Goal: Information Seeking & Learning: Compare options

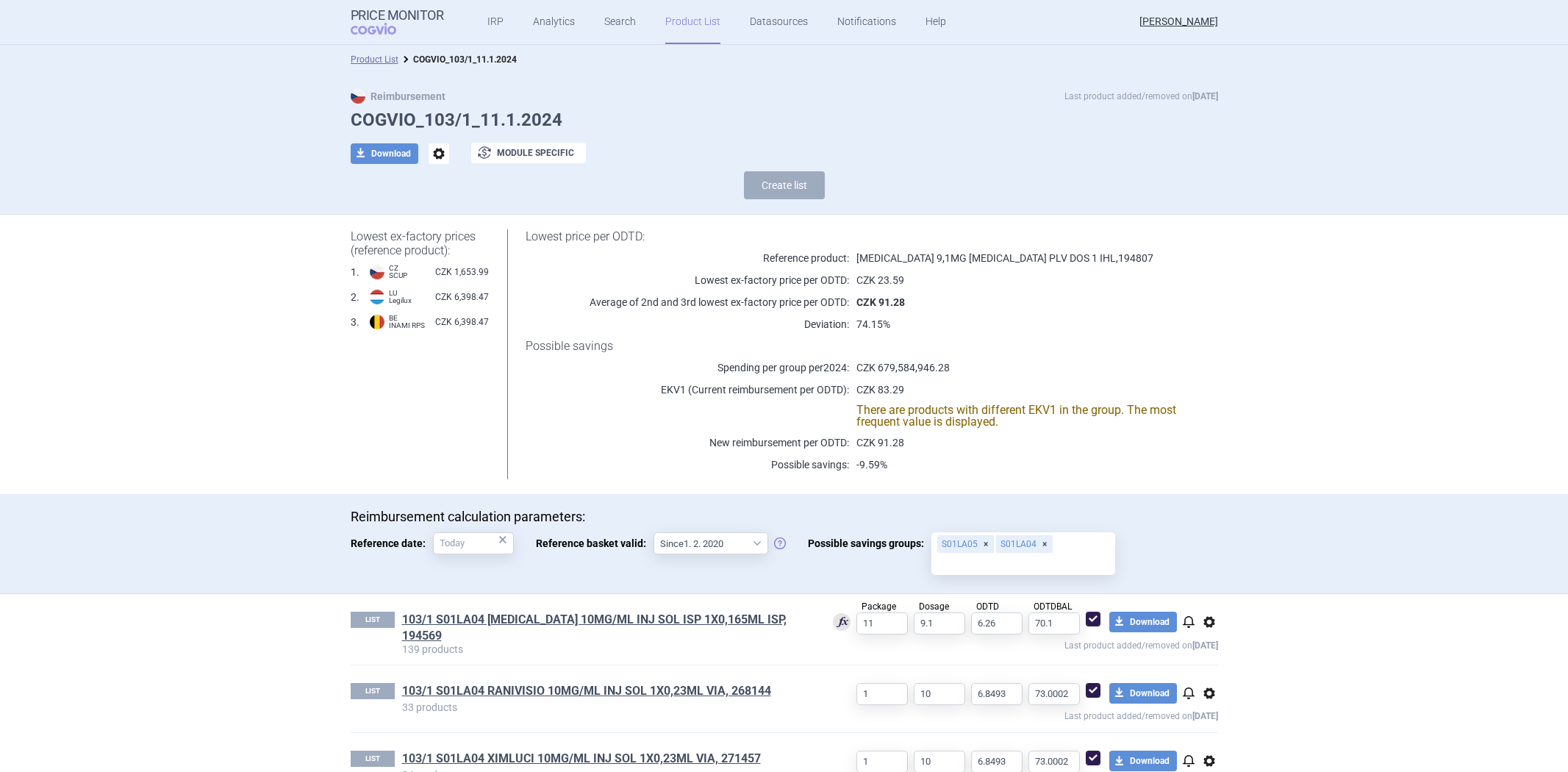
select select "[DATE]"
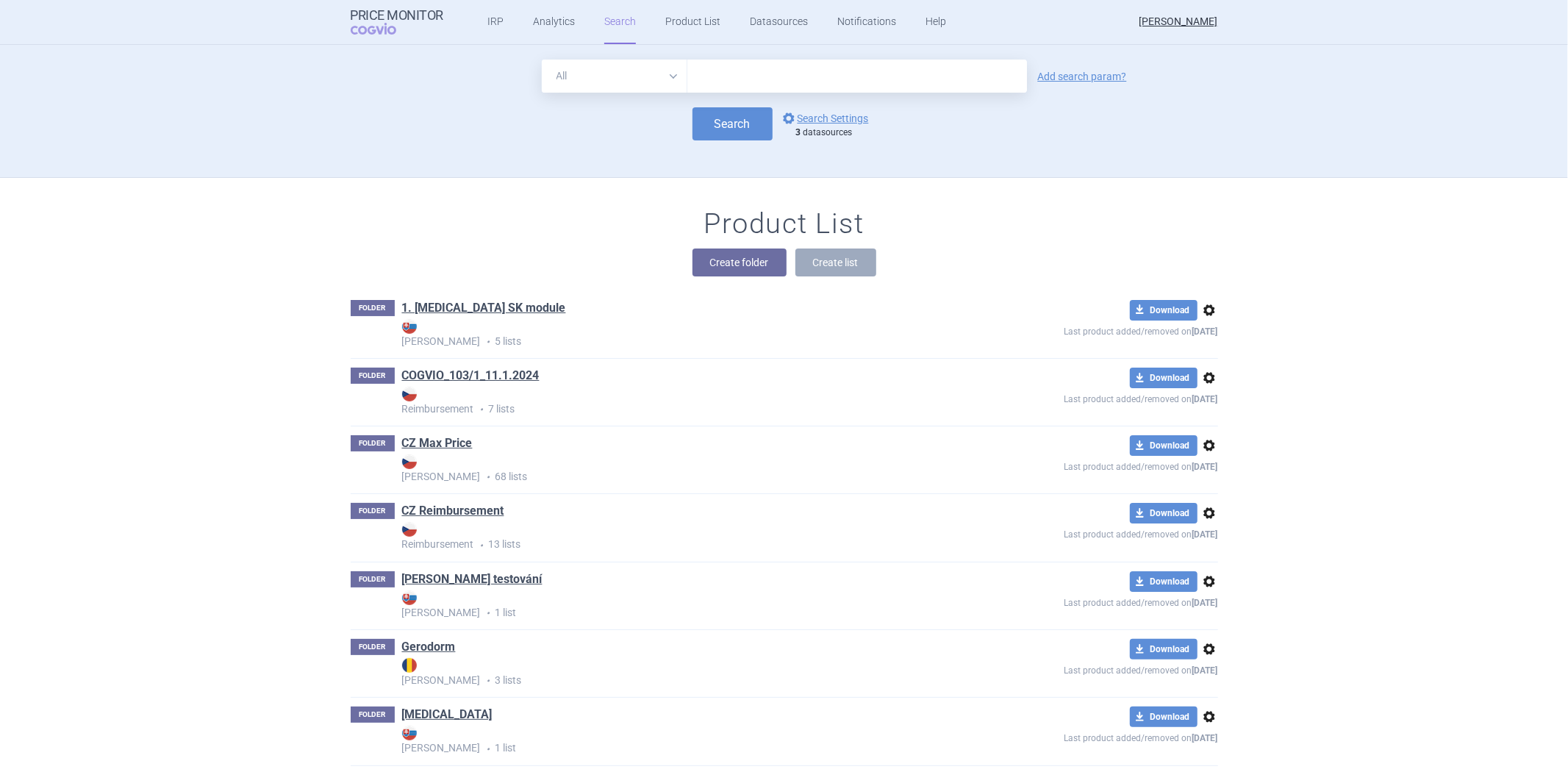
click at [810, 105] on form "All Brand Name ATC Company Active Substance Country Newer than Add search param…" at bounding box center [784, 100] width 868 height 81
click at [813, 111] on link "options Search Settings" at bounding box center [824, 118] width 89 height 17
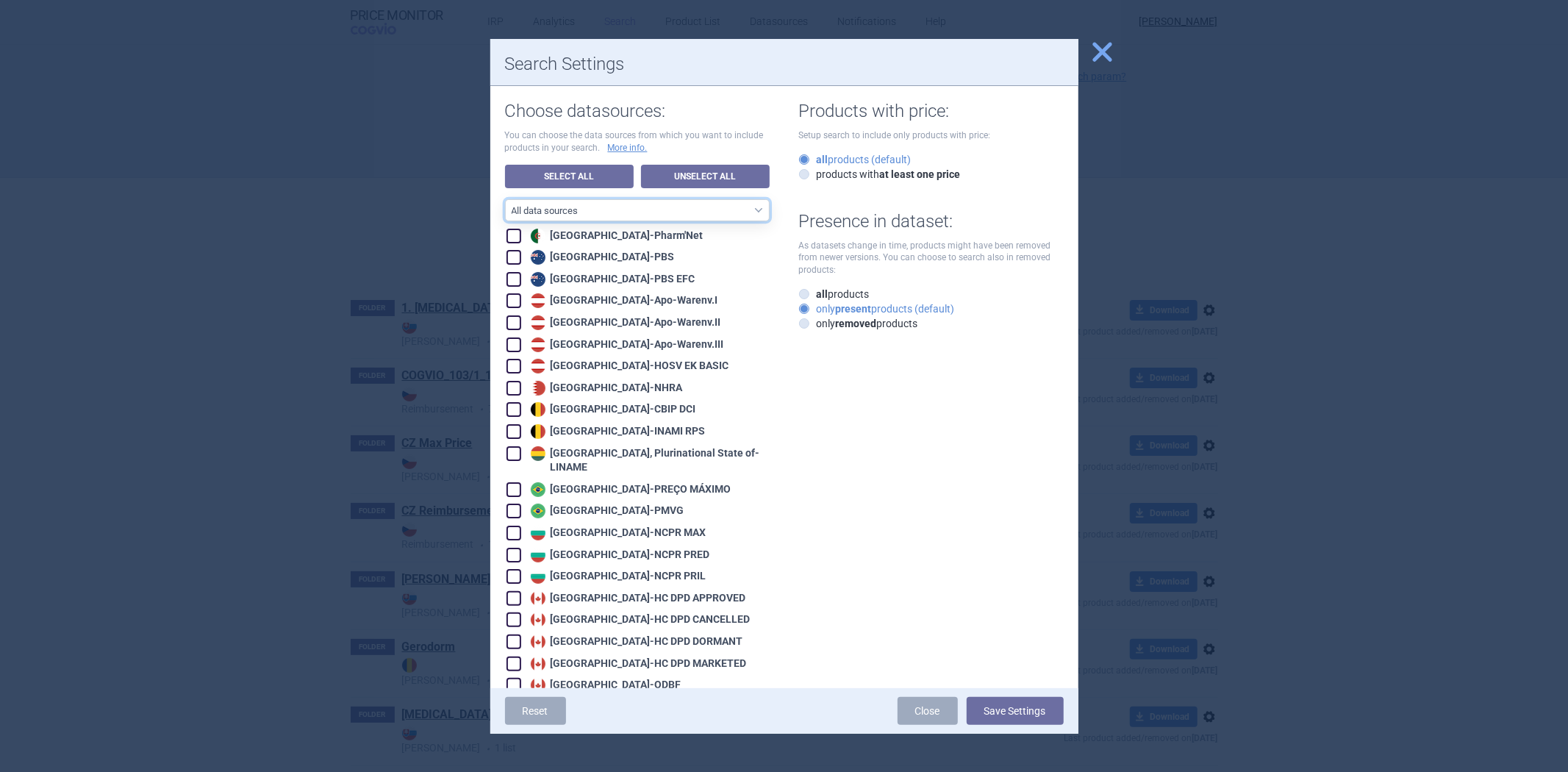
click at [597, 208] on select "All data sources CZ reference sources - Reimbursement SK reference sources - Of…" at bounding box center [637, 210] width 264 height 22
click at [505, 199] on select "All data sources CZ reference sources - Reimbursement SK reference sources - Of…" at bounding box center [637, 210] width 264 height 22
click at [562, 175] on link "Select All" at bounding box center [569, 176] width 129 height 24
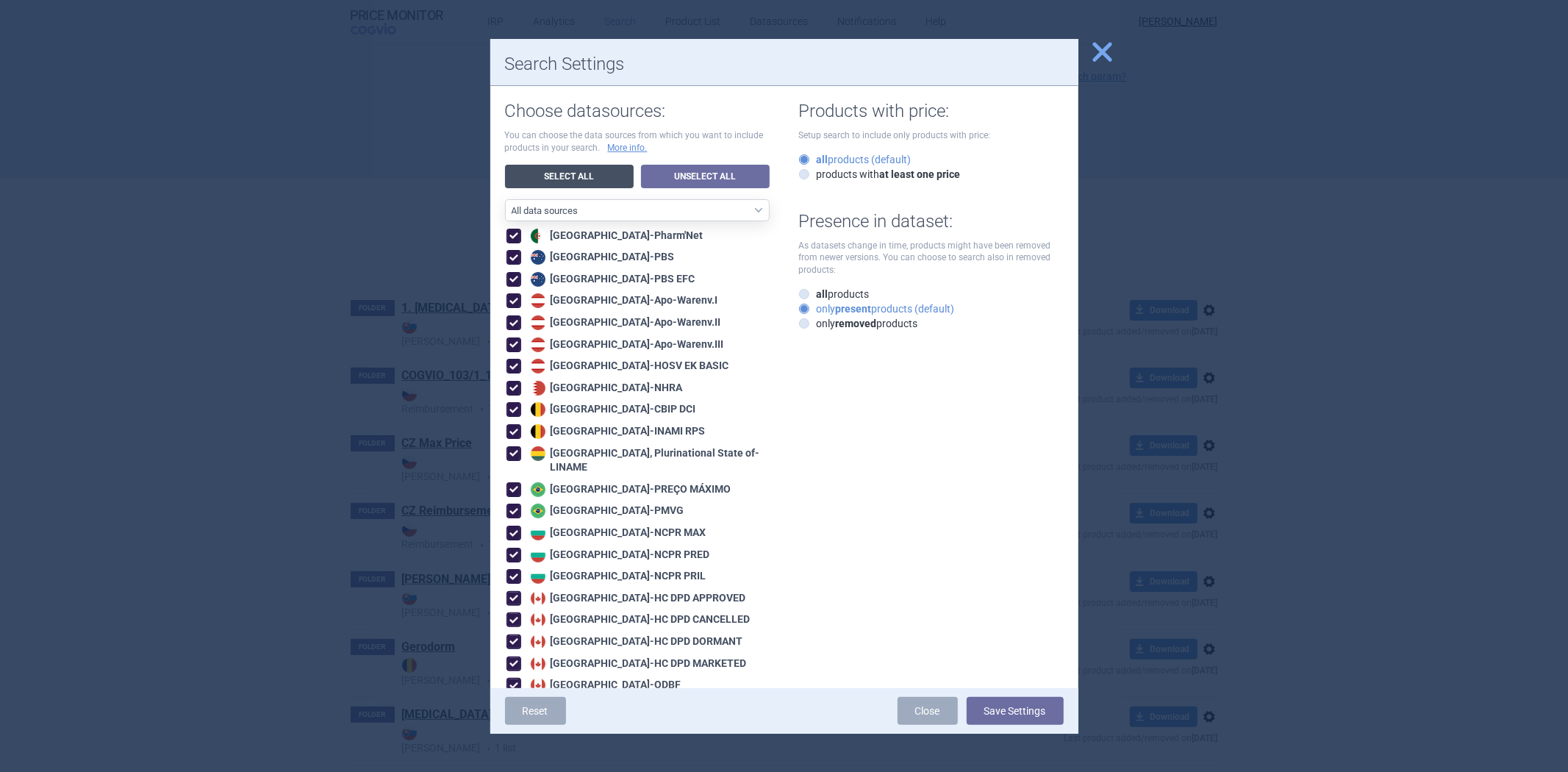
checkbox input "true"
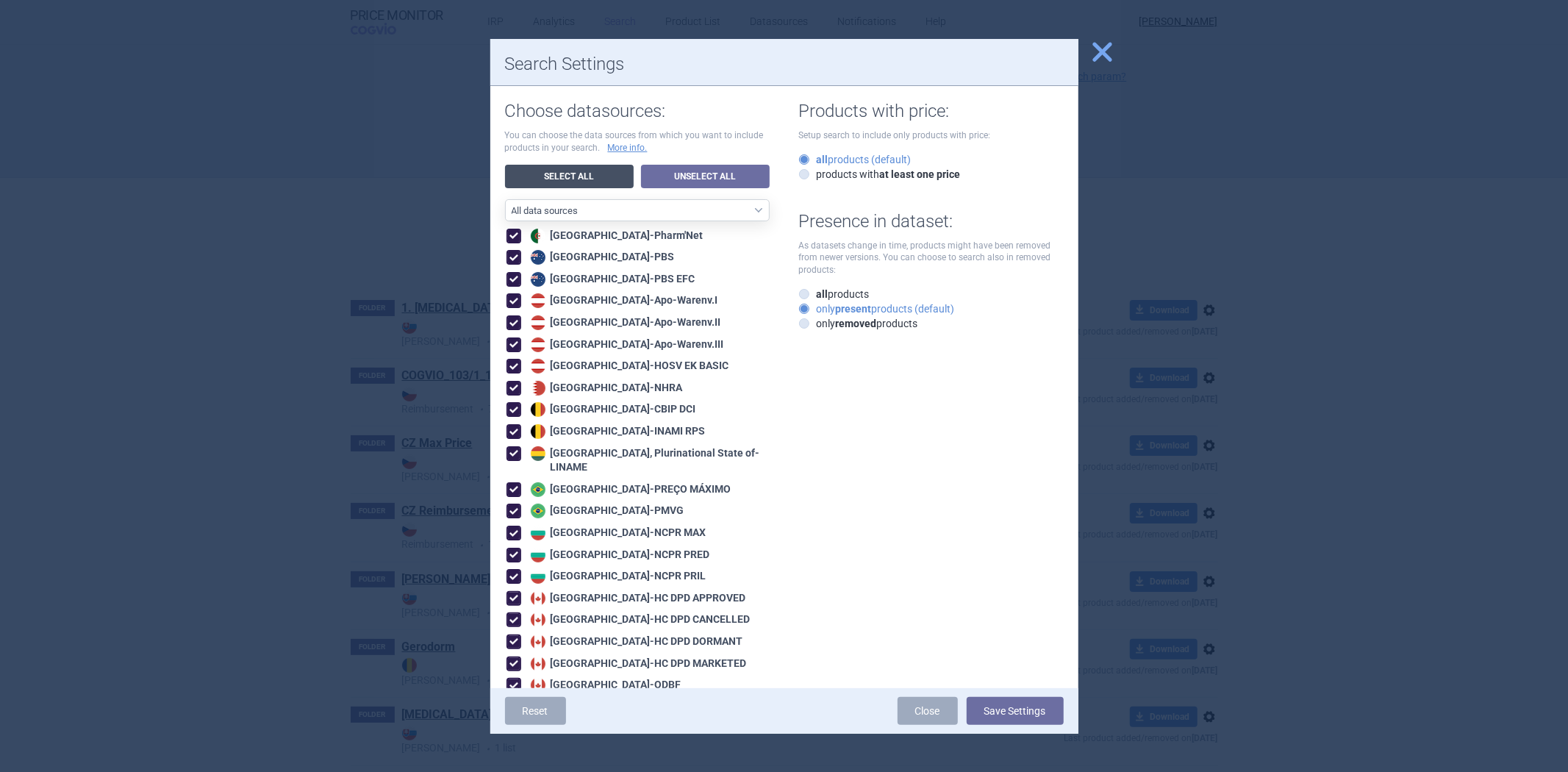
checkbox input "true"
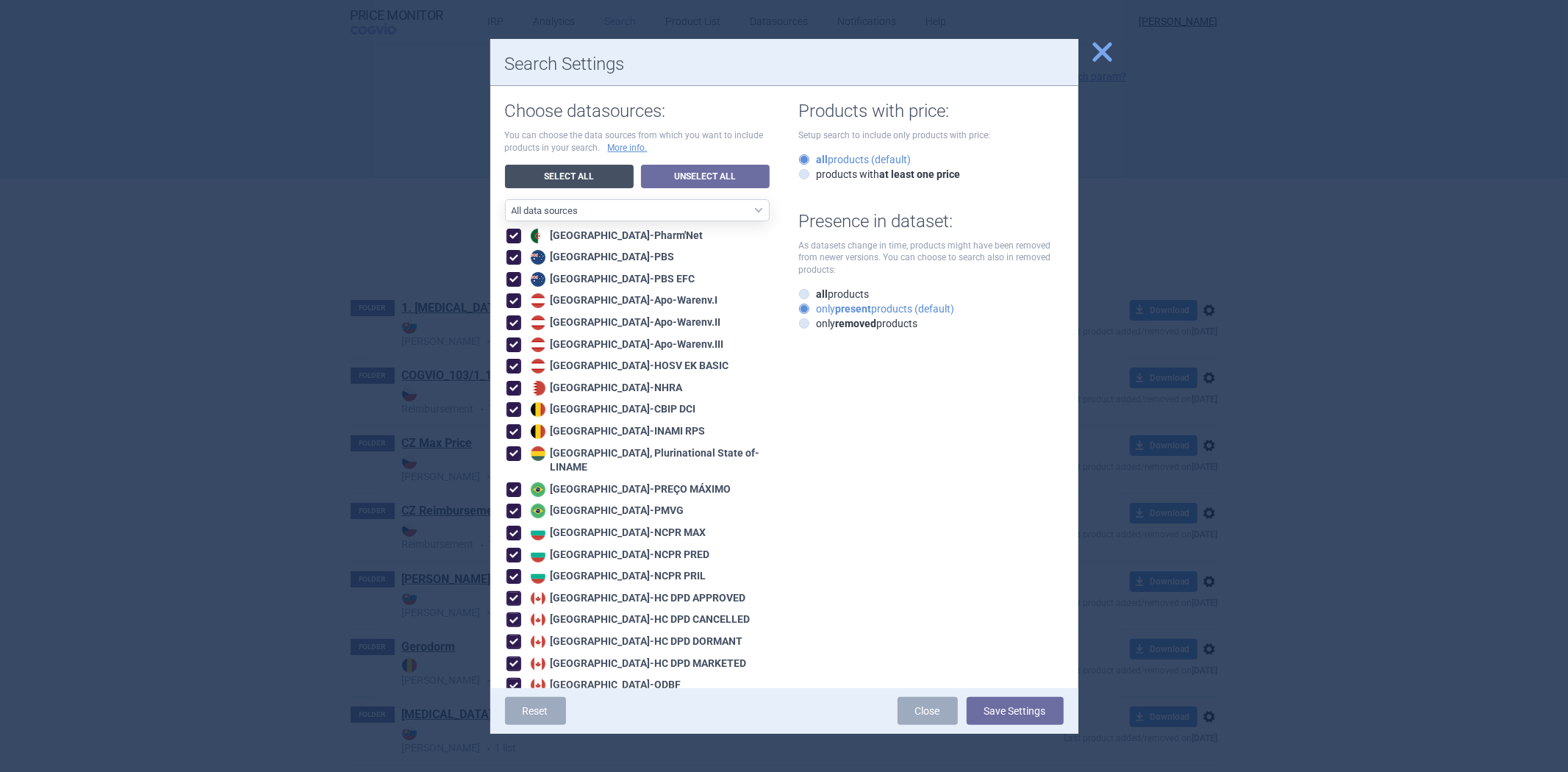
checkbox input "true"
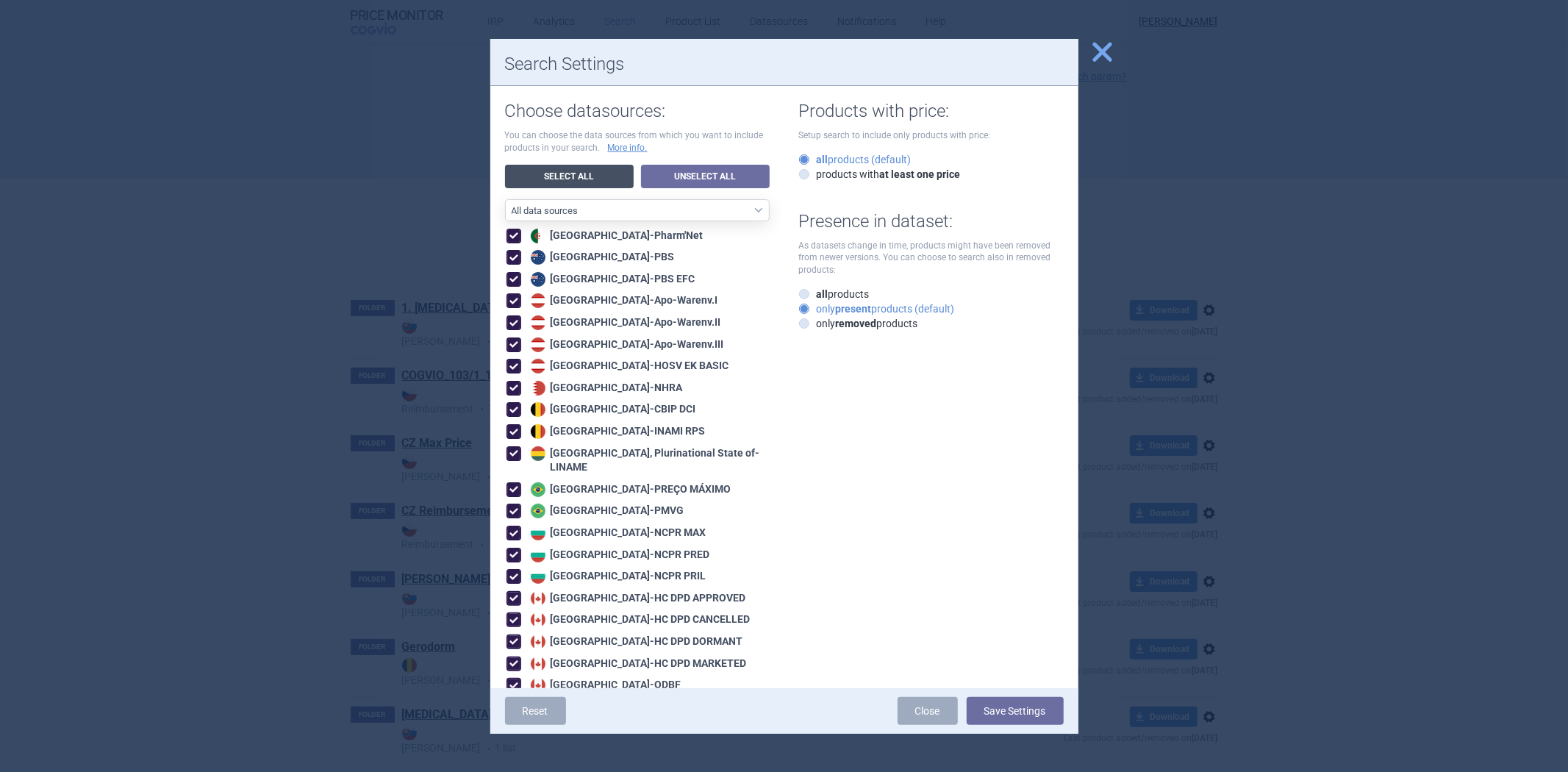
checkbox input "true"
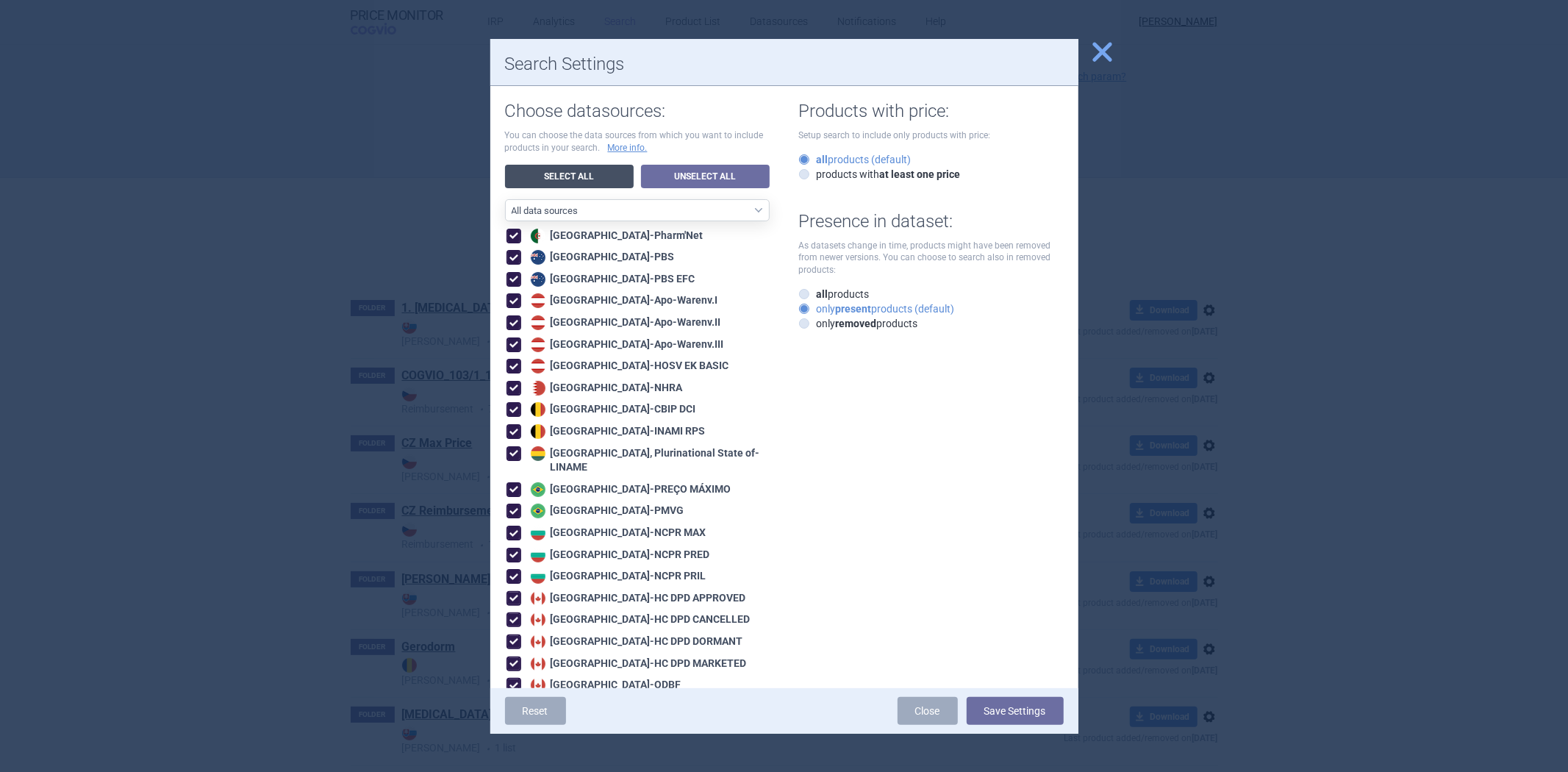
checkbox input "true"
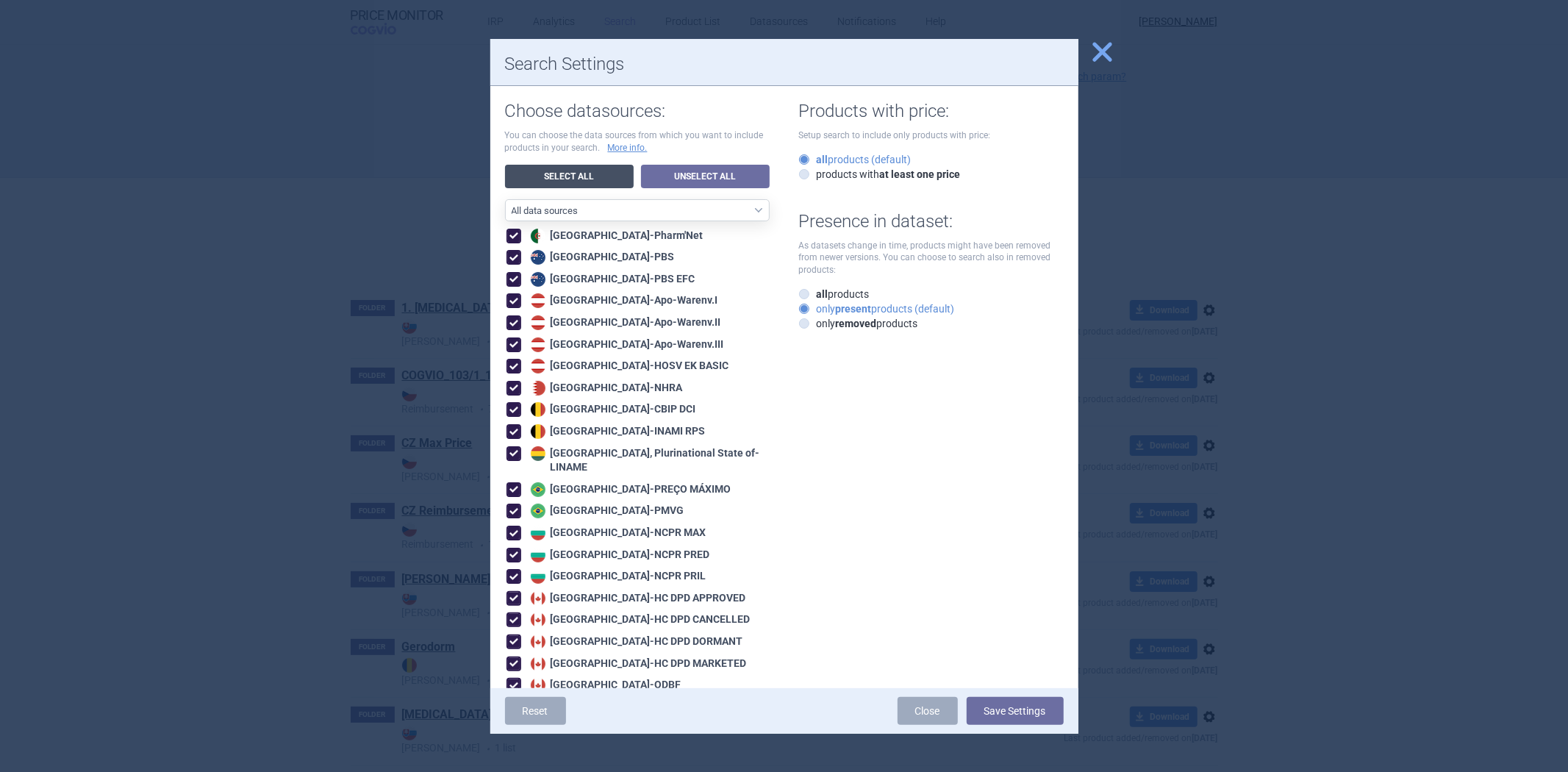
checkbox input "true"
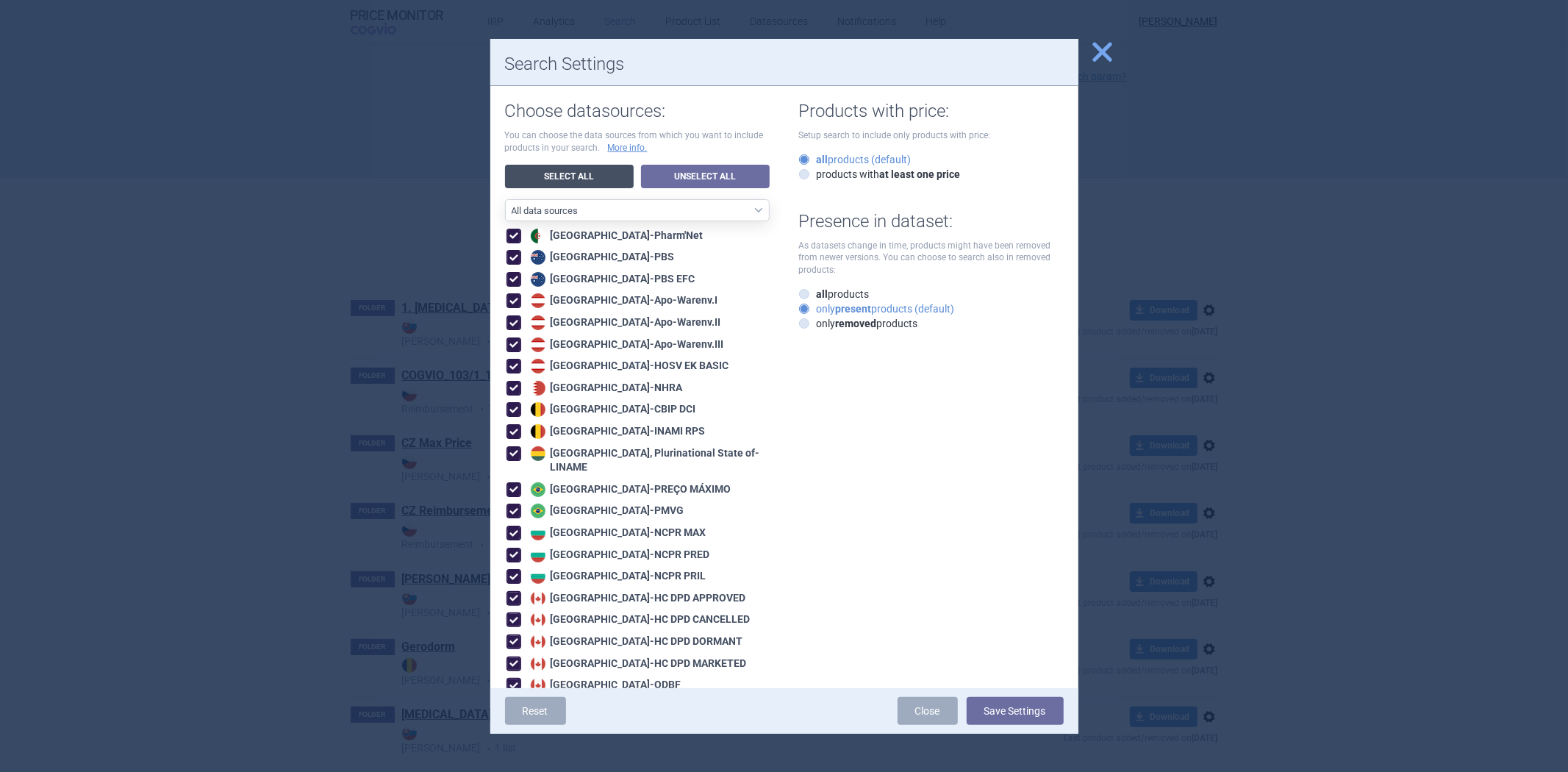
checkbox input "true"
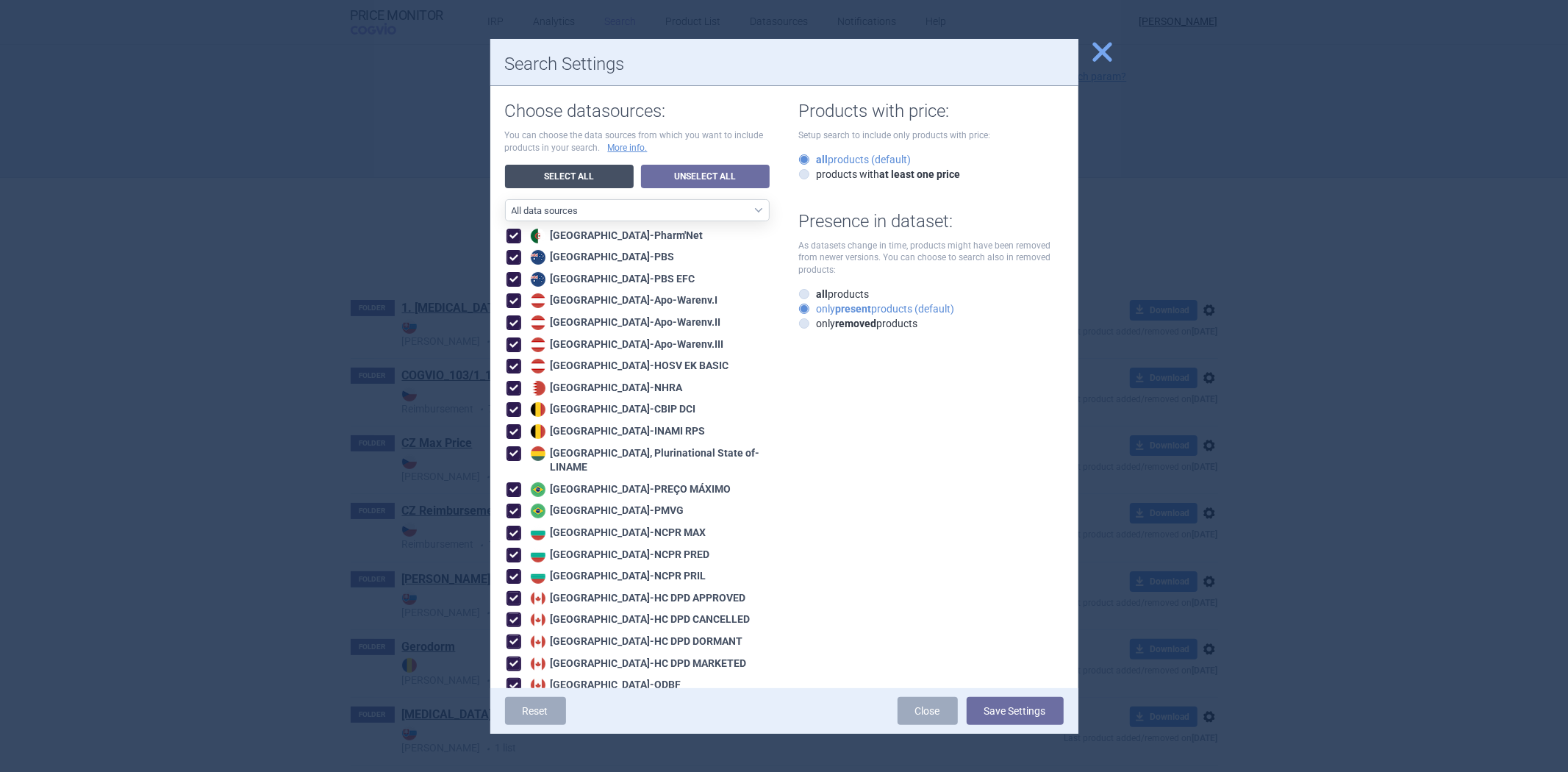
checkbox input "true"
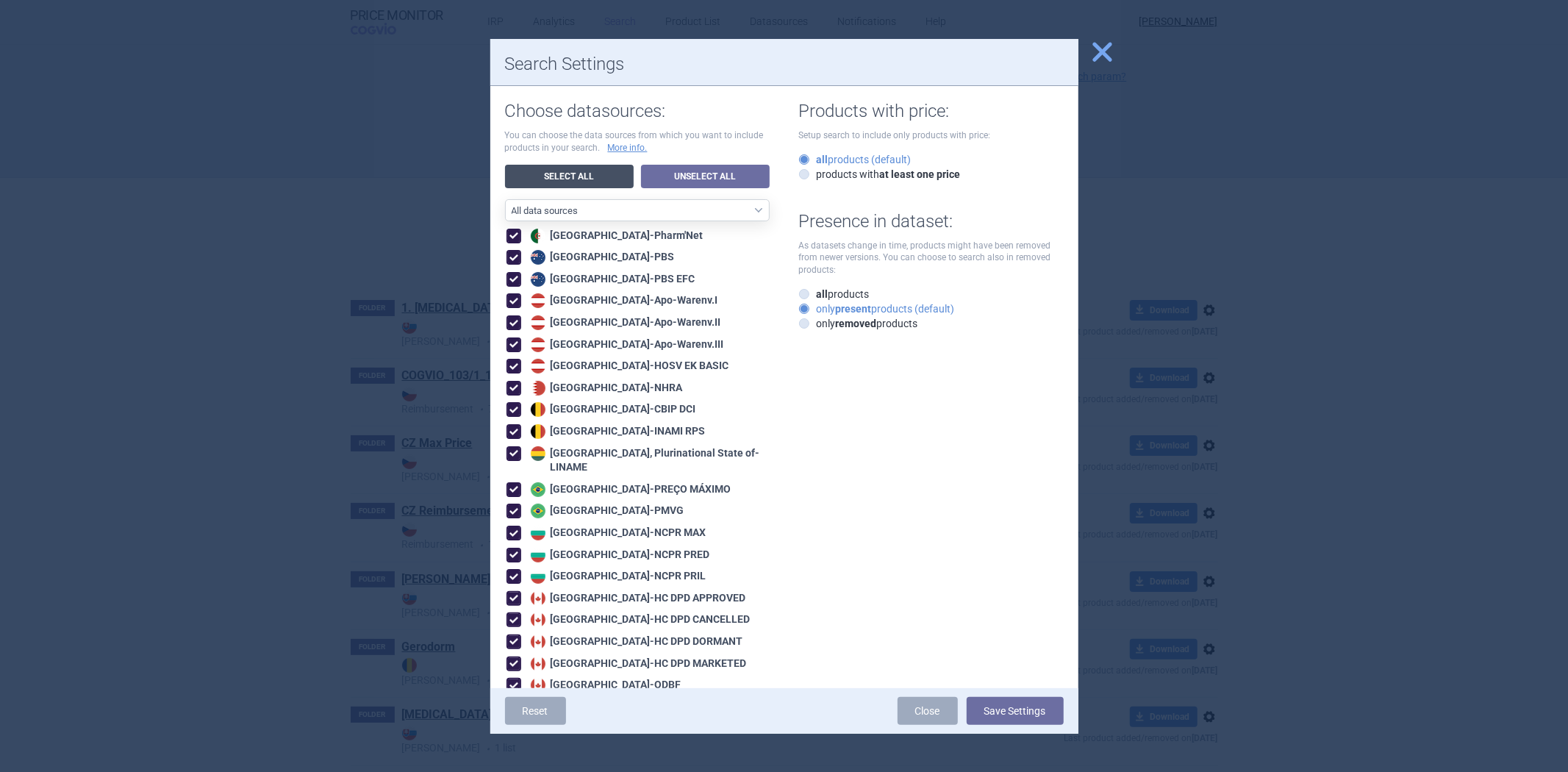
checkbox input "true"
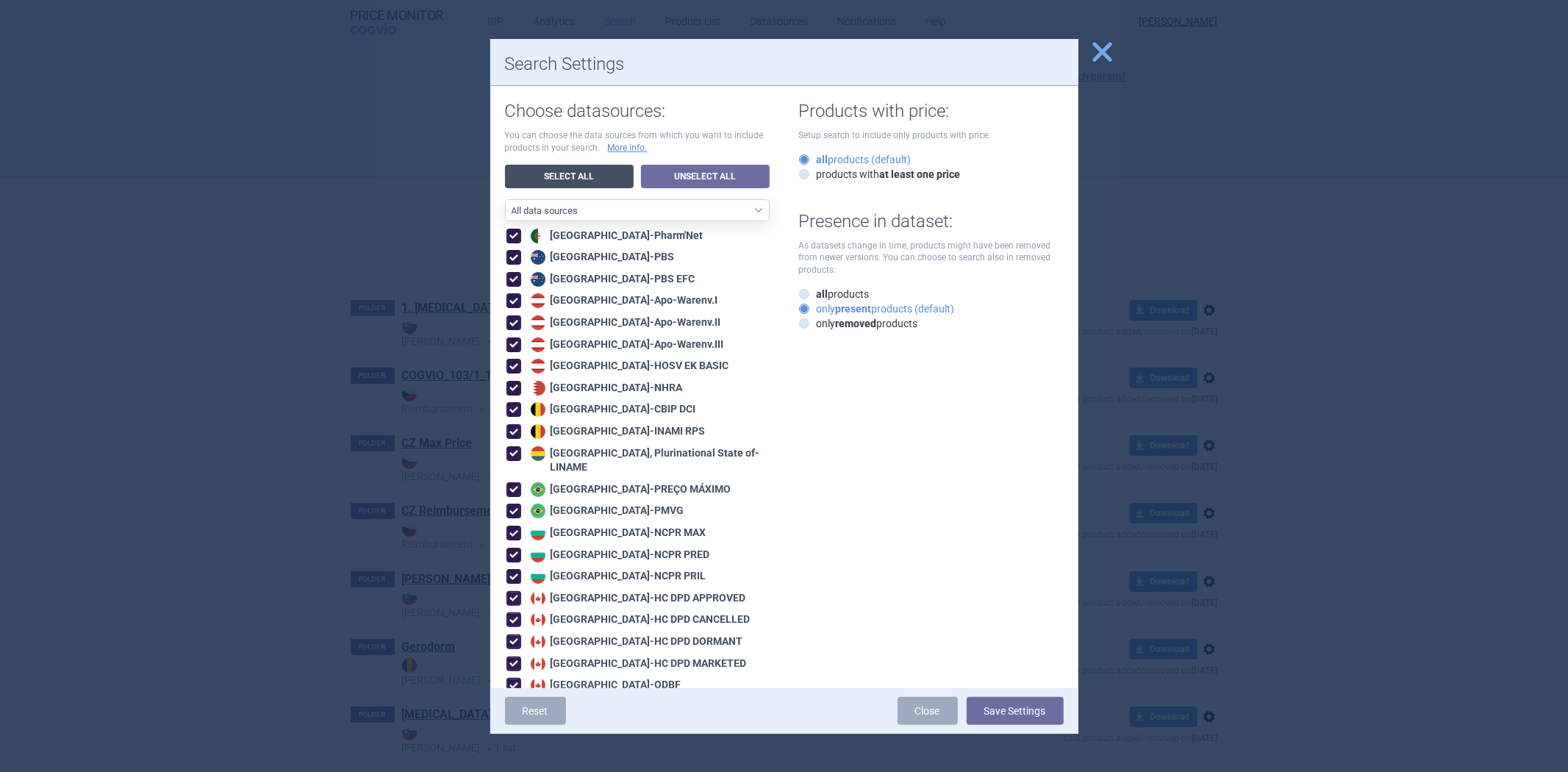
checkbox input "true"
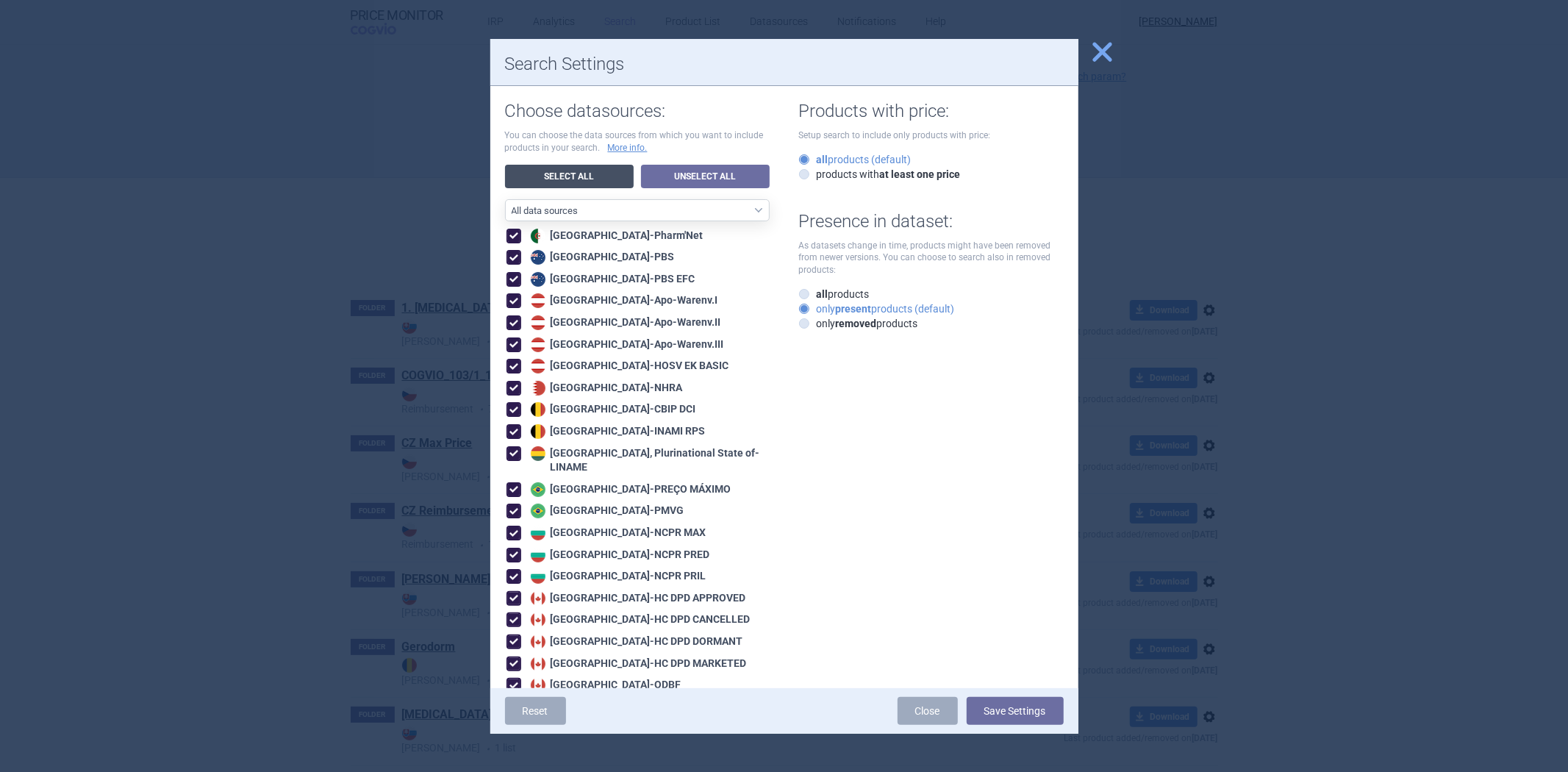
checkbox input "true"
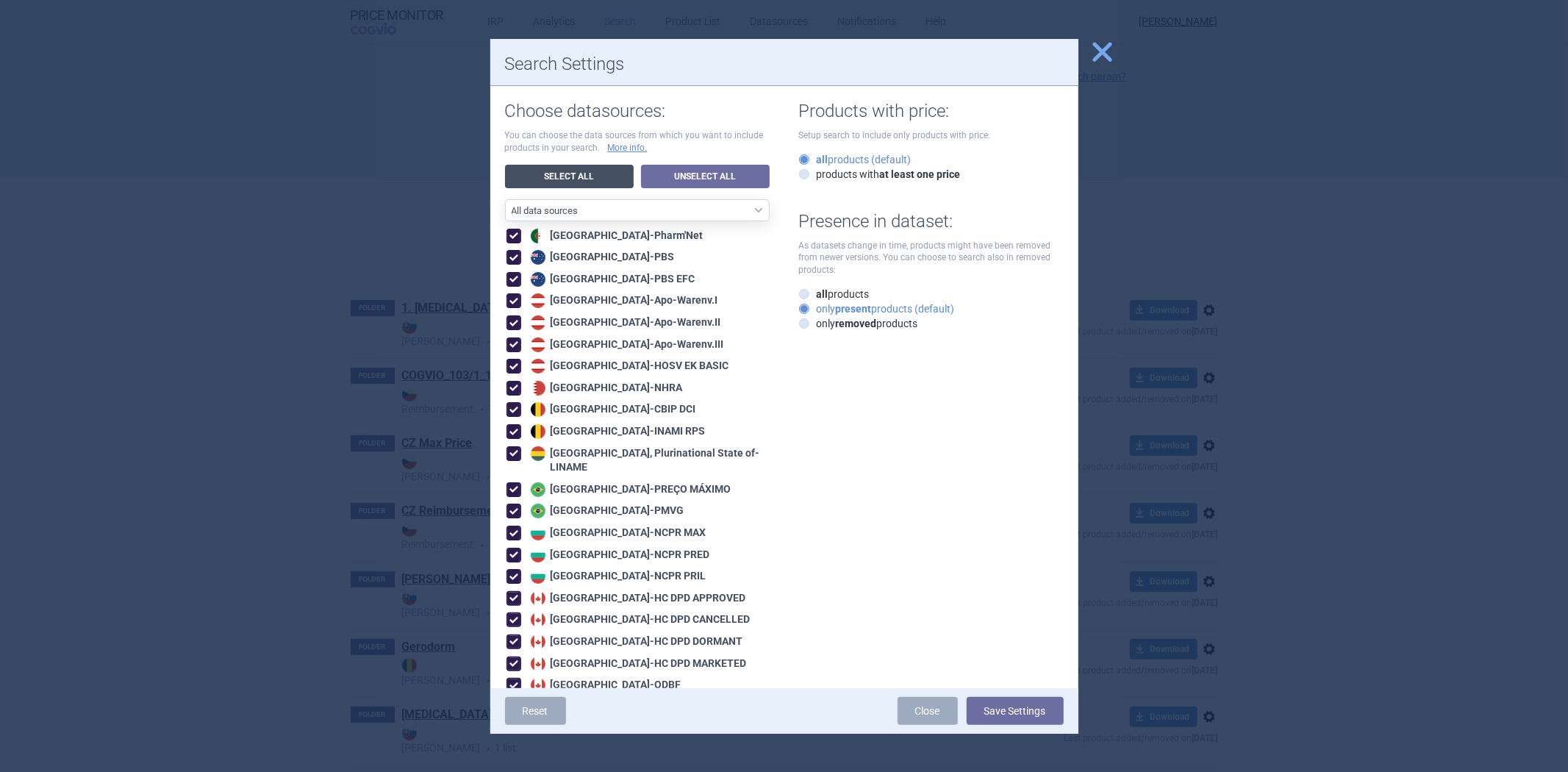
checkbox input "true"
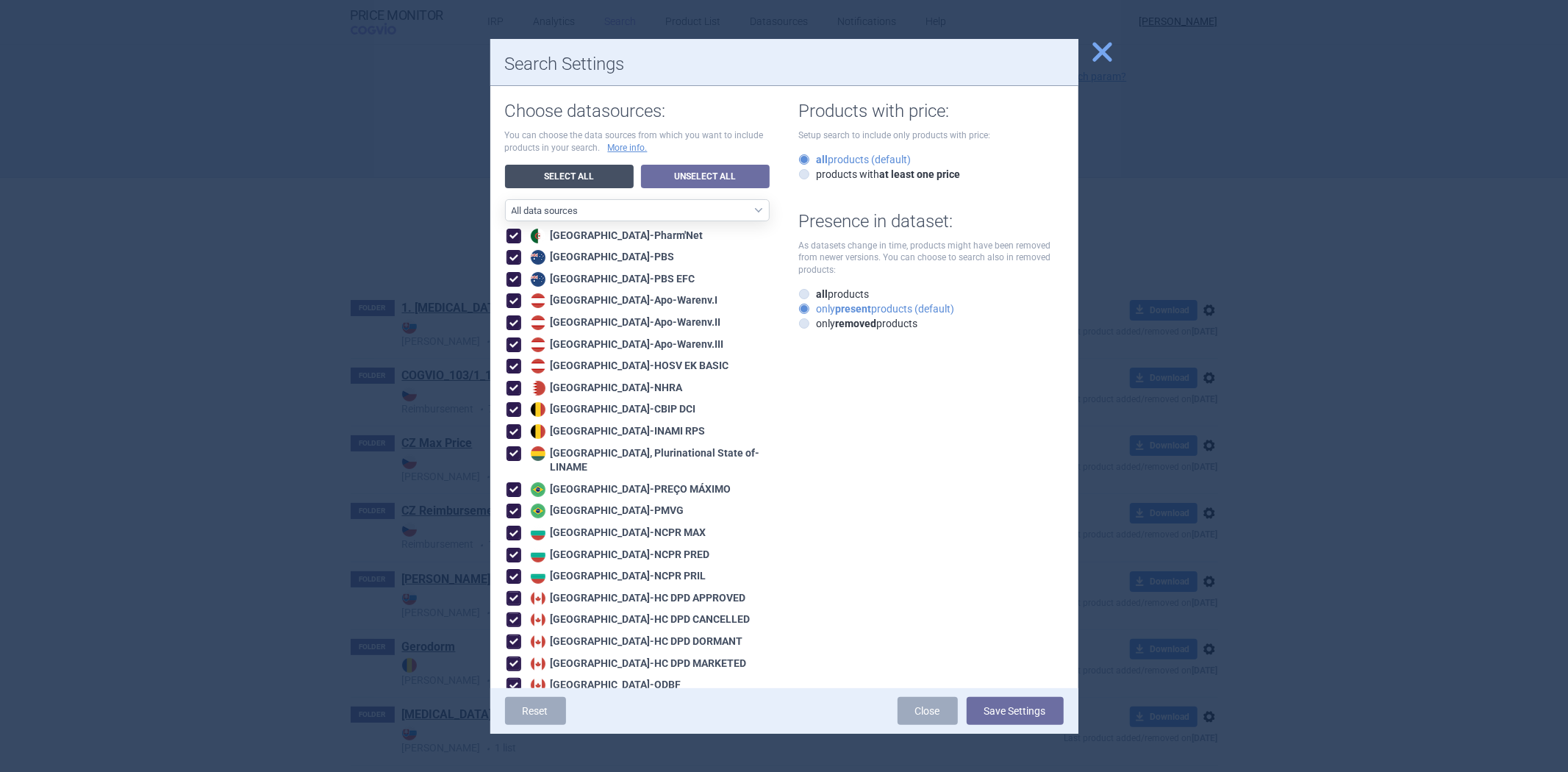
checkbox input "true"
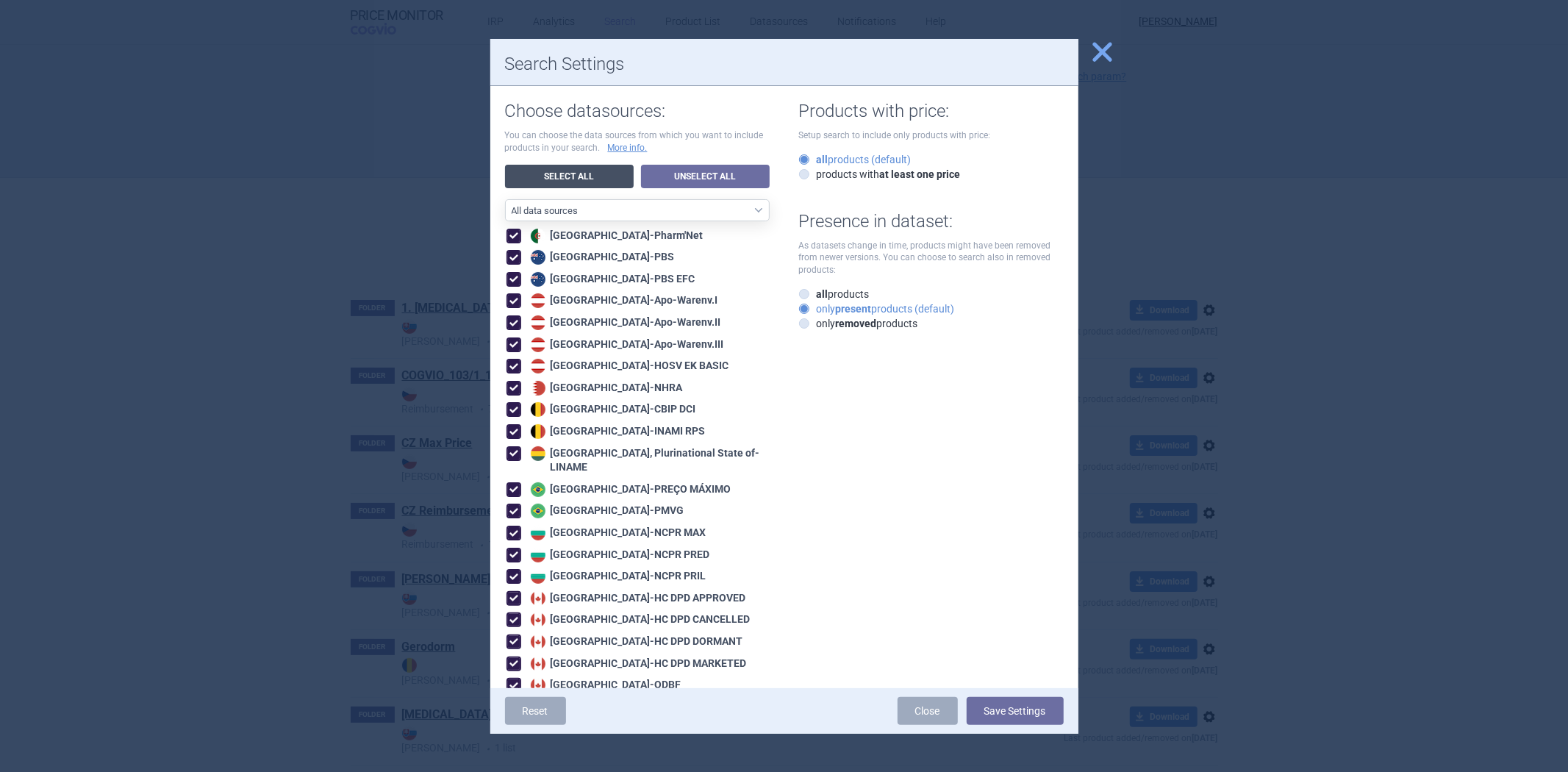
checkbox input "true"
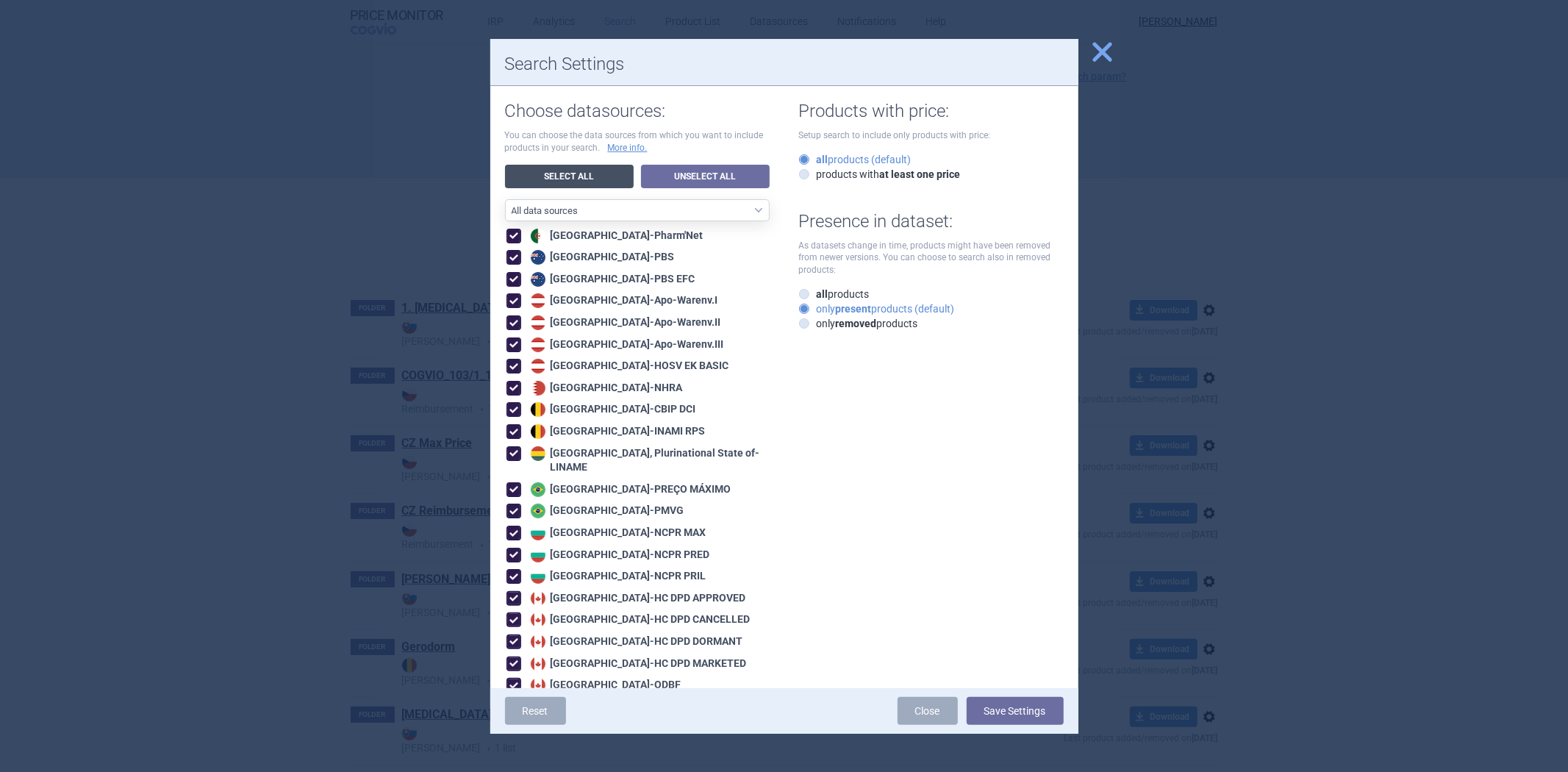
checkbox input "true"
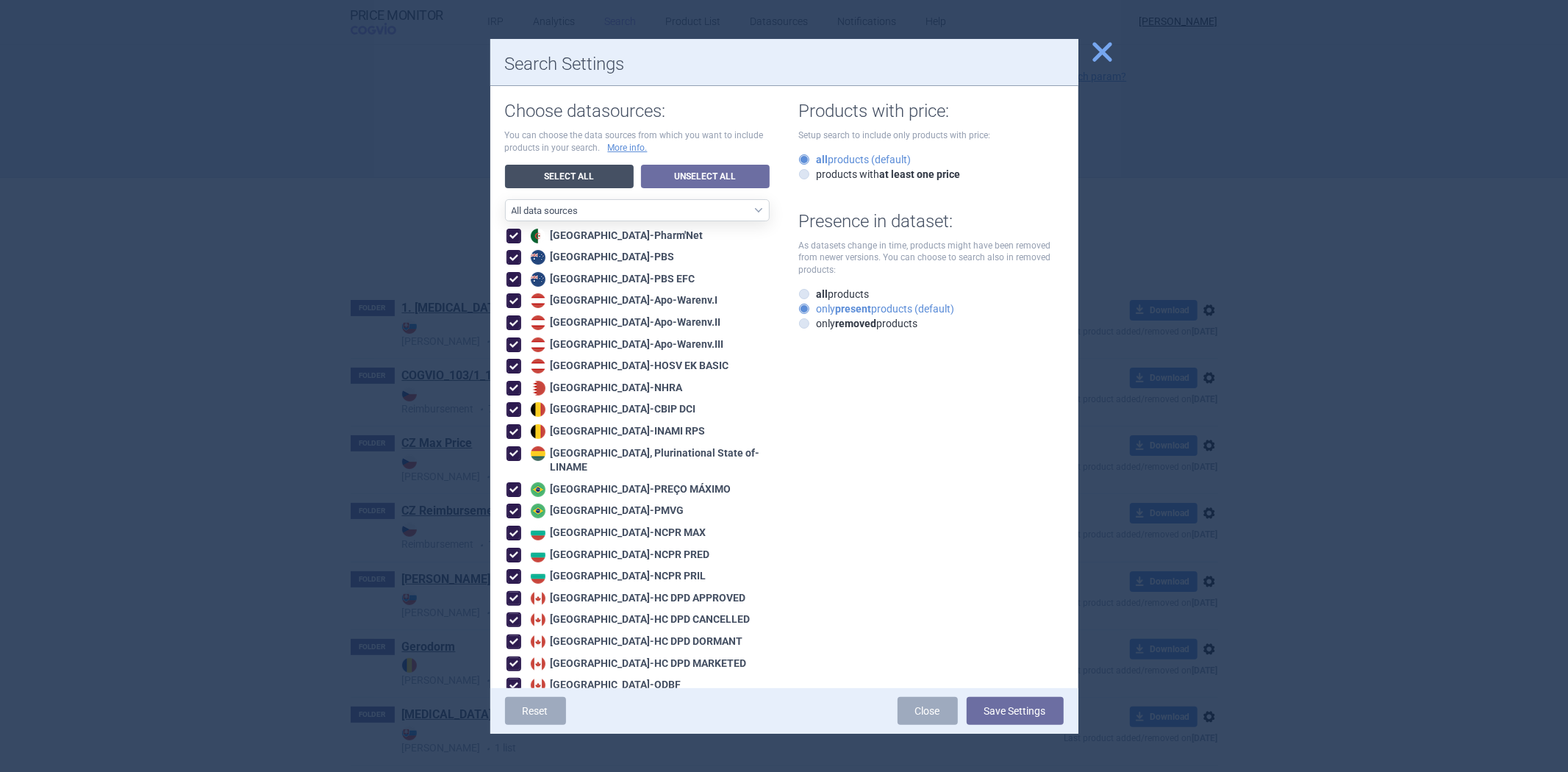
checkbox input "true"
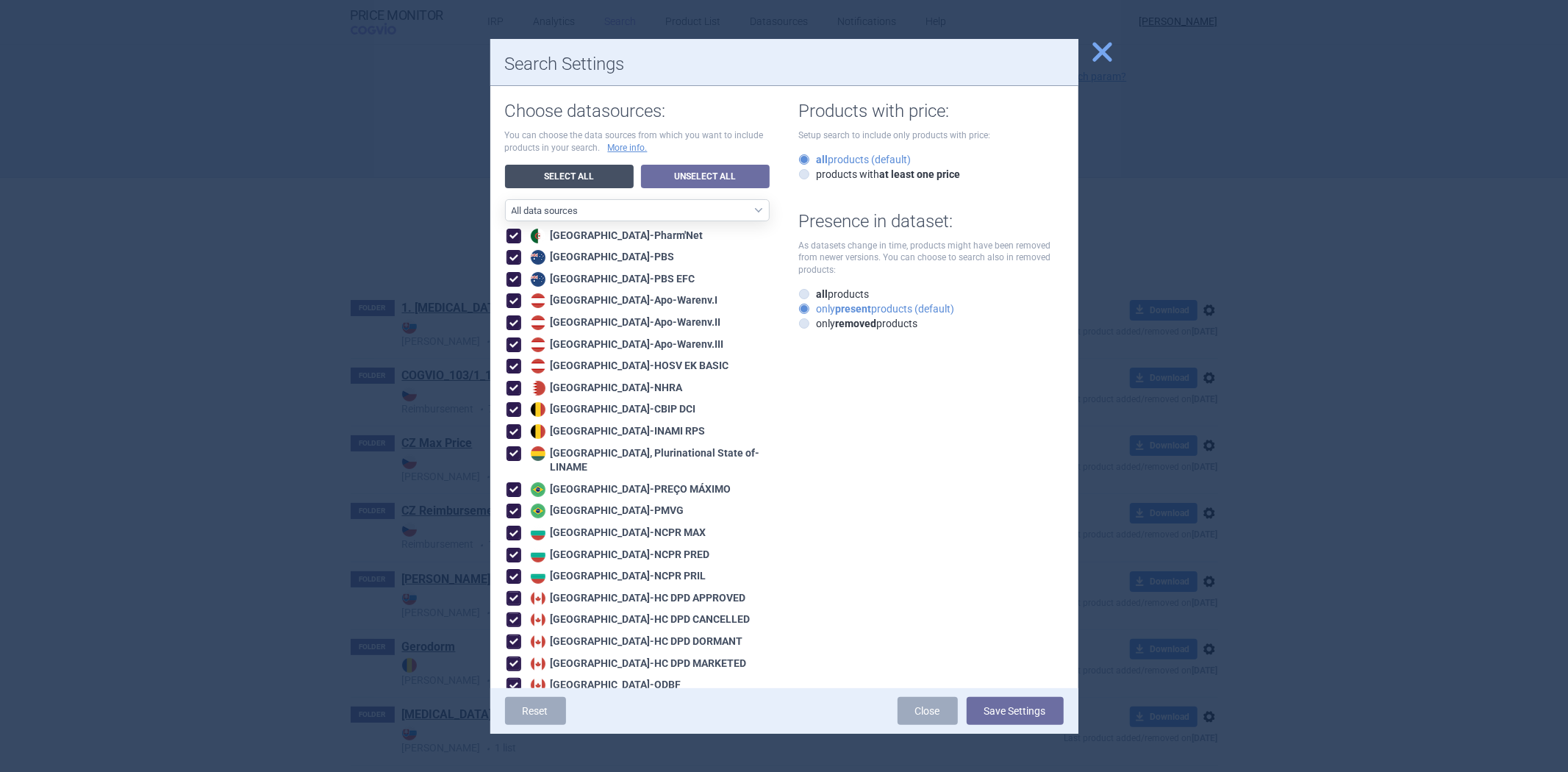
checkbox input "true"
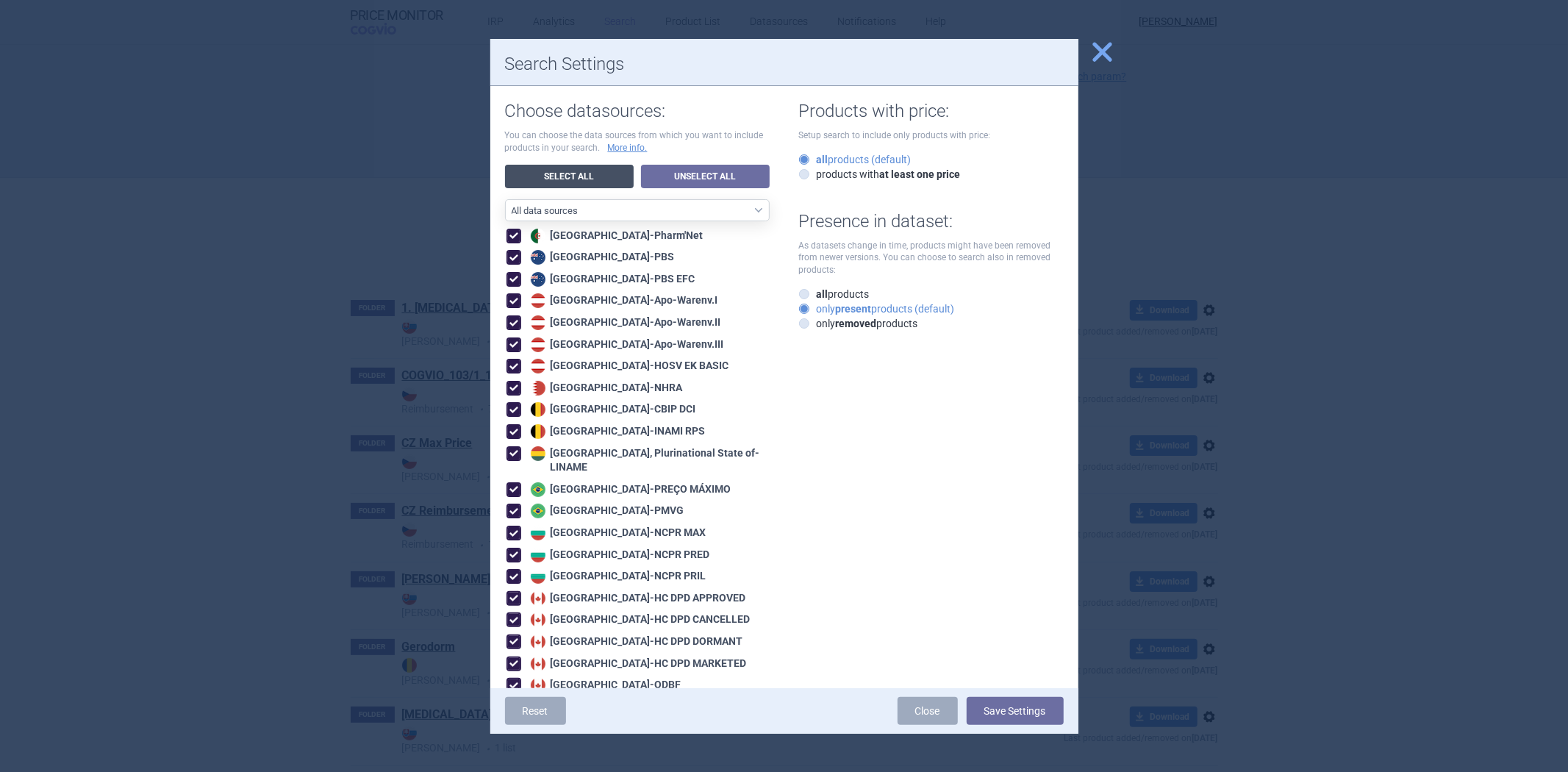
checkbox input "true"
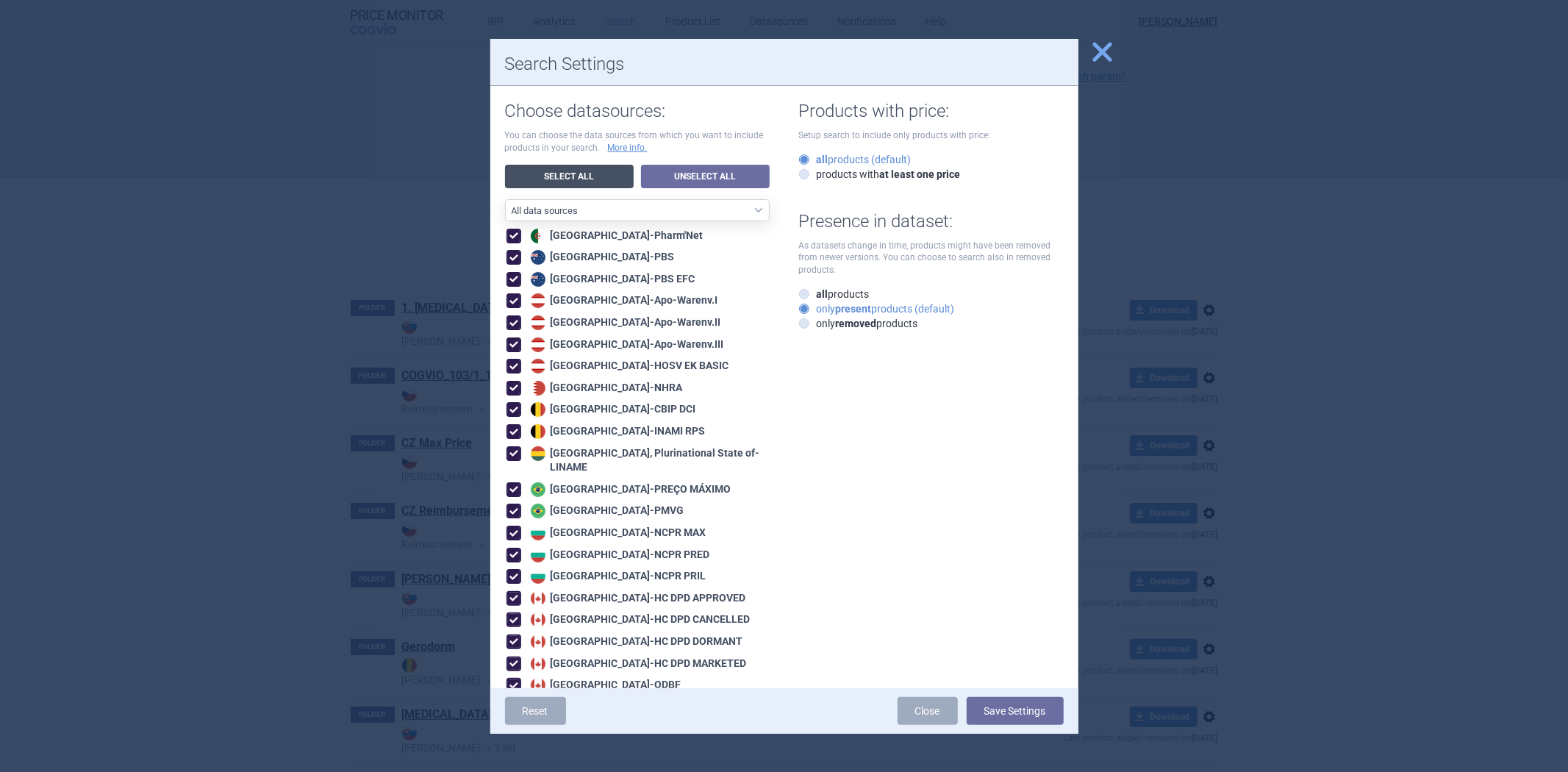
checkbox input "true"
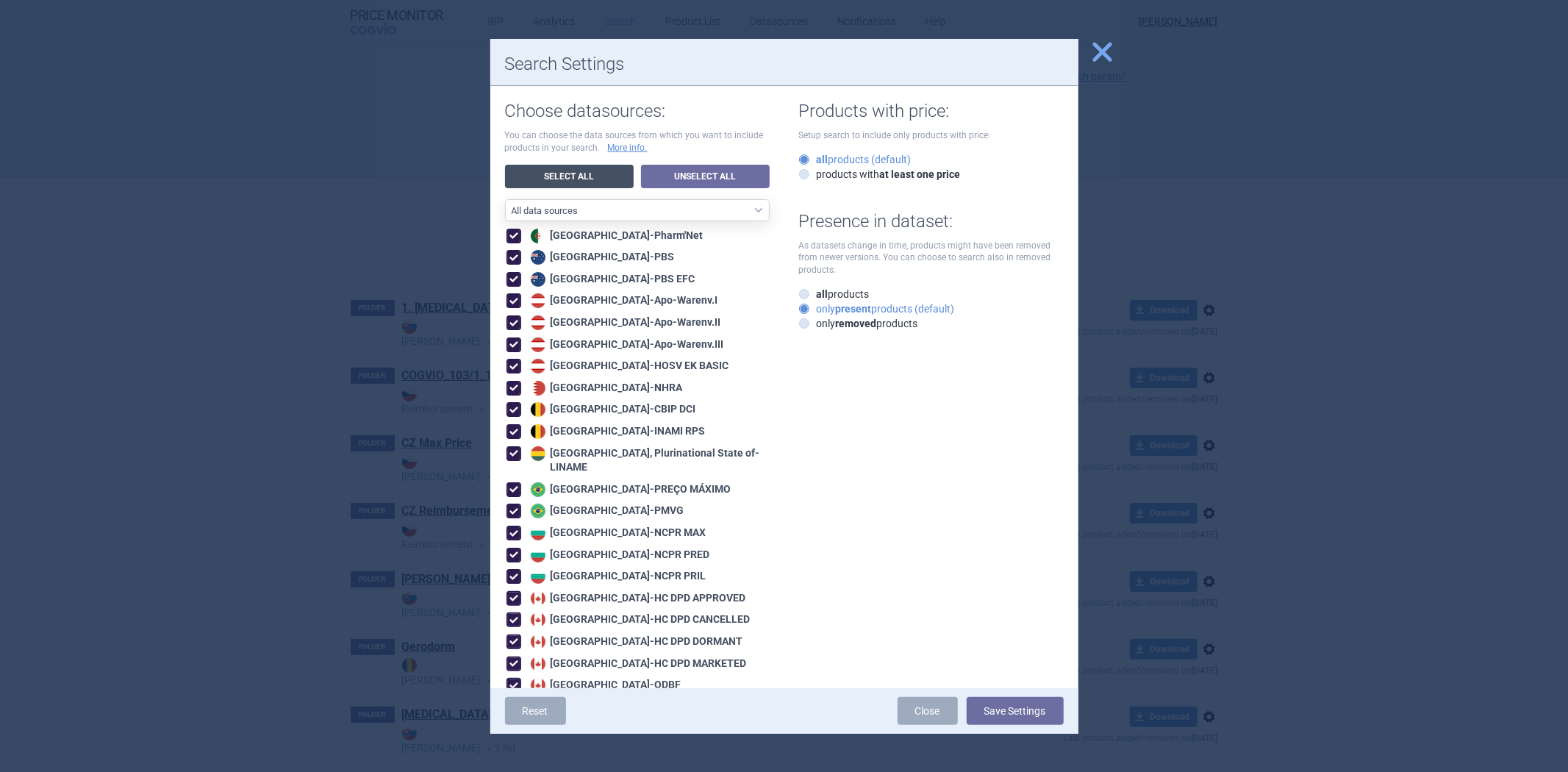
checkbox input "true"
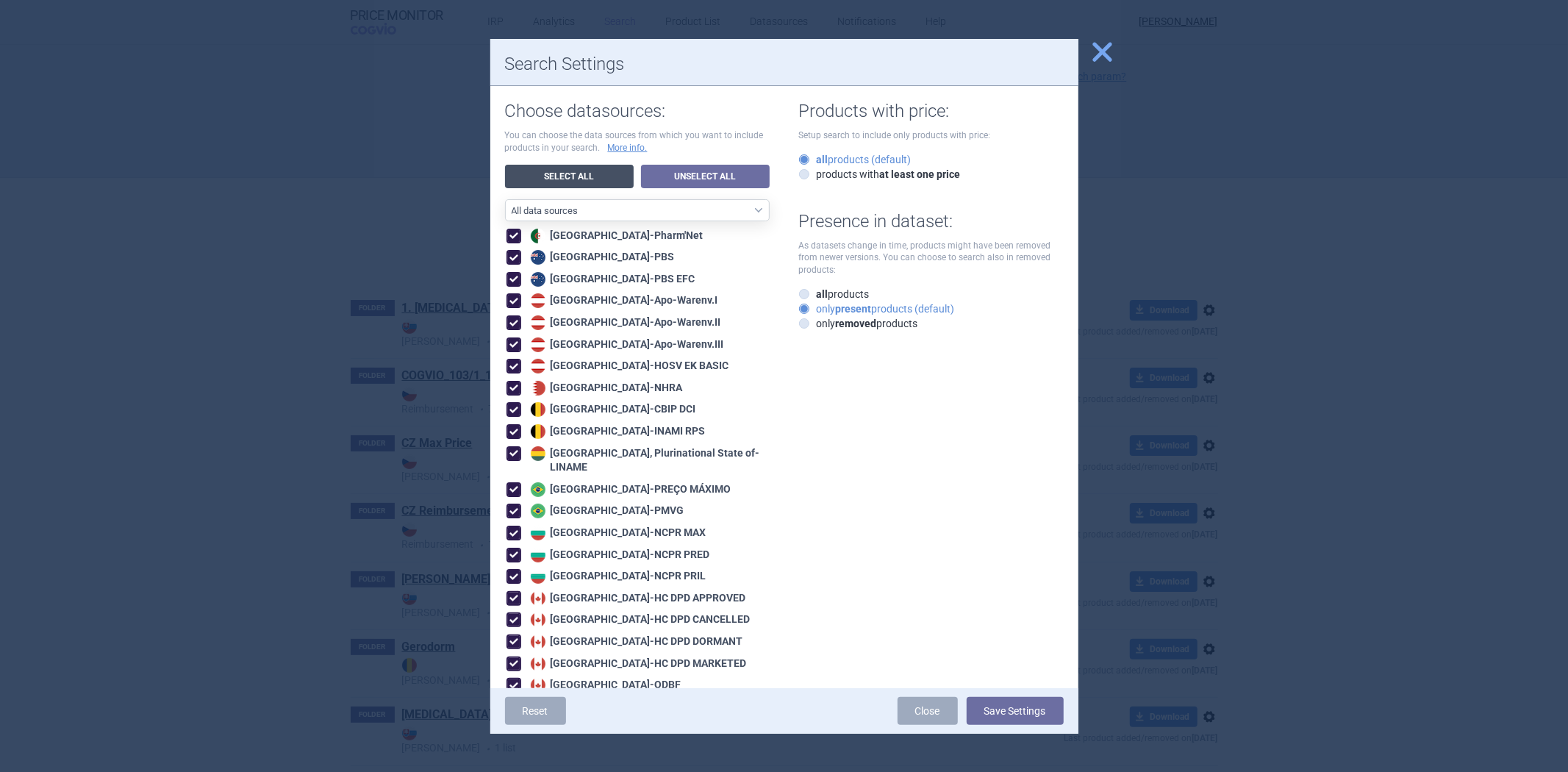
checkbox input "true"
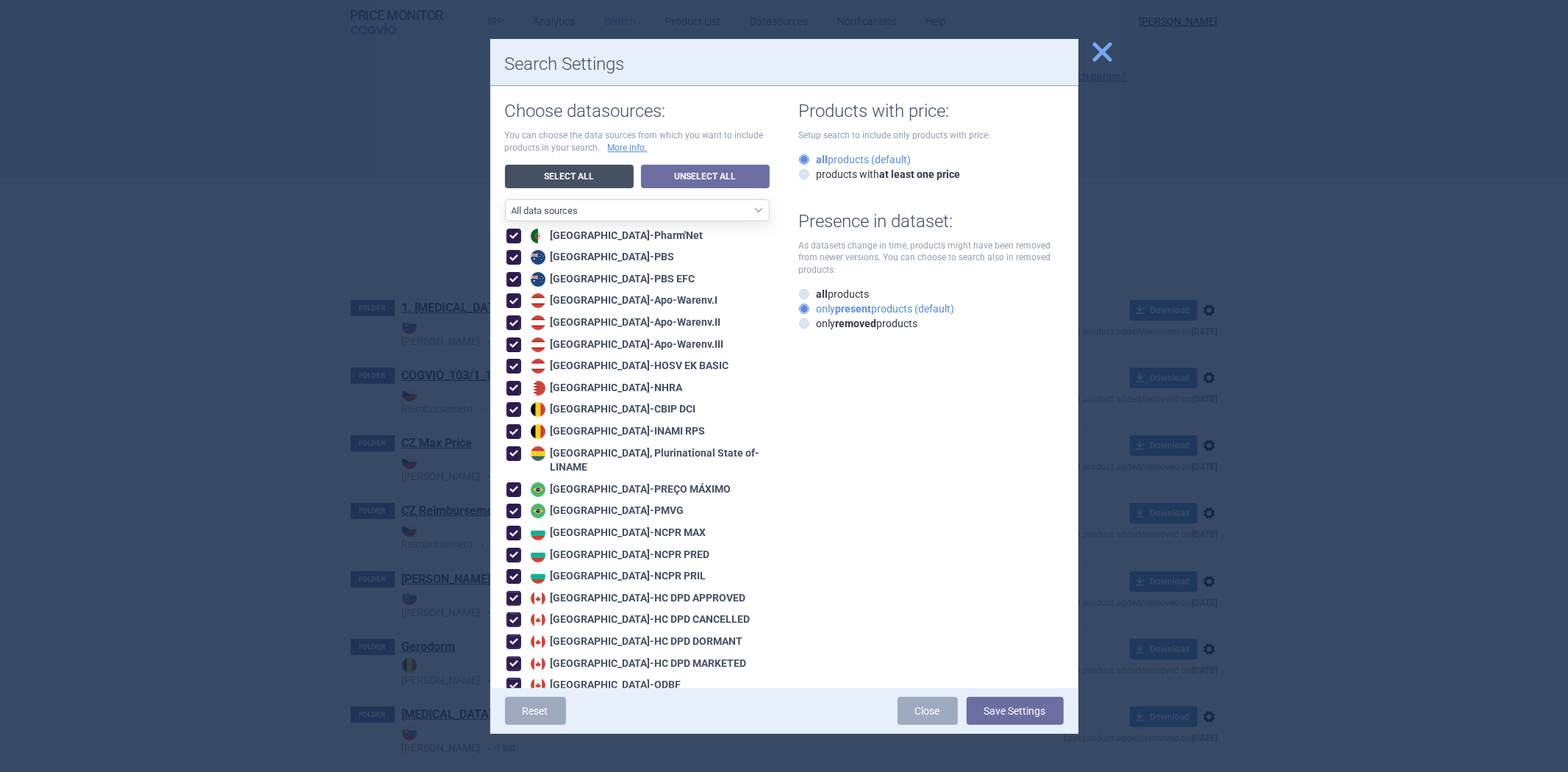
checkbox input "true"
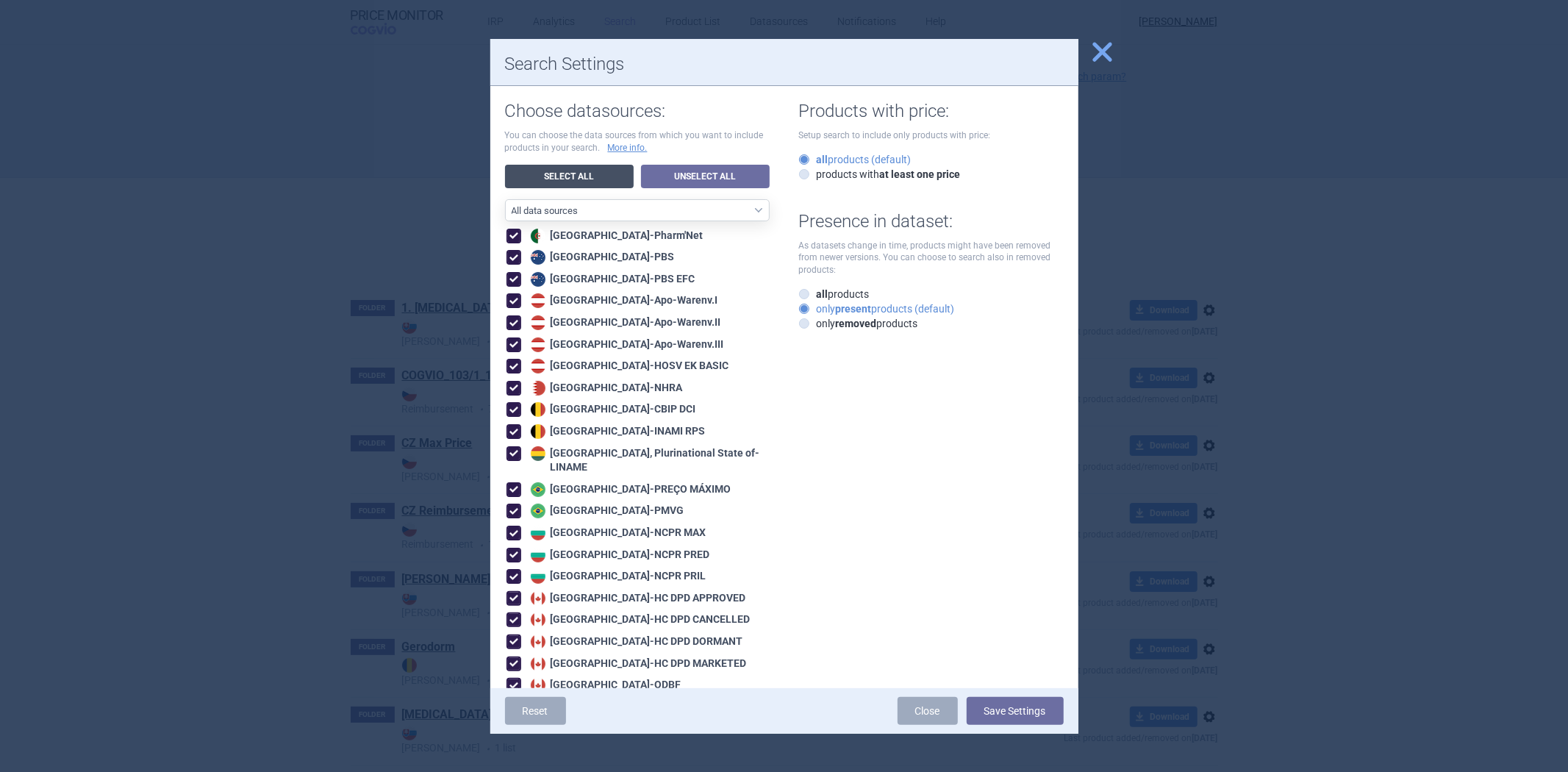
checkbox input "true"
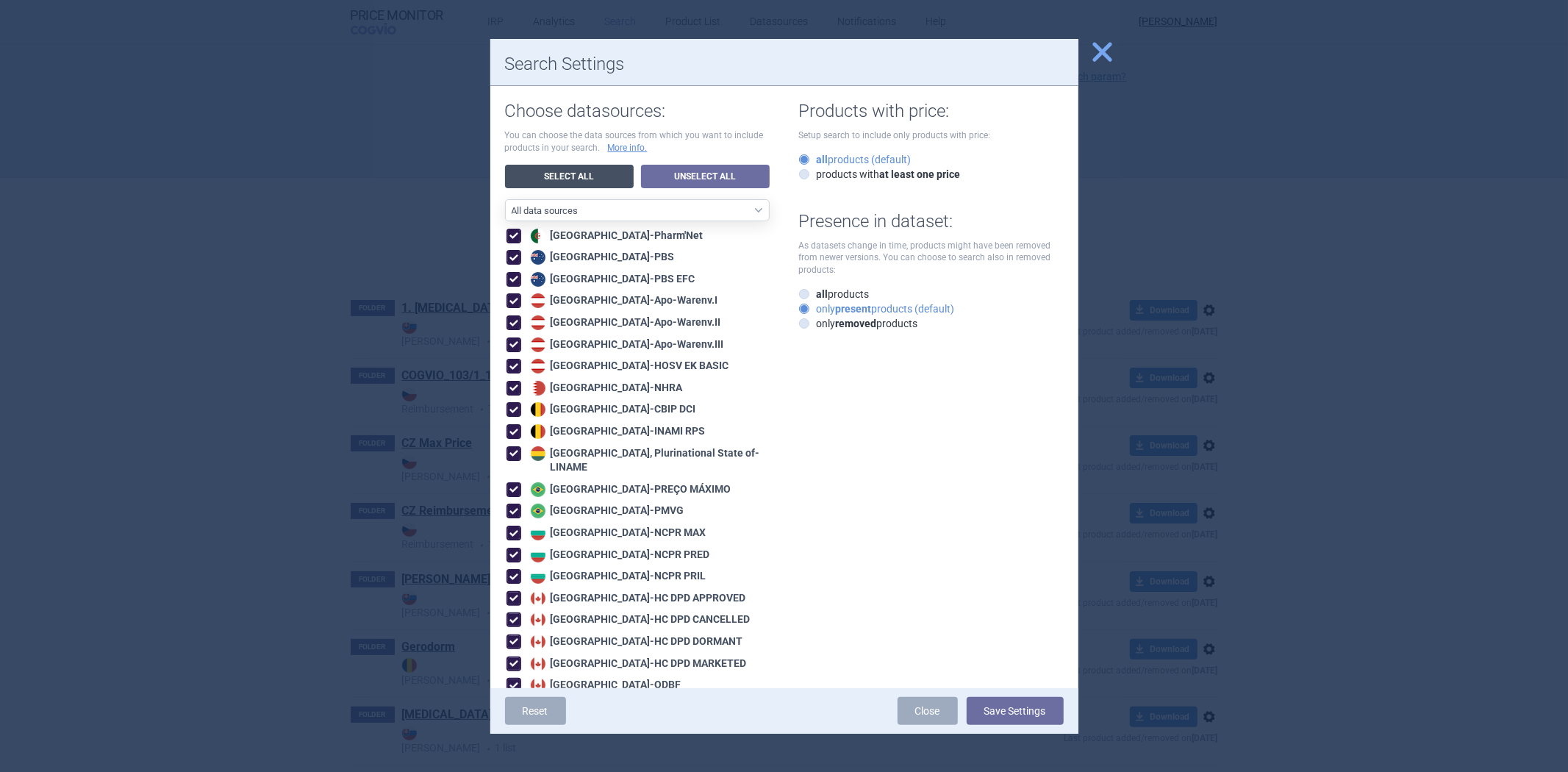
checkbox input "true"
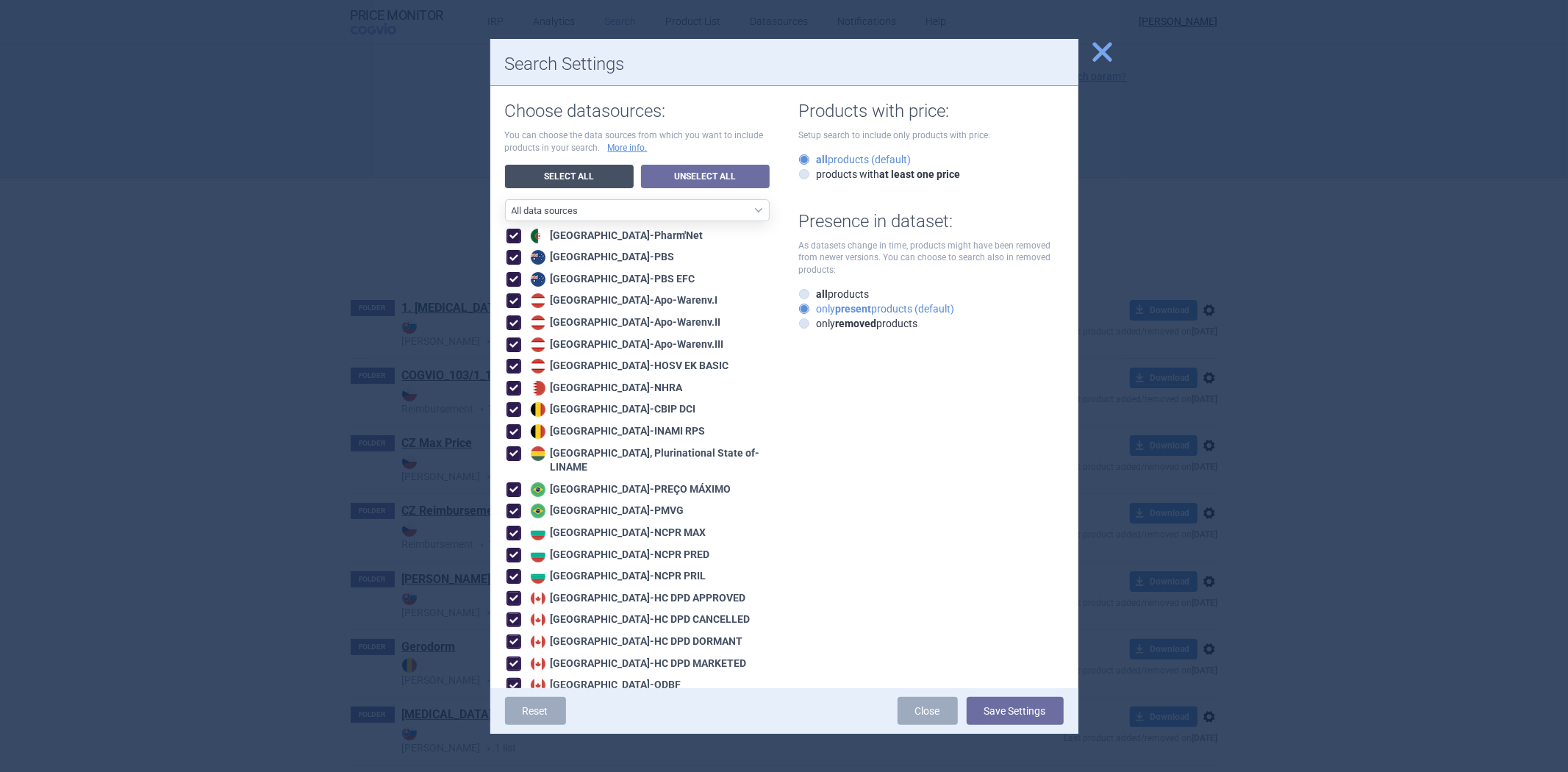
checkbox input "true"
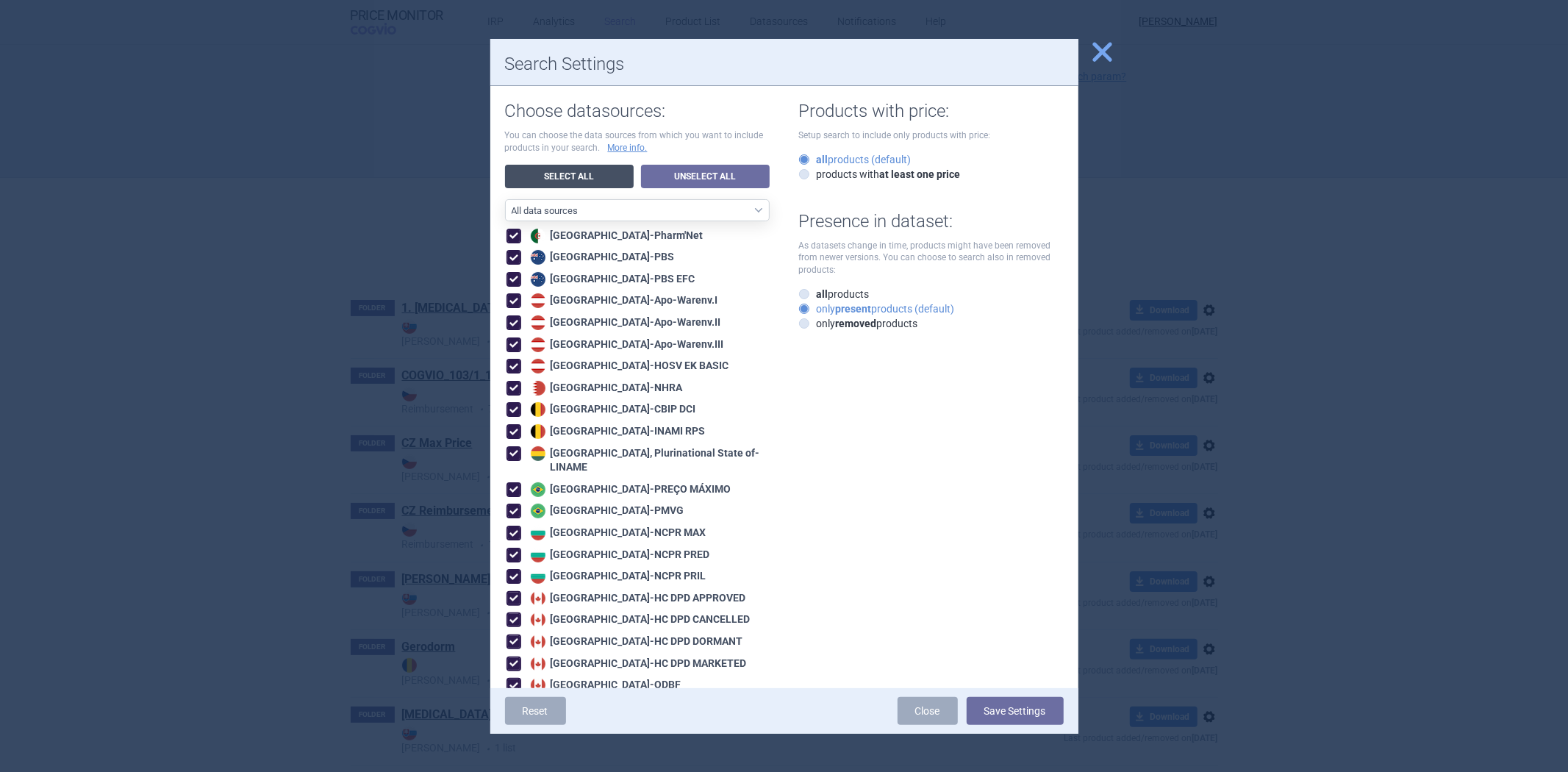
checkbox input "true"
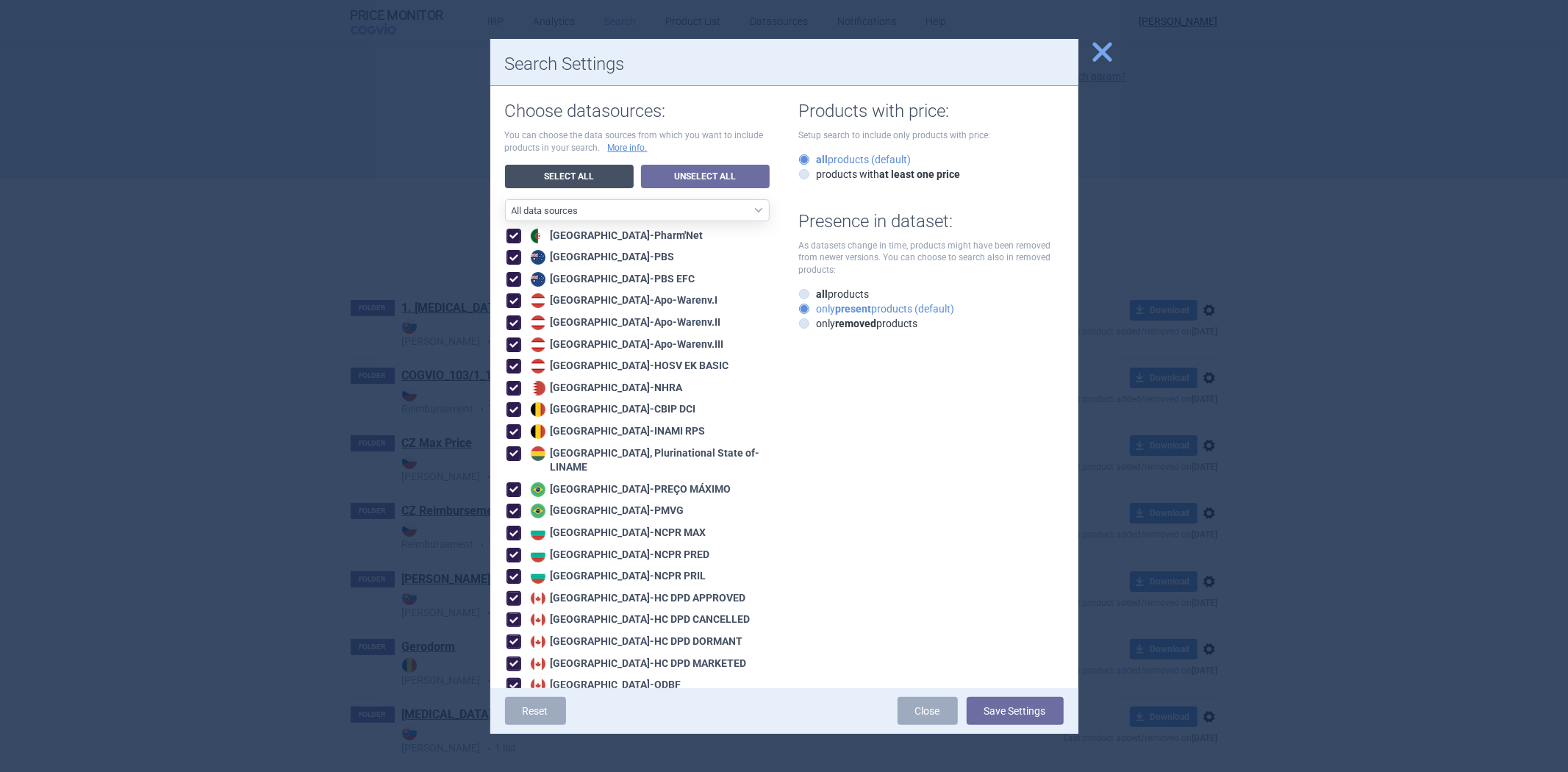
checkbox input "true"
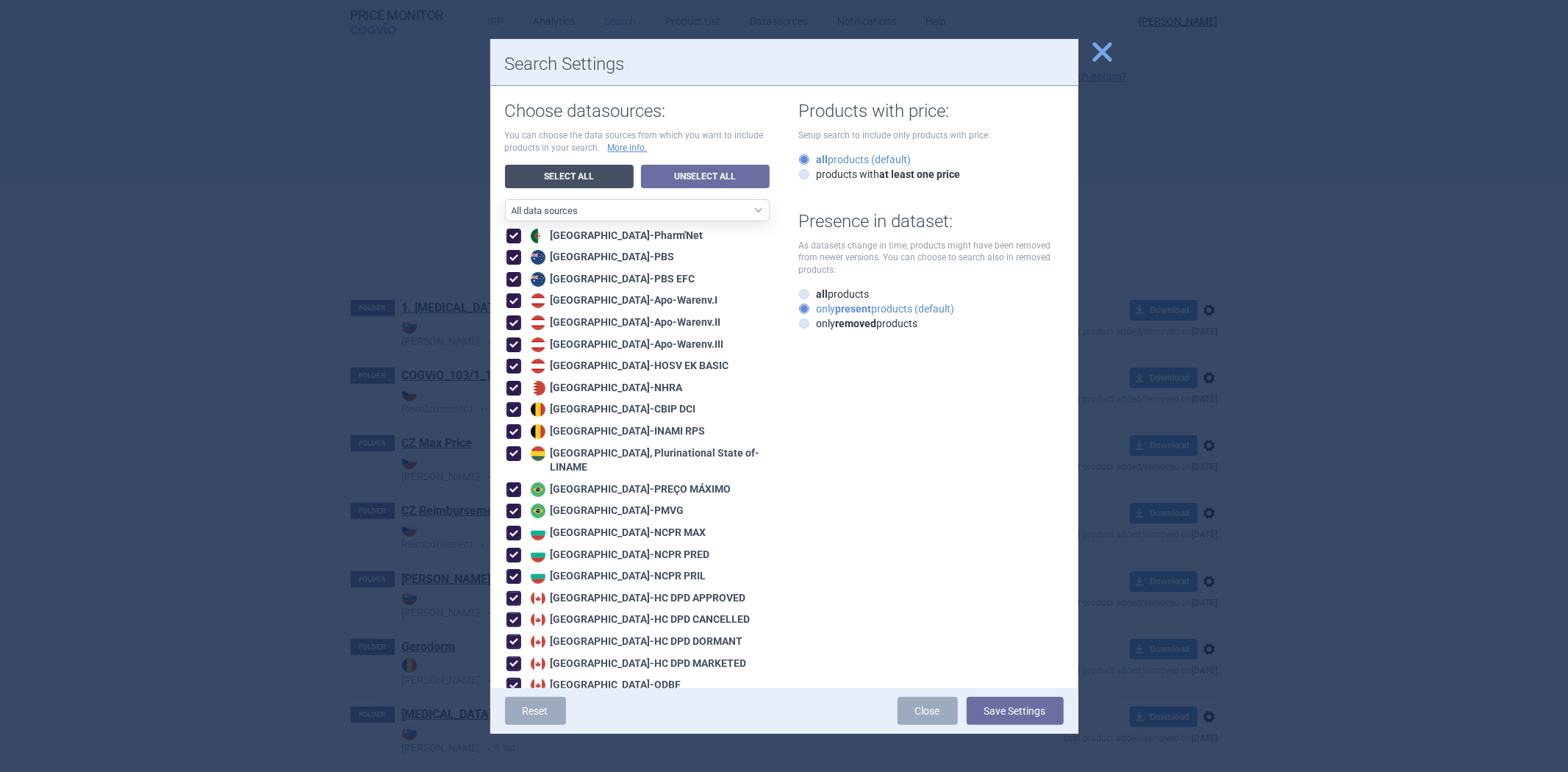
checkbox input "true"
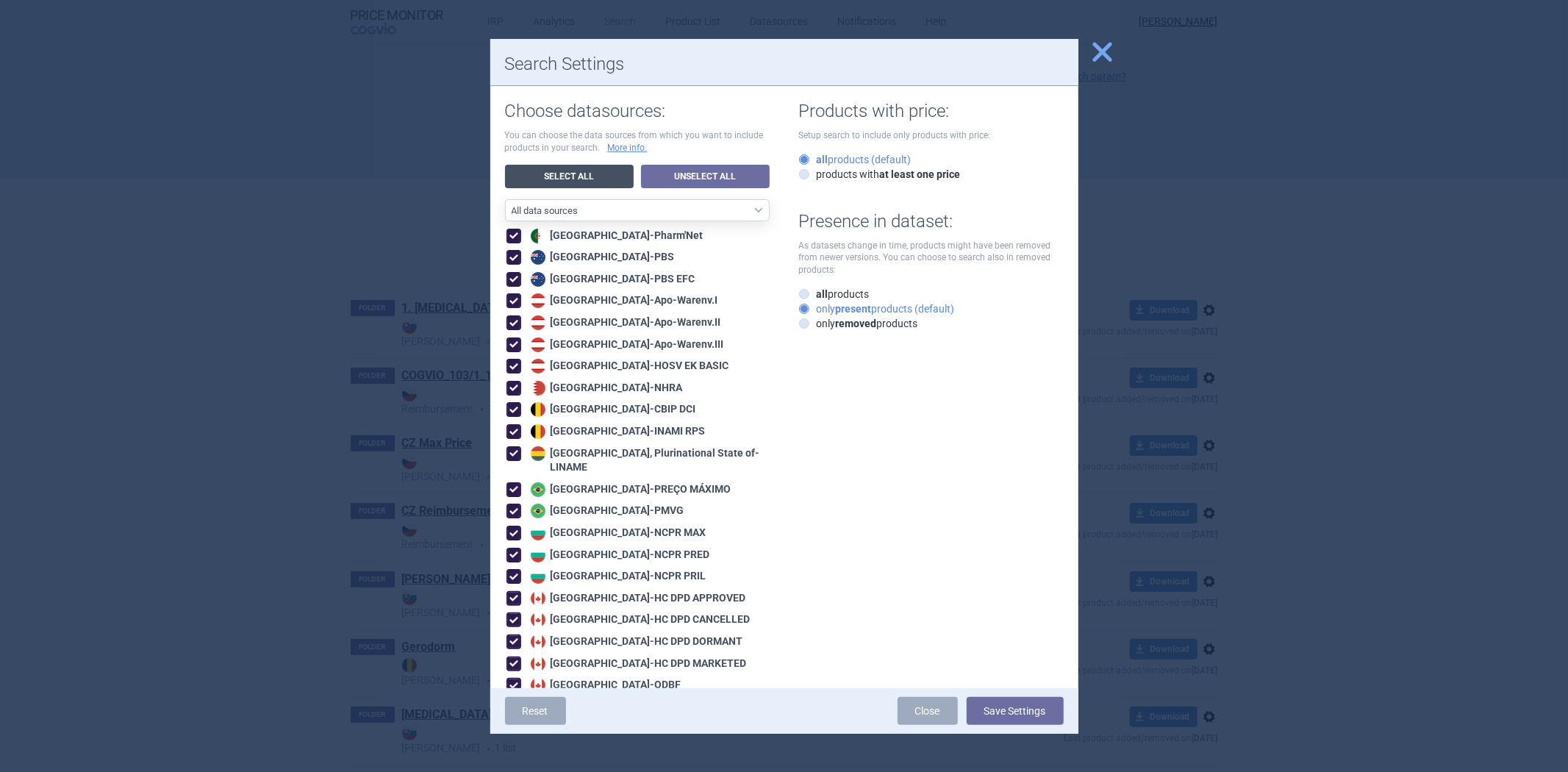
checkbox input "true"
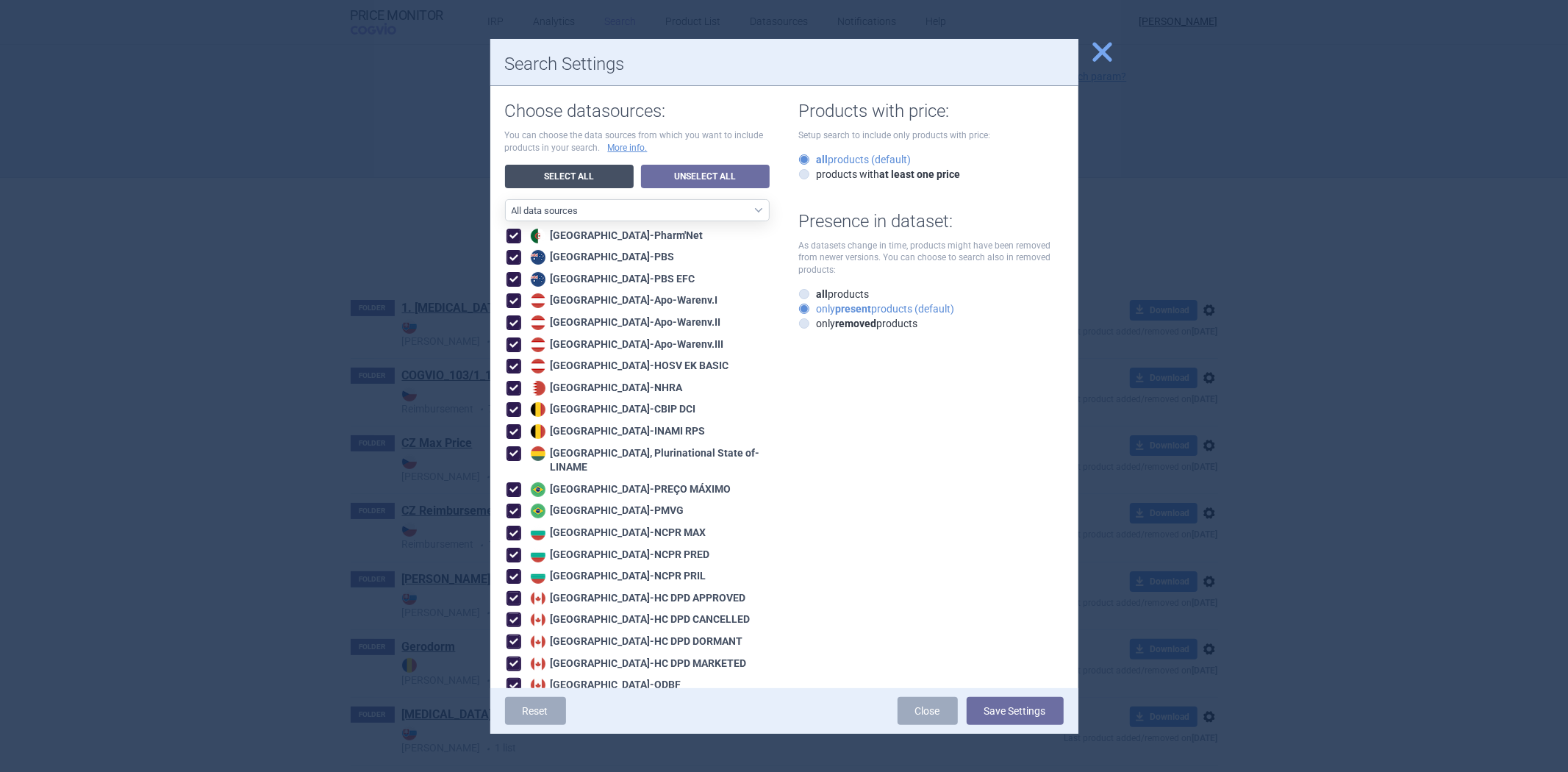
checkbox input "true"
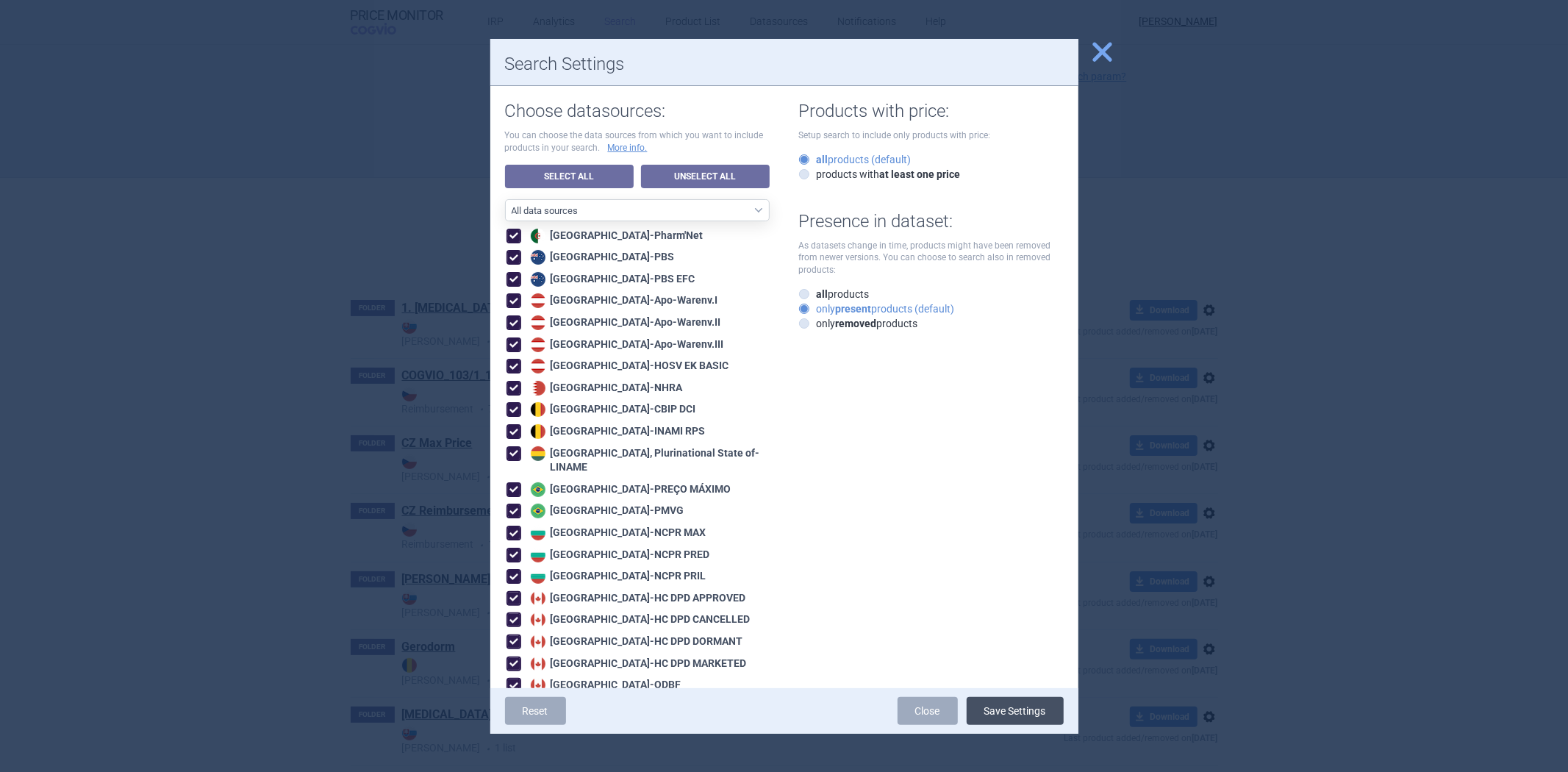
click at [997, 710] on button "Save Settings" at bounding box center [1015, 711] width 97 height 28
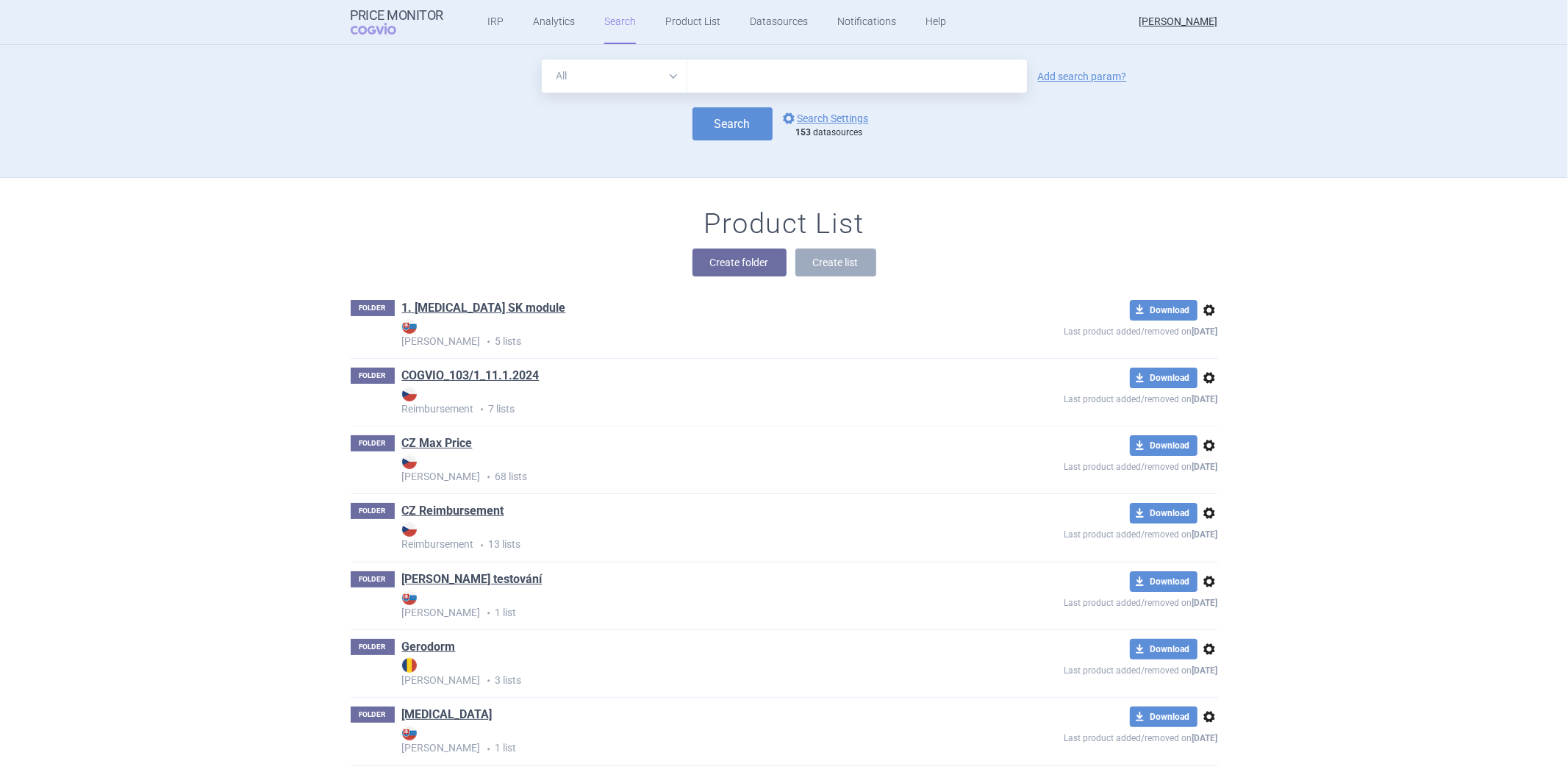
click at [820, 78] on input "text" at bounding box center [857, 76] width 339 height 33
paste input "2677"
type input "2677"
click at [718, 133] on button "Search" at bounding box center [732, 124] width 80 height 33
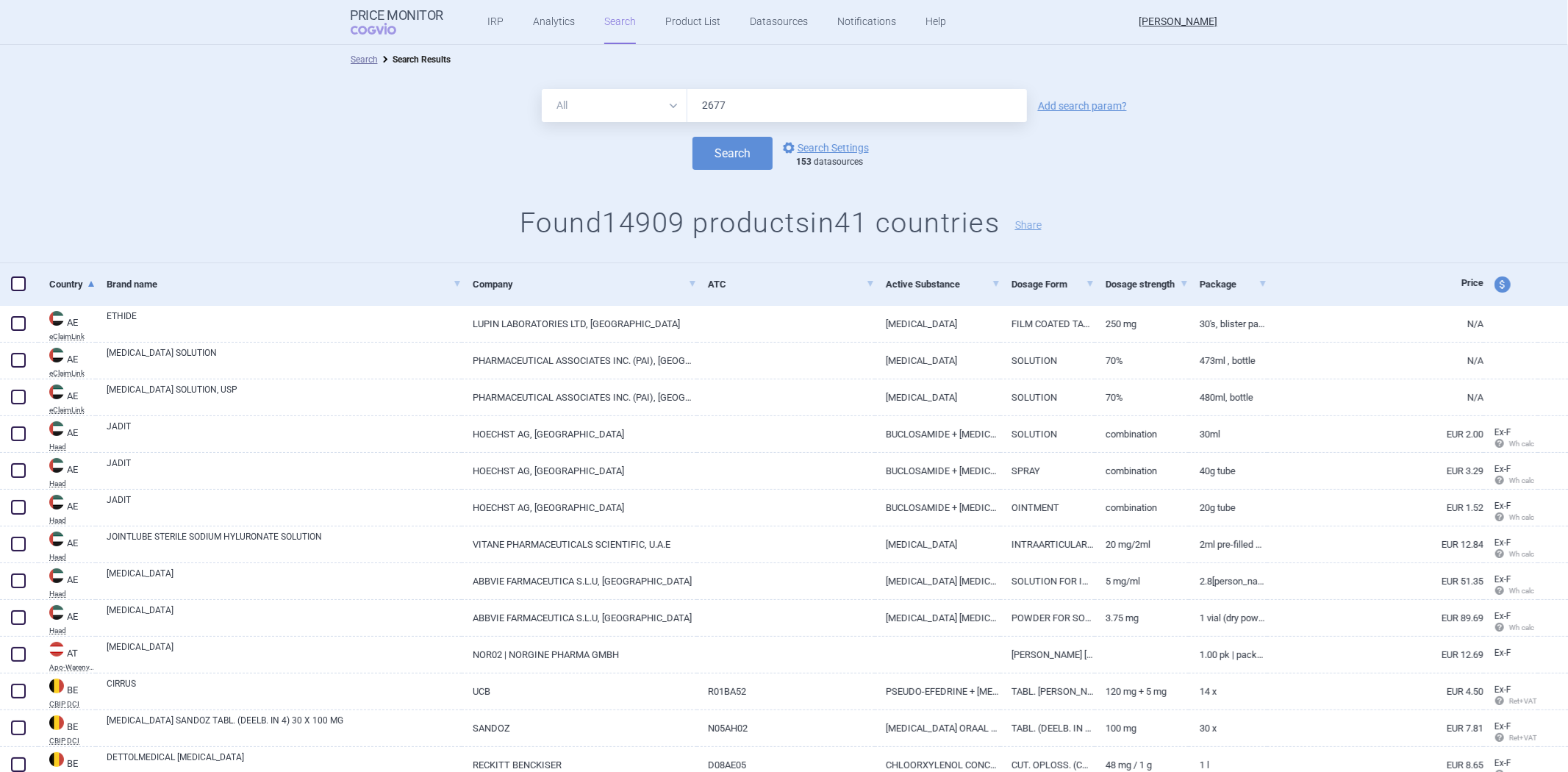
click at [922, 108] on input "2677" at bounding box center [857, 105] width 339 height 33
paste input "[MEDICAL_DATA]"
click at [737, 157] on button "Search" at bounding box center [732, 153] width 80 height 33
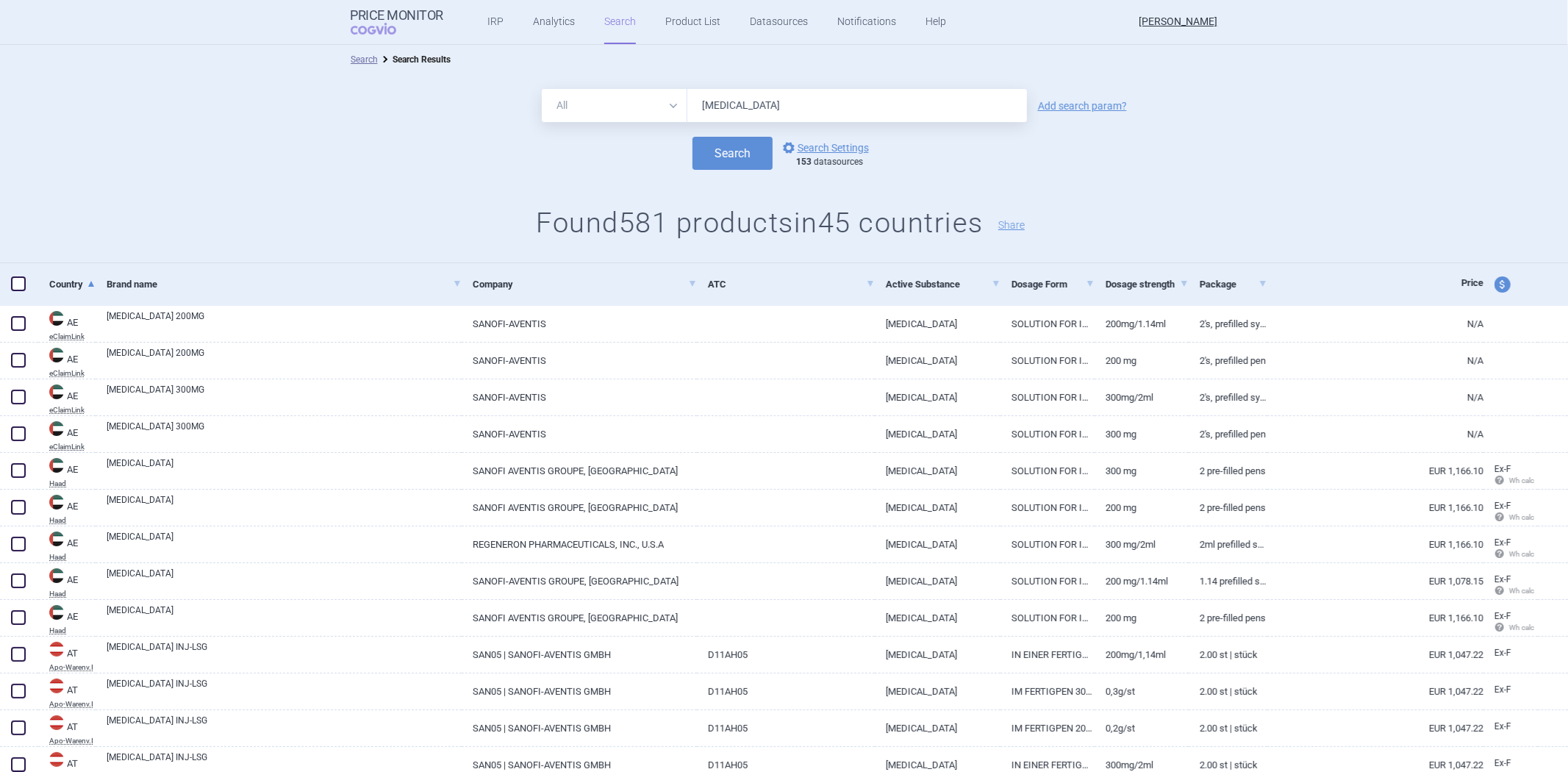
click at [997, 194] on div "All Brand Name ATC Company Active Substance Country Newer than [MEDICAL_DATA] A…" at bounding box center [784, 168] width 1568 height 189
click at [810, 140] on link "options Search Settings" at bounding box center [824, 147] width 89 height 17
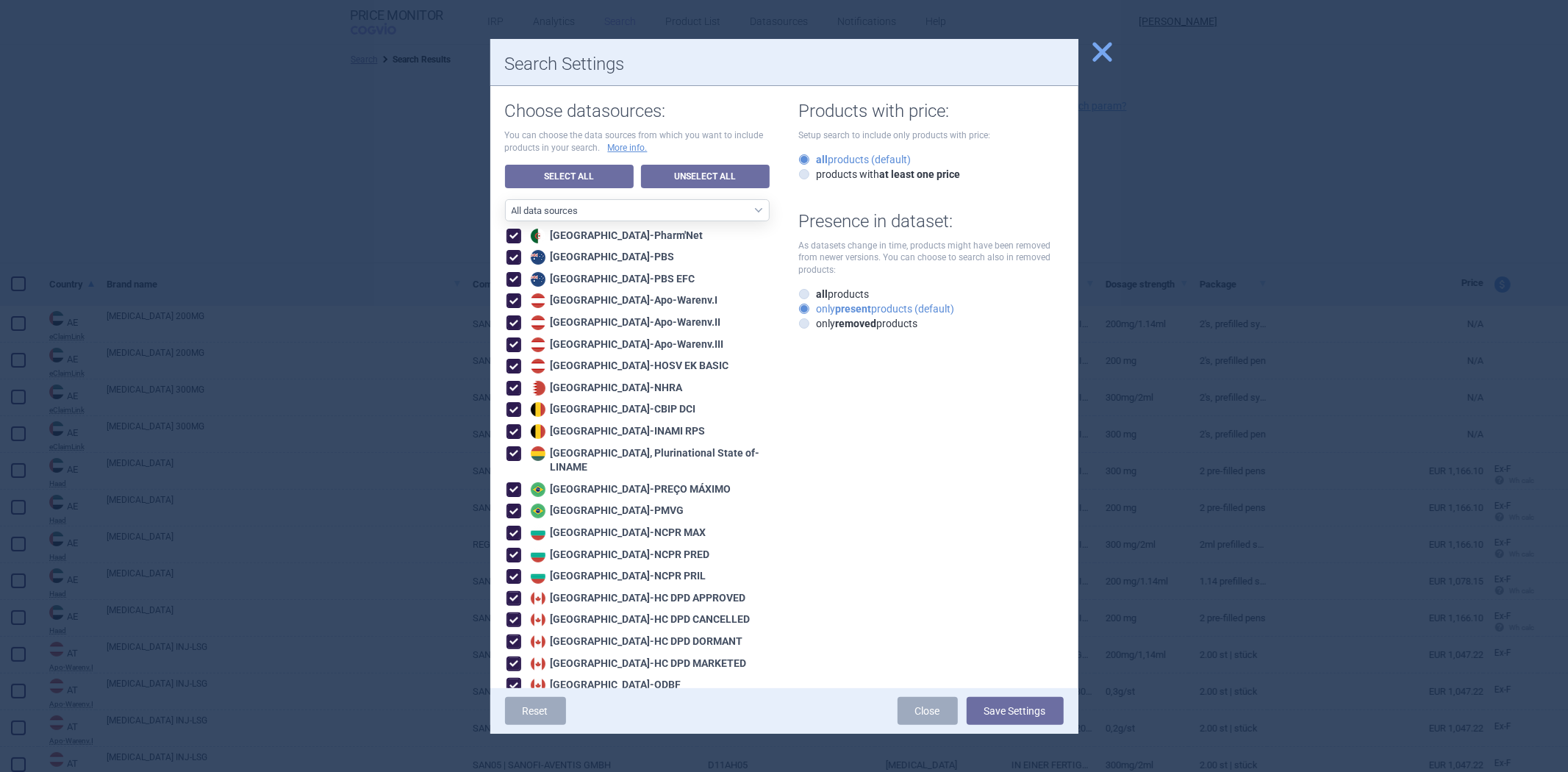
click at [1371, 278] on div at bounding box center [784, 386] width 1568 height 772
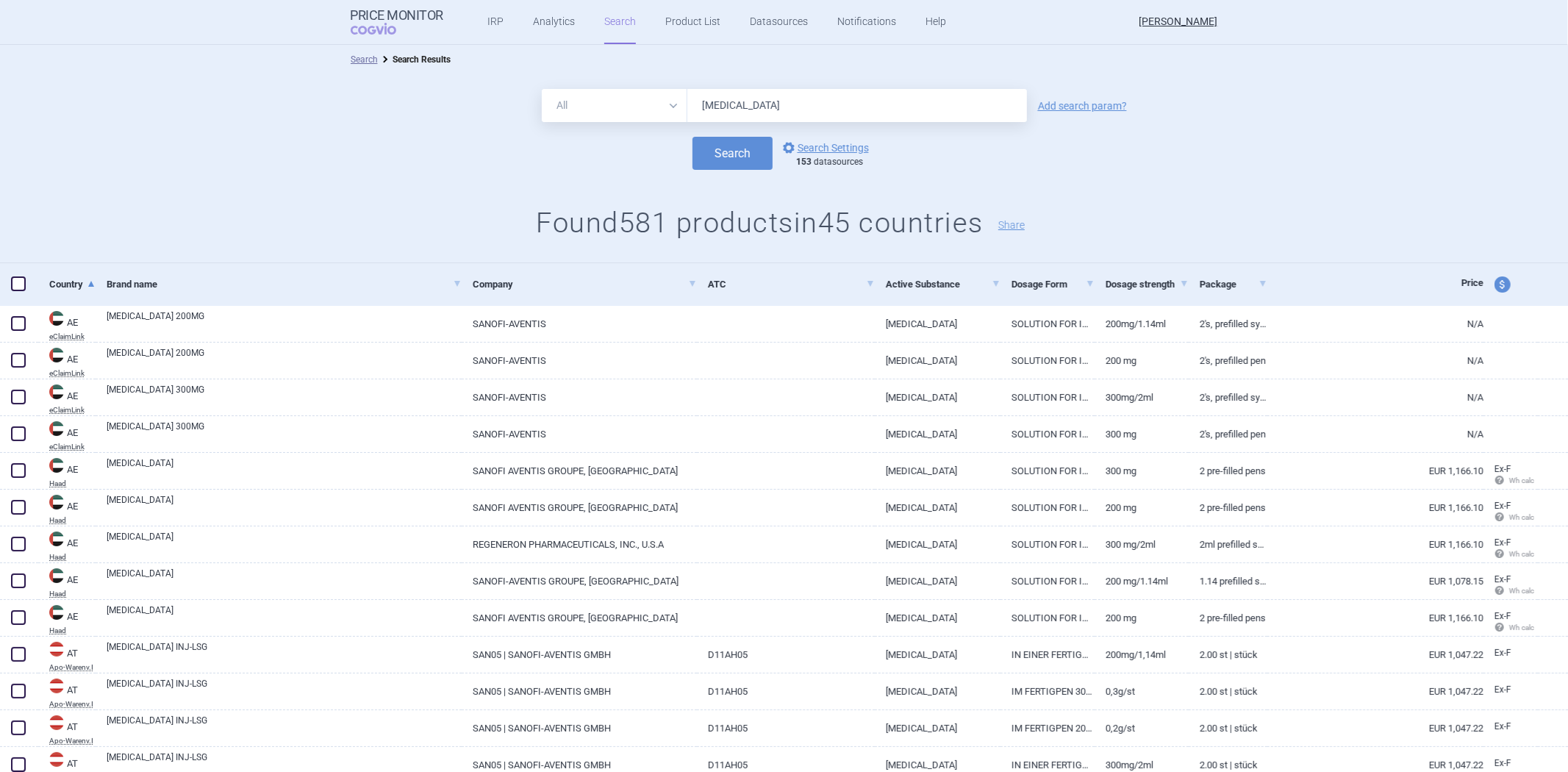
click at [766, 82] on div "All Brand Name ATC Company Active Substance Country Newer than [MEDICAL_DATA] A…" at bounding box center [784, 168] width 1568 height 189
click at [746, 93] on input "[MEDICAL_DATA]" at bounding box center [857, 105] width 339 height 33
paste input "[MEDICAL_DATA]"
click at [715, 159] on button "Search" at bounding box center [732, 153] width 80 height 33
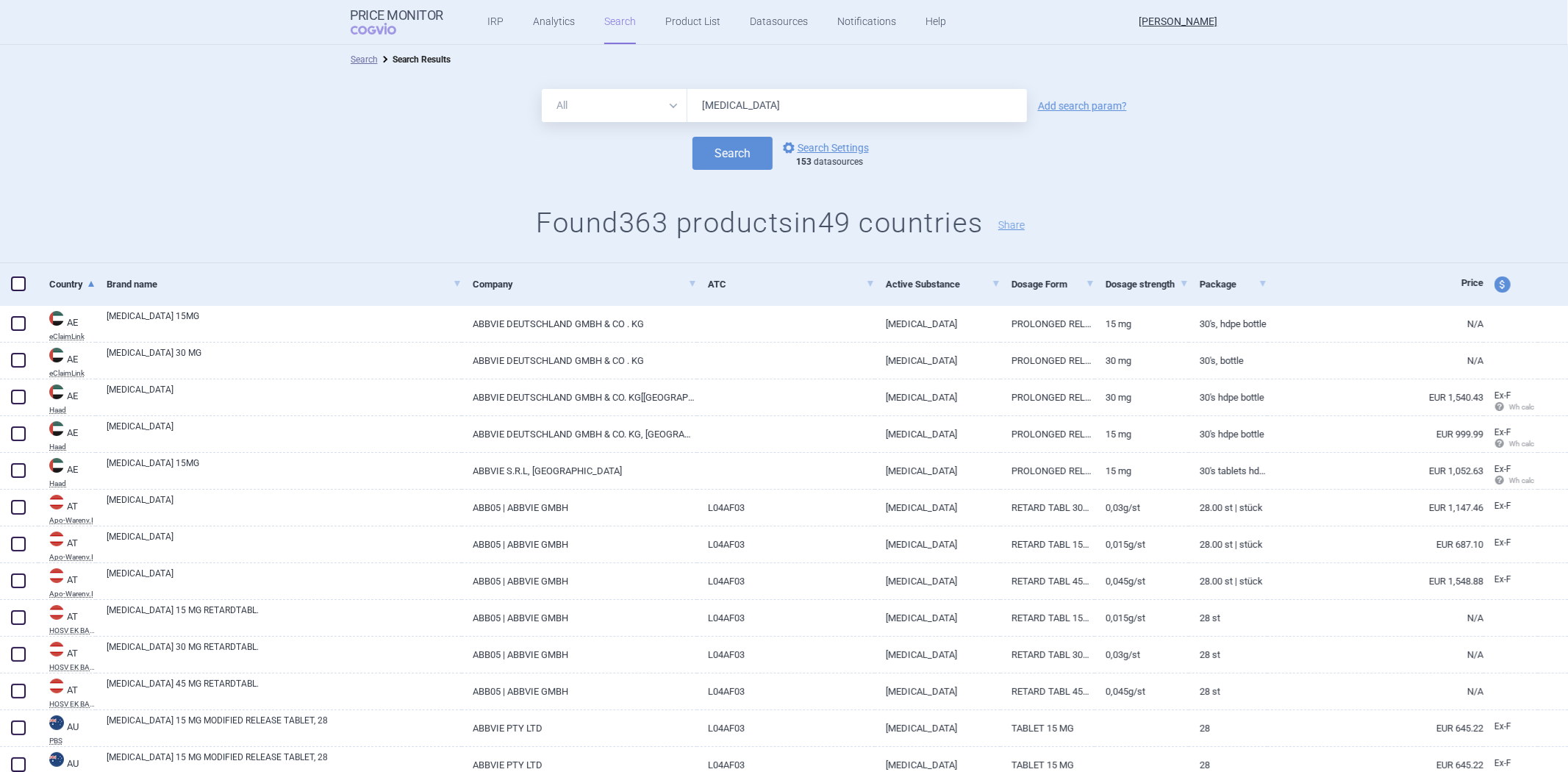
click at [994, 194] on div "All Brand Name ATC Company Active Substance Country Newer than [MEDICAL_DATA] A…" at bounding box center [784, 168] width 1568 height 189
click at [873, 105] on input "[MEDICAL_DATA]" at bounding box center [857, 105] width 339 height 33
click at [873, 105] on input "[MEDICAL_DATA]" at bounding box center [857, 105] width 339 height 33
paste input "504"
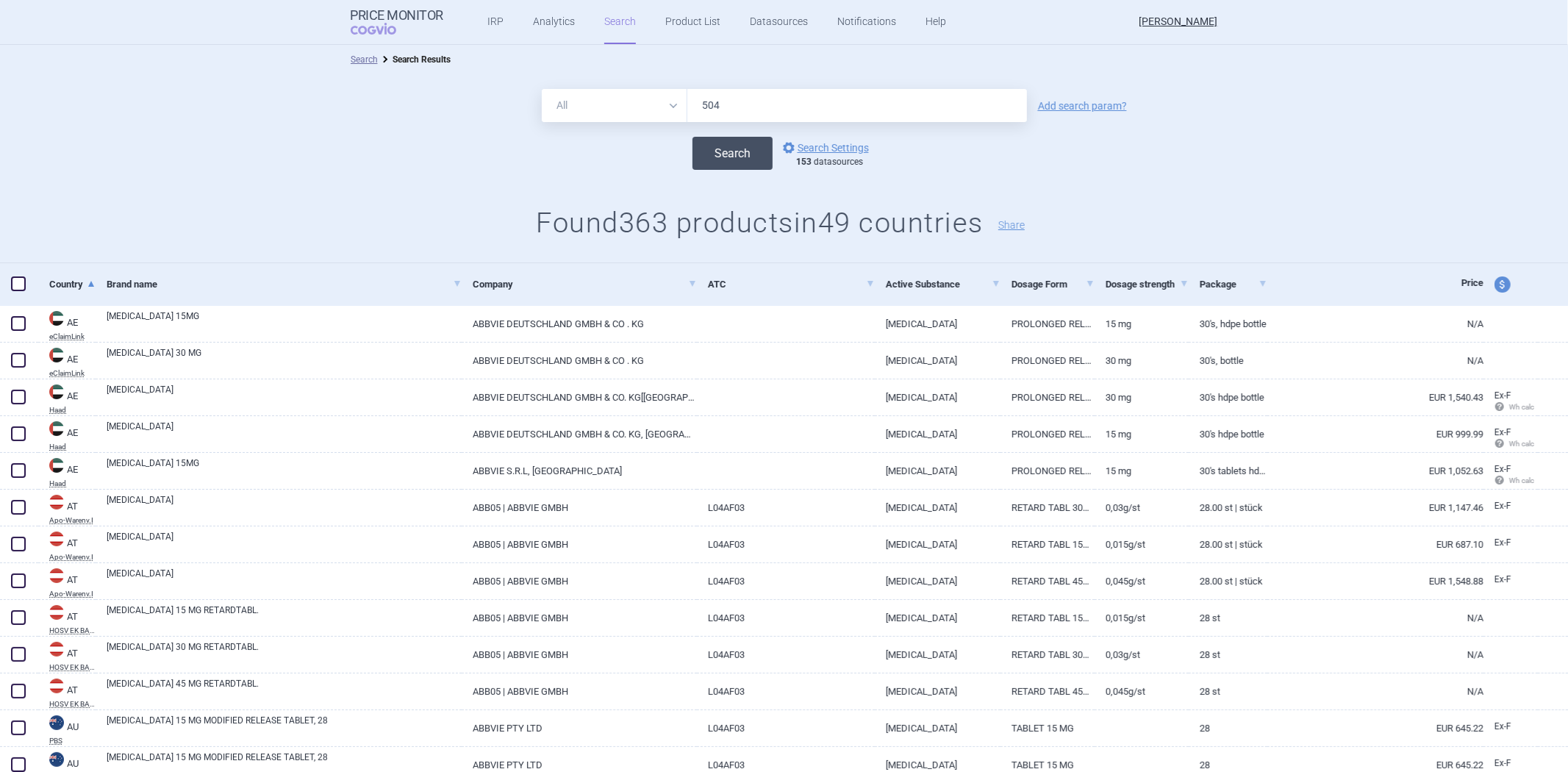
click at [745, 157] on button "Search" at bounding box center [732, 153] width 80 height 33
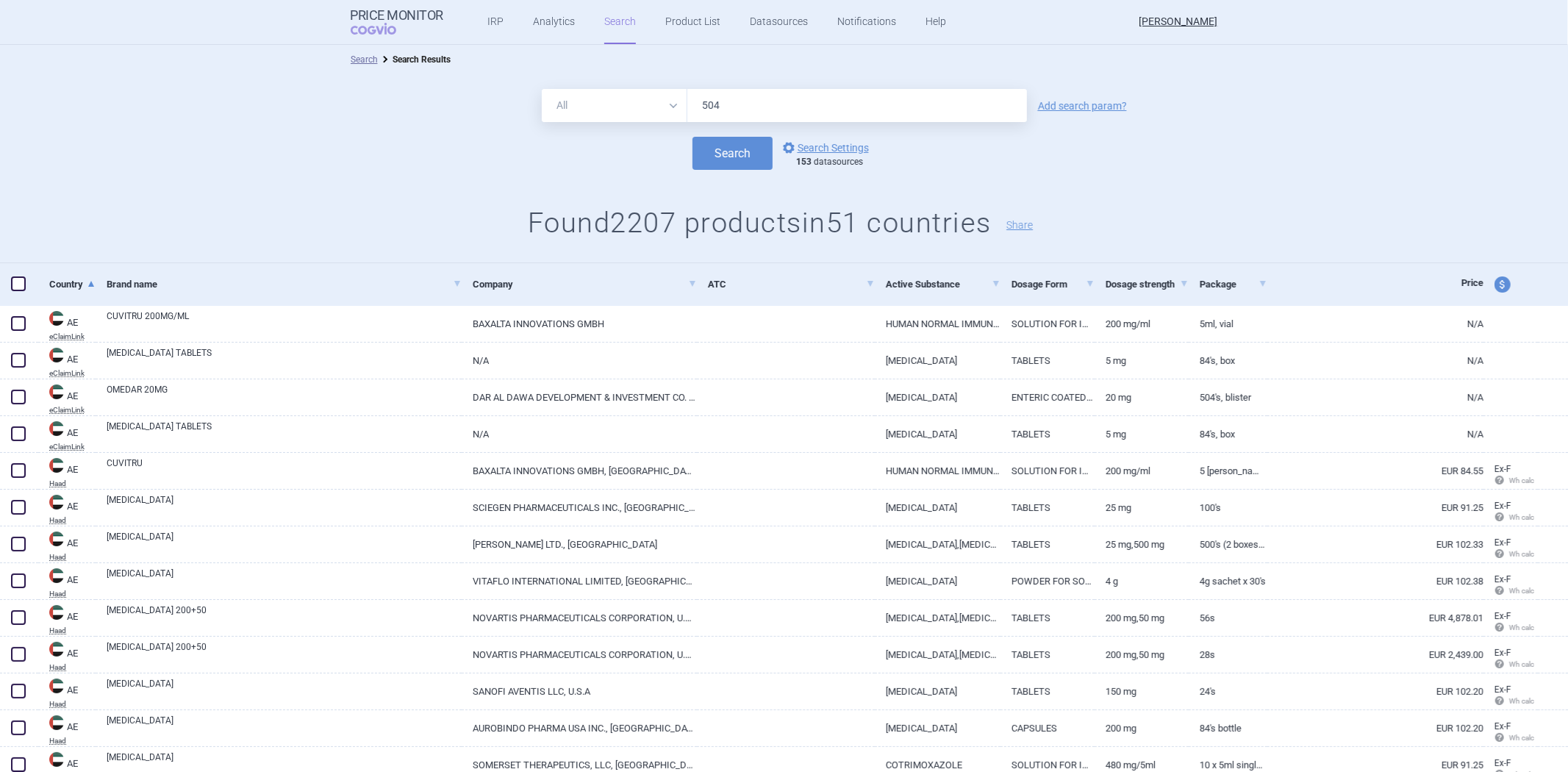
click at [813, 92] on input "504" at bounding box center [857, 105] width 339 height 33
paste input "[MEDICAL_DATA]"
click at [701, 169] on button "Search" at bounding box center [732, 153] width 80 height 33
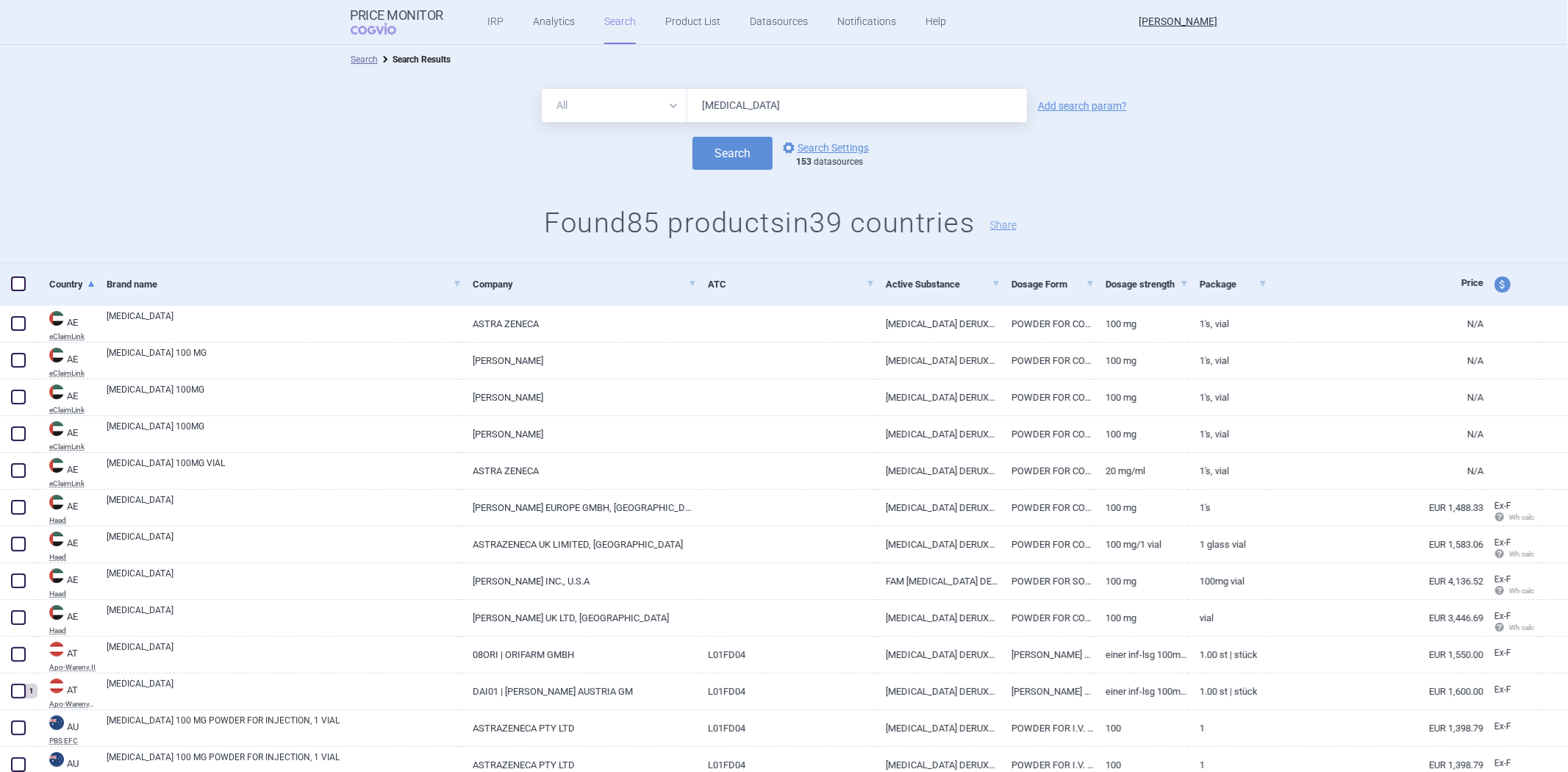
click at [892, 106] on input "[MEDICAL_DATA]" at bounding box center [857, 105] width 339 height 33
type input "[MEDICAL_DATA]"
click at [739, 167] on button "Search" at bounding box center [732, 153] width 80 height 33
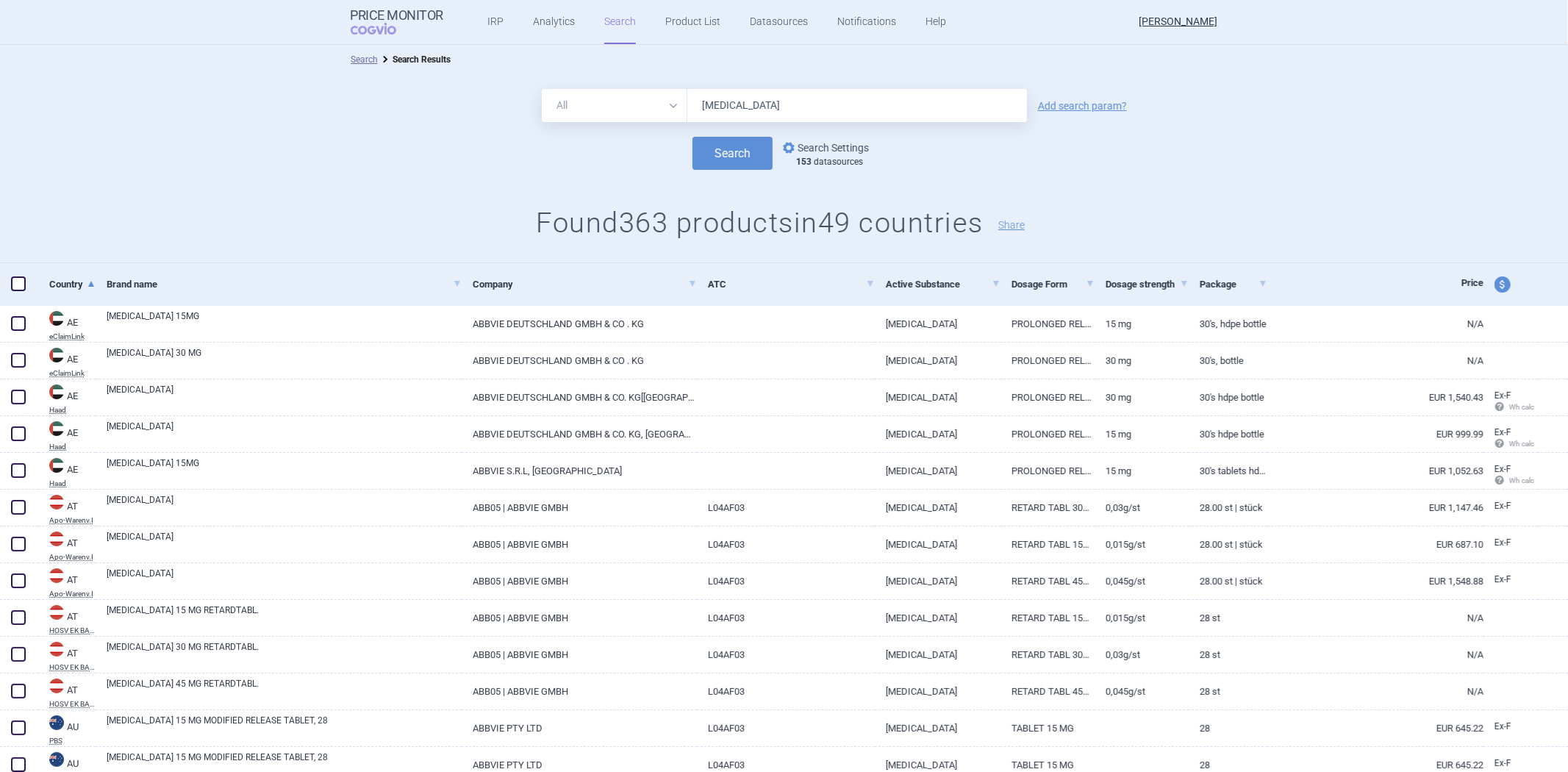
click at [840, 146] on link "options Search Settings" at bounding box center [824, 147] width 89 height 17
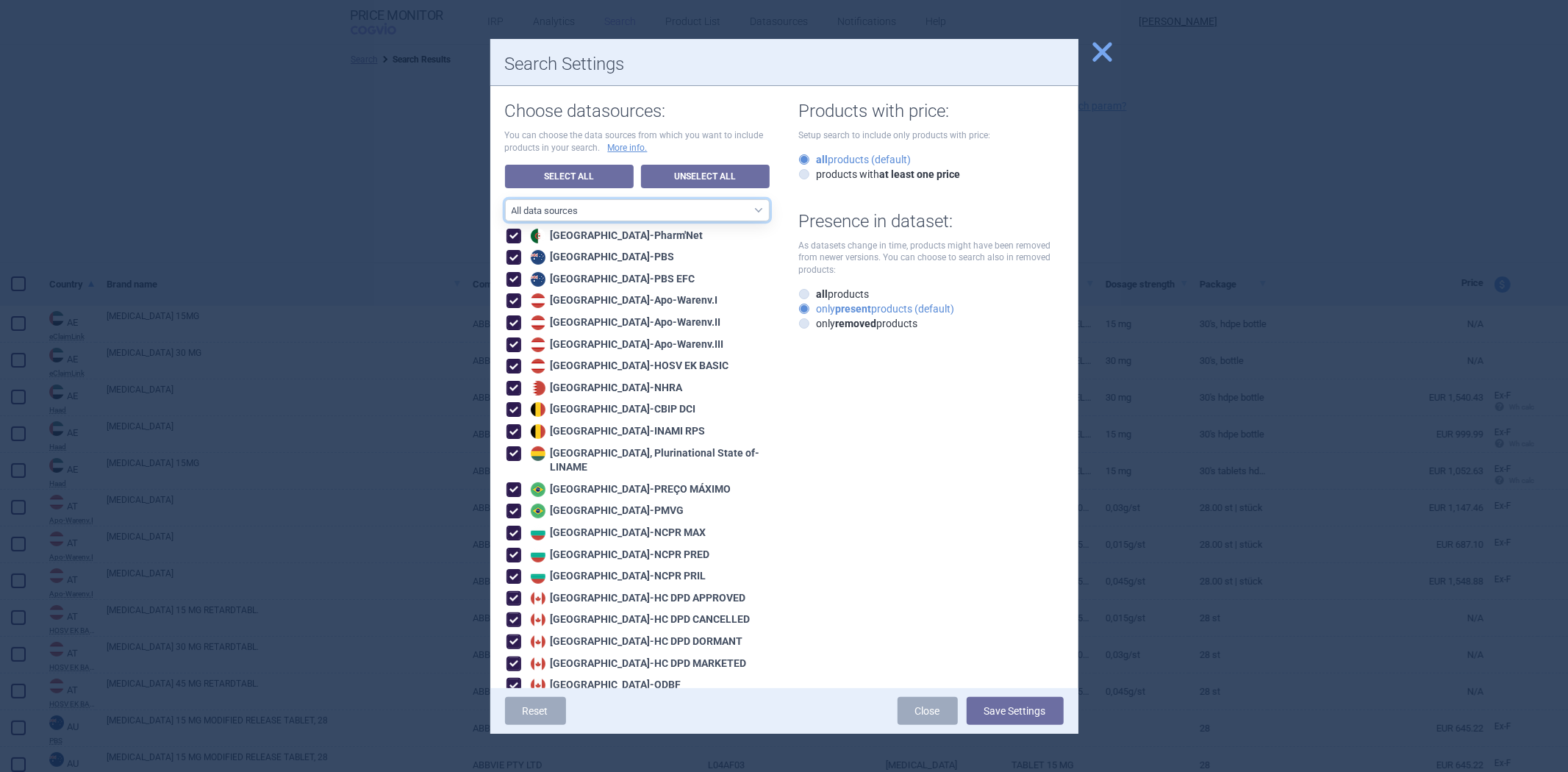
click at [658, 208] on select "All data sources CZ reference sources - Reimbursement SK reference sources - Of…" at bounding box center [637, 210] width 264 height 22
click at [676, 181] on link "Unselect All" at bounding box center [705, 176] width 129 height 24
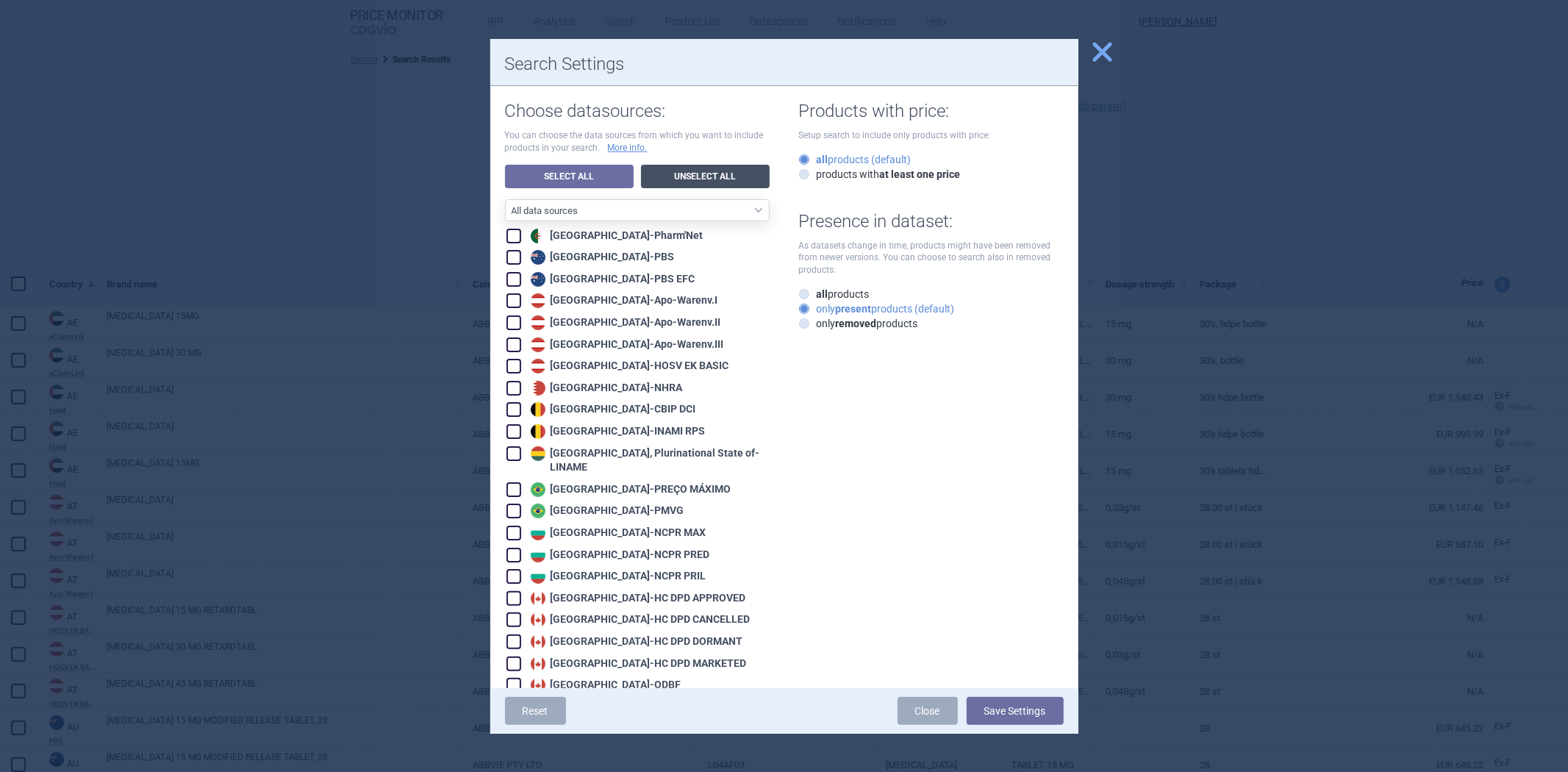
checkbox input "false"
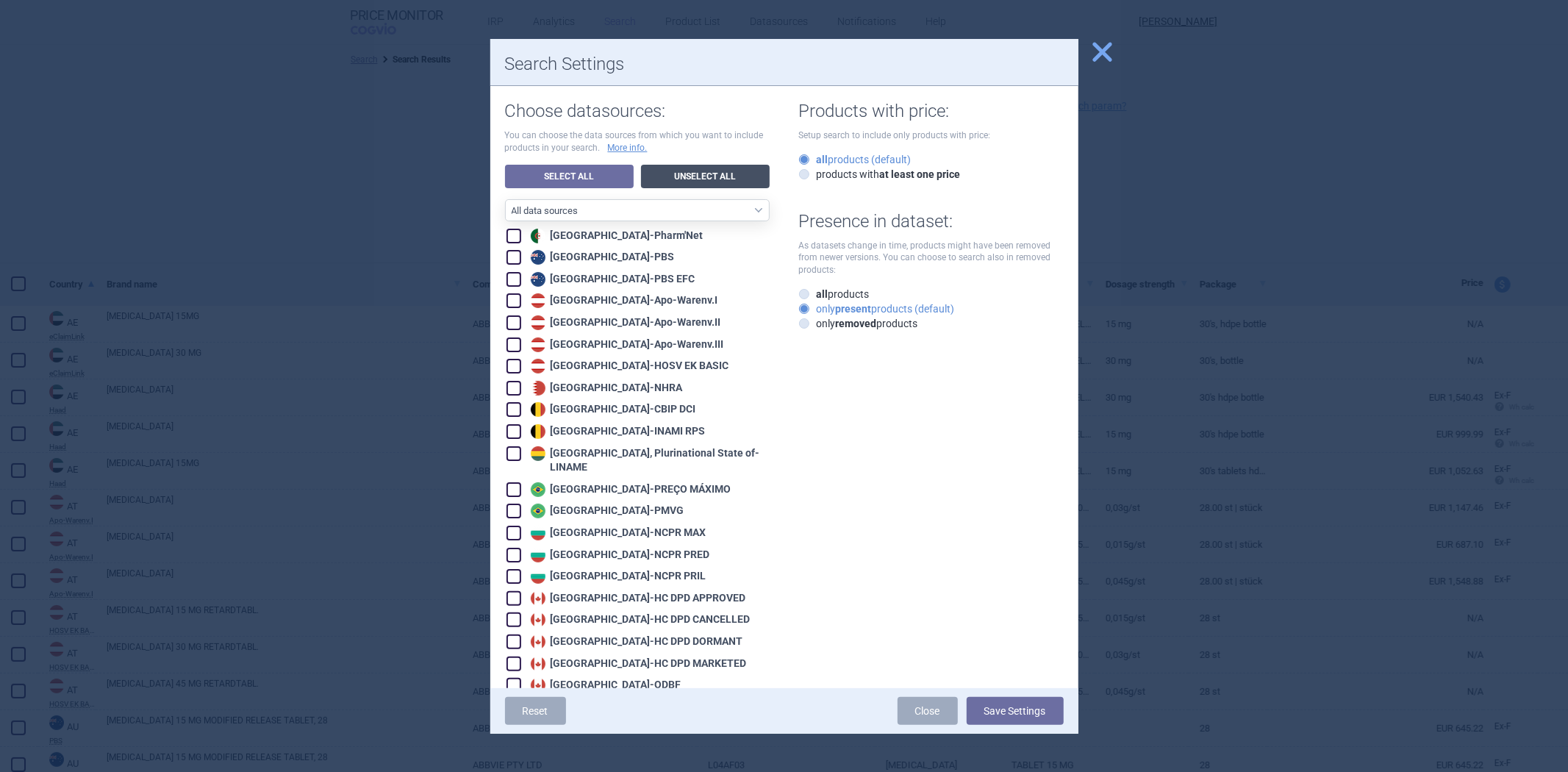
checkbox input "false"
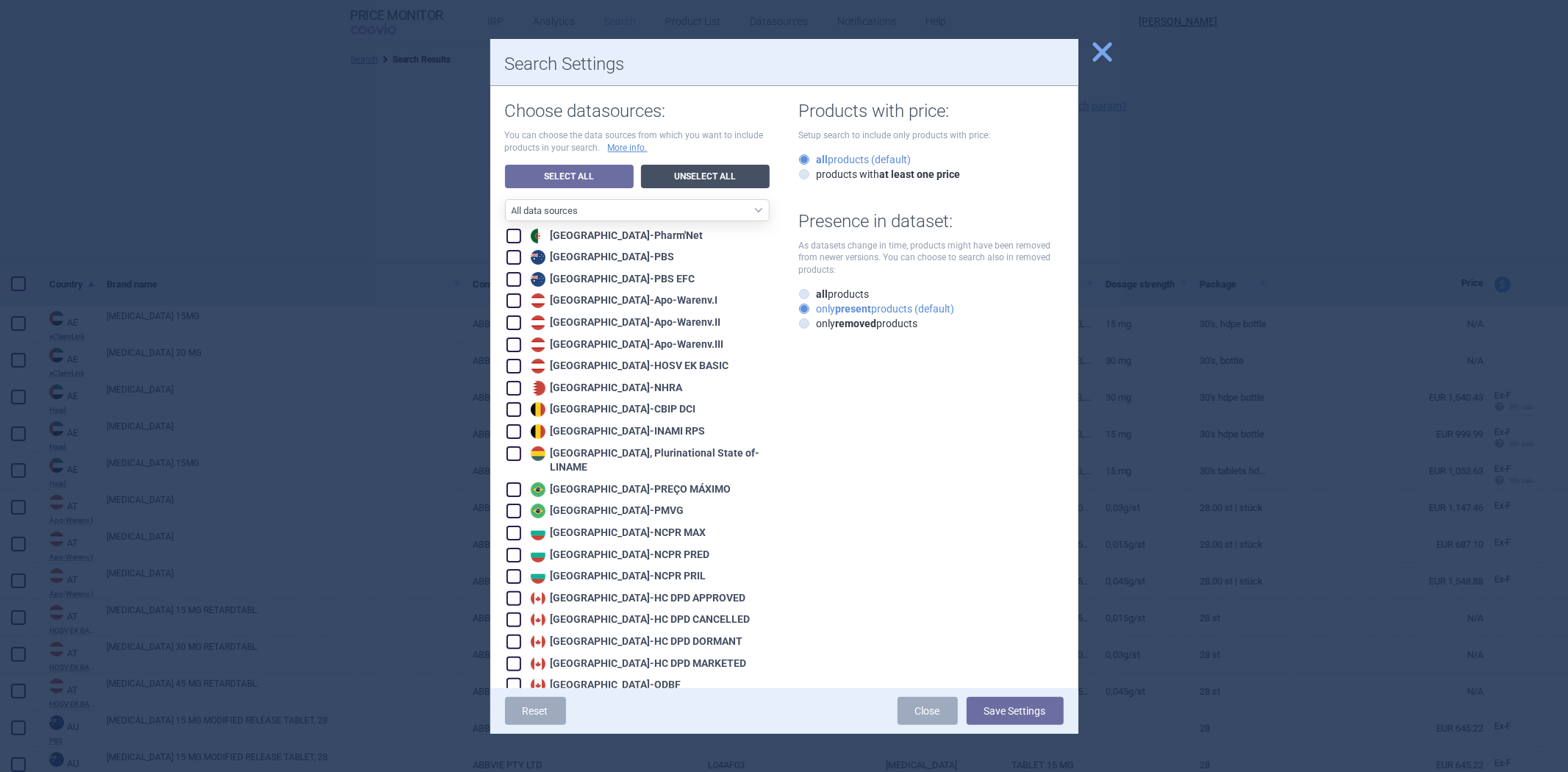
checkbox input "false"
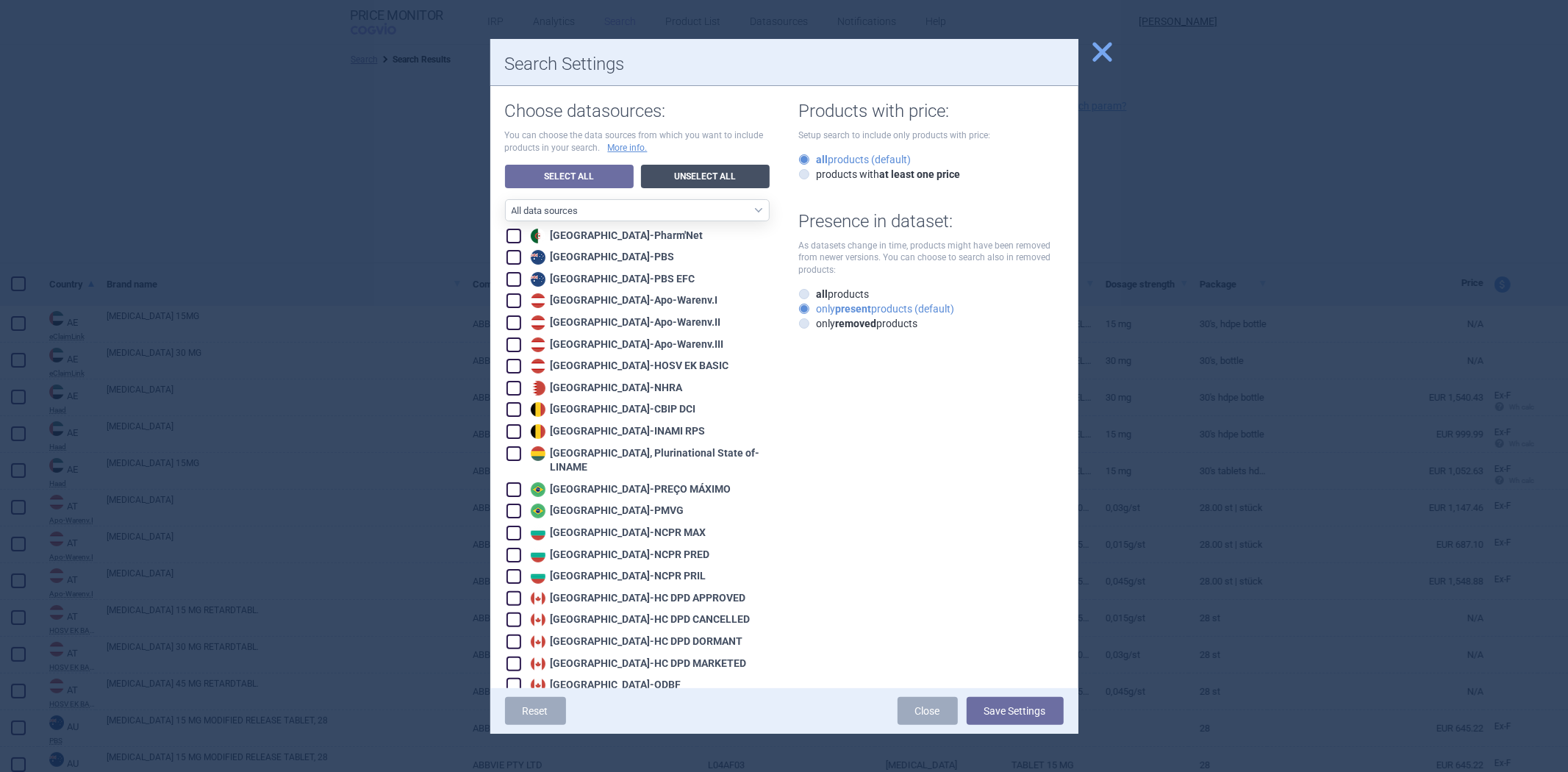
checkbox input "false"
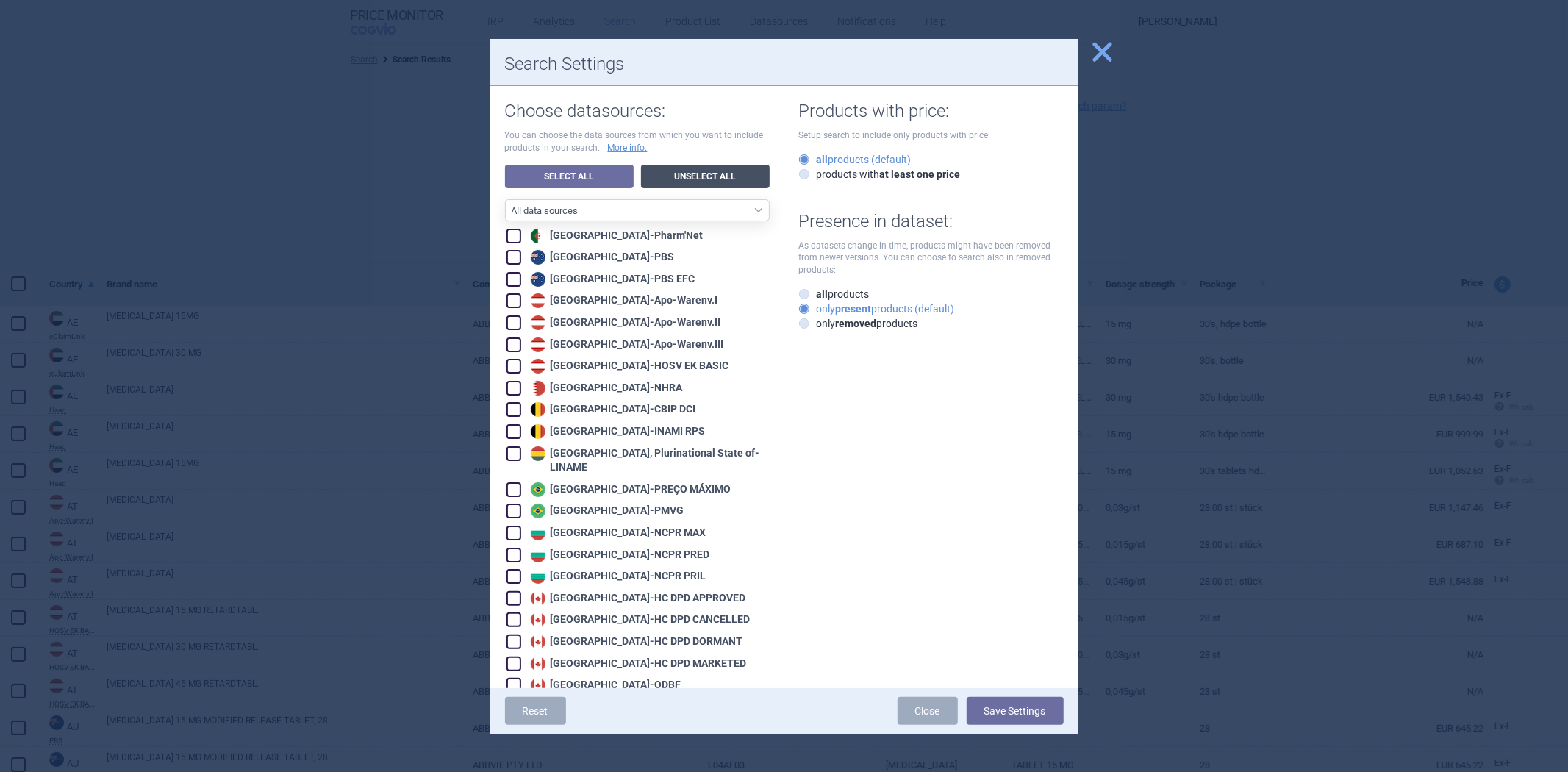
checkbox input "false"
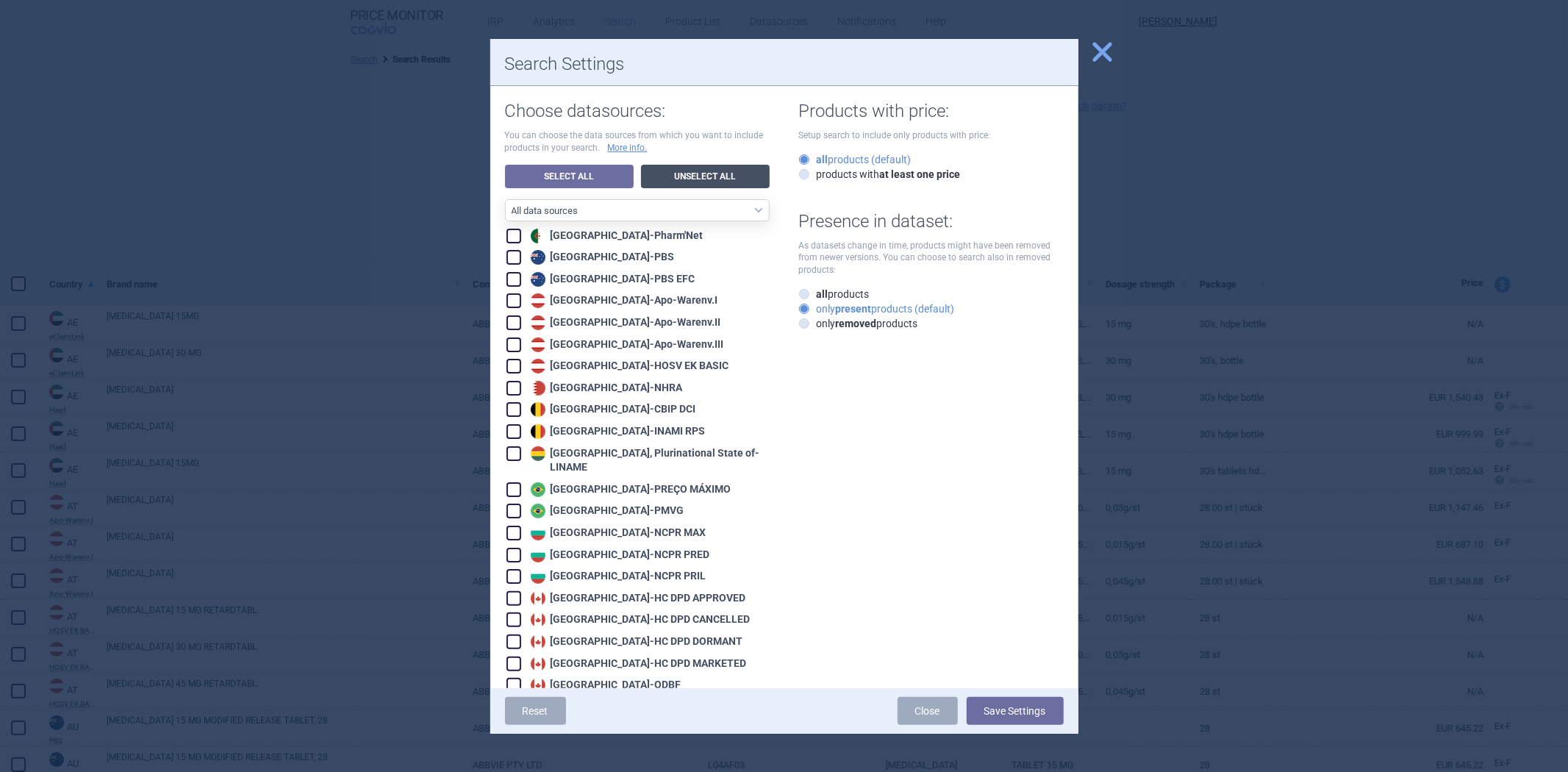
checkbox input "false"
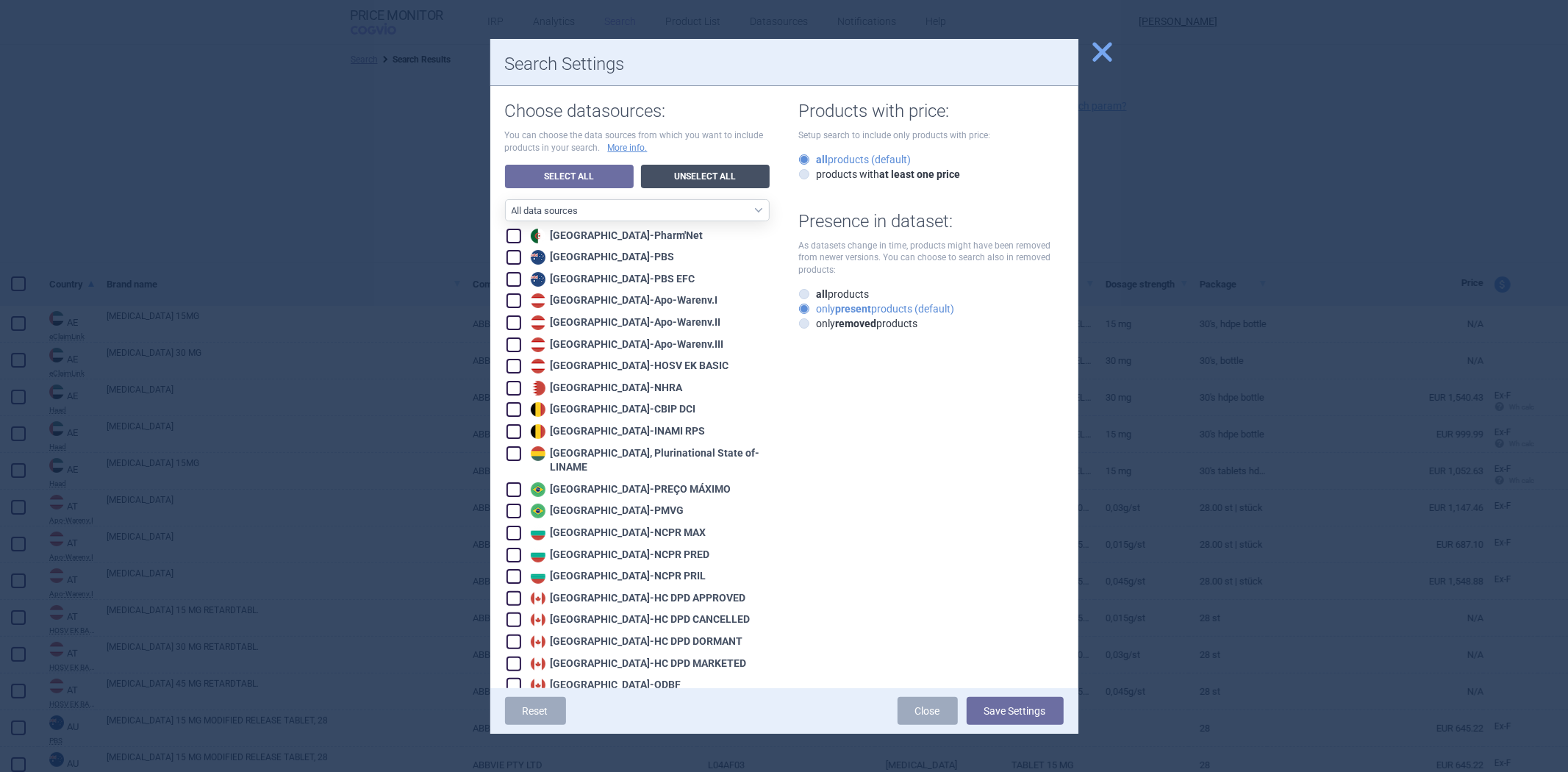
checkbox input "false"
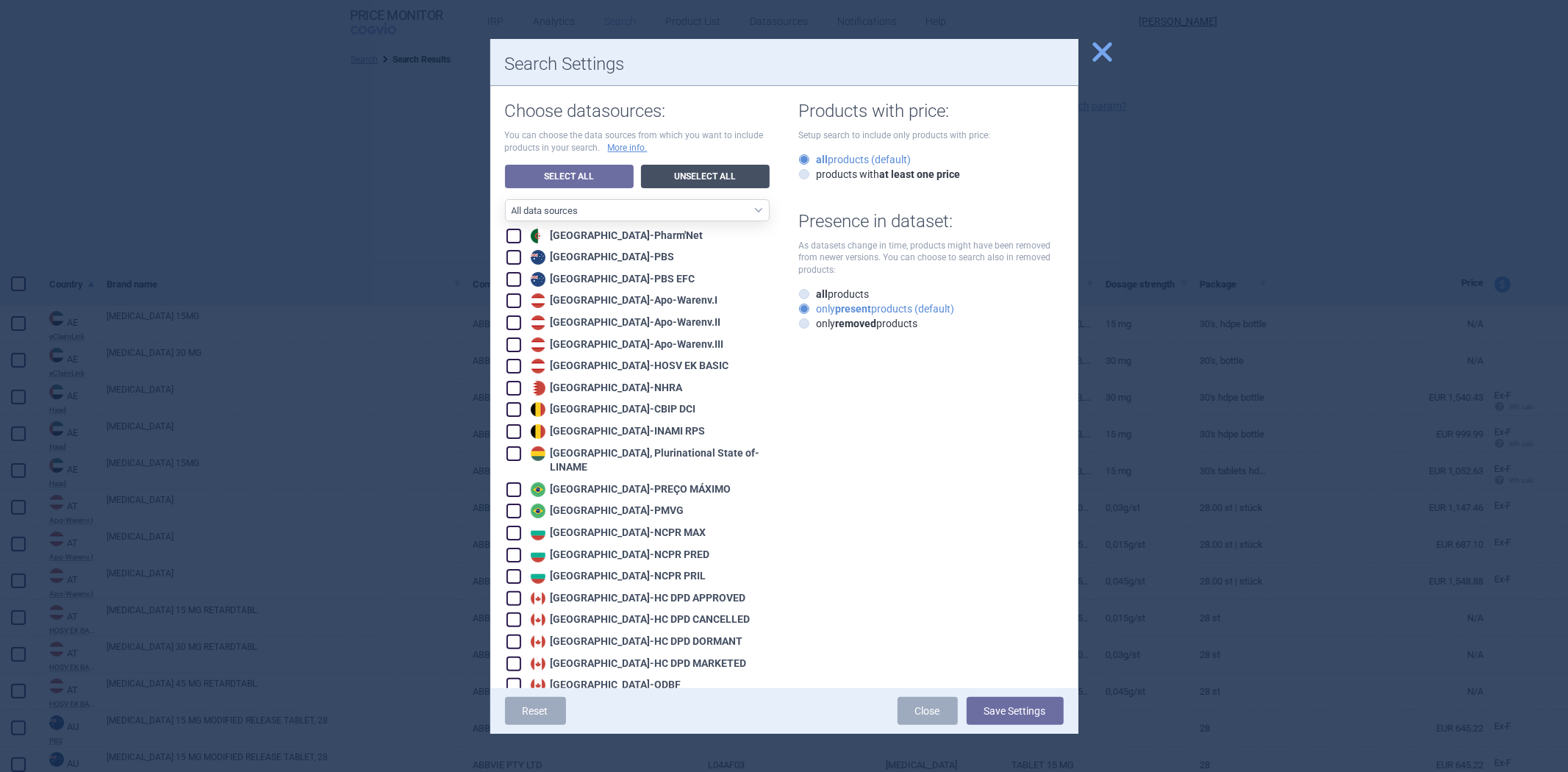
checkbox input "false"
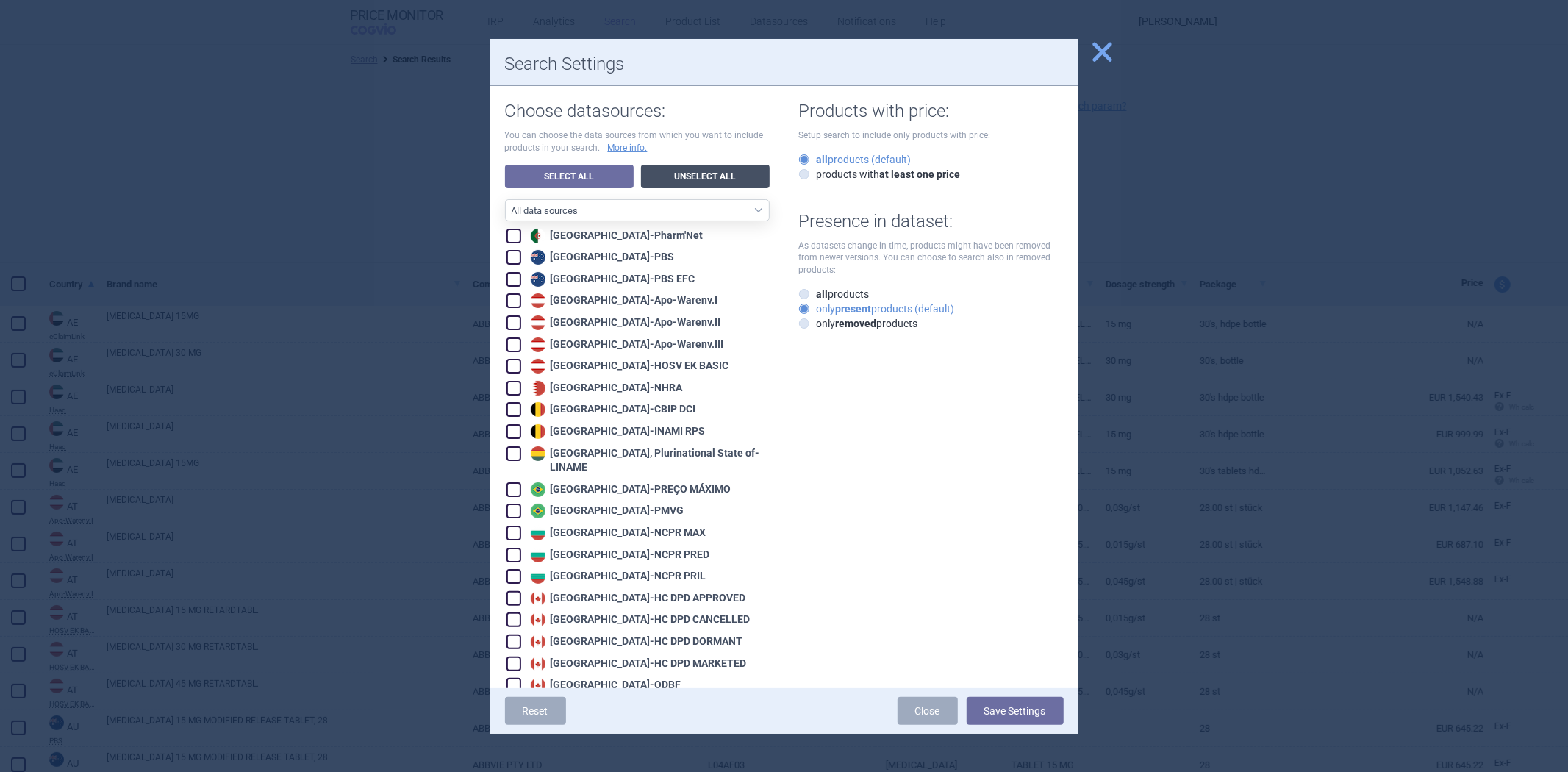
checkbox input "false"
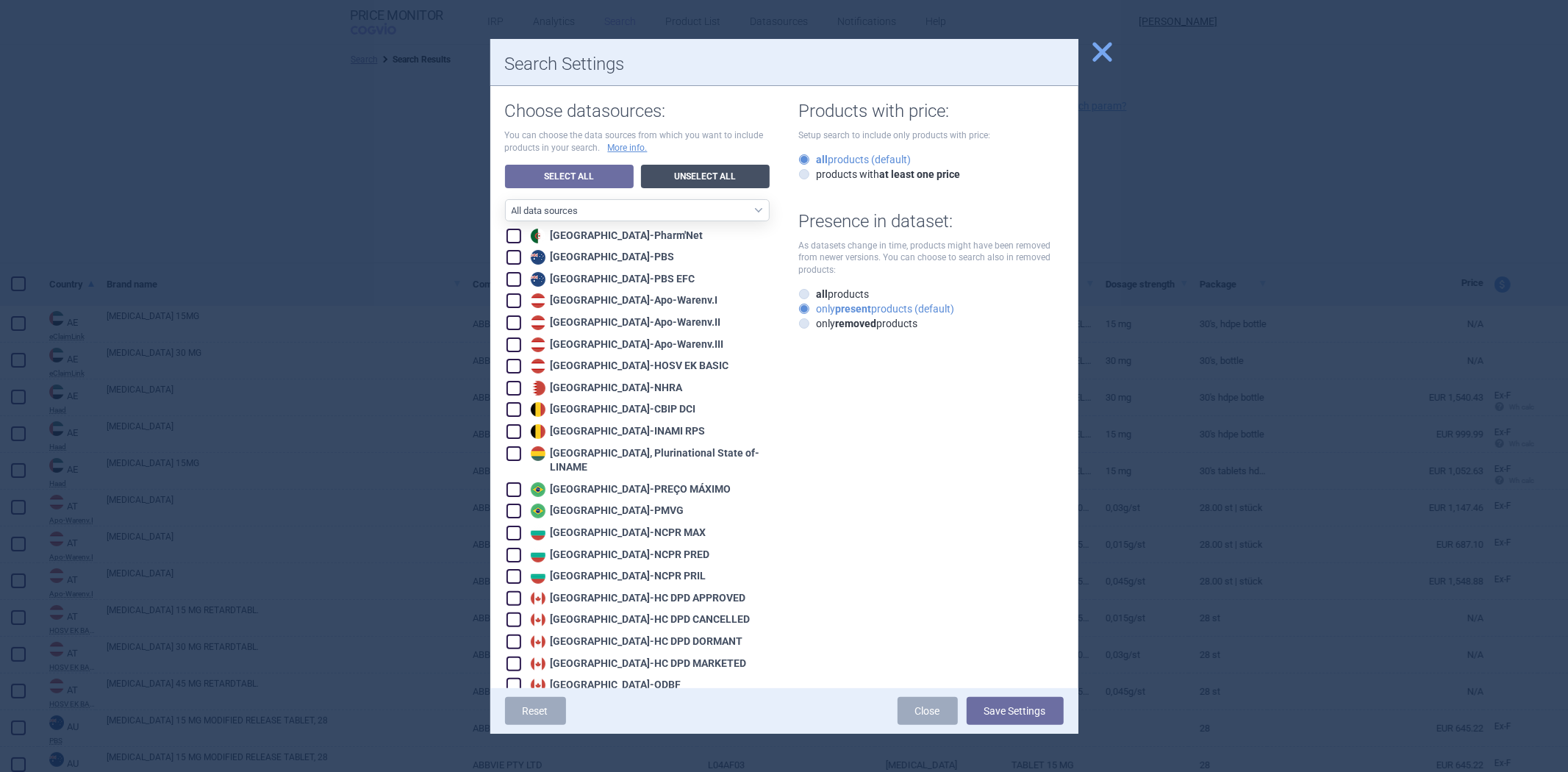
checkbox input "false"
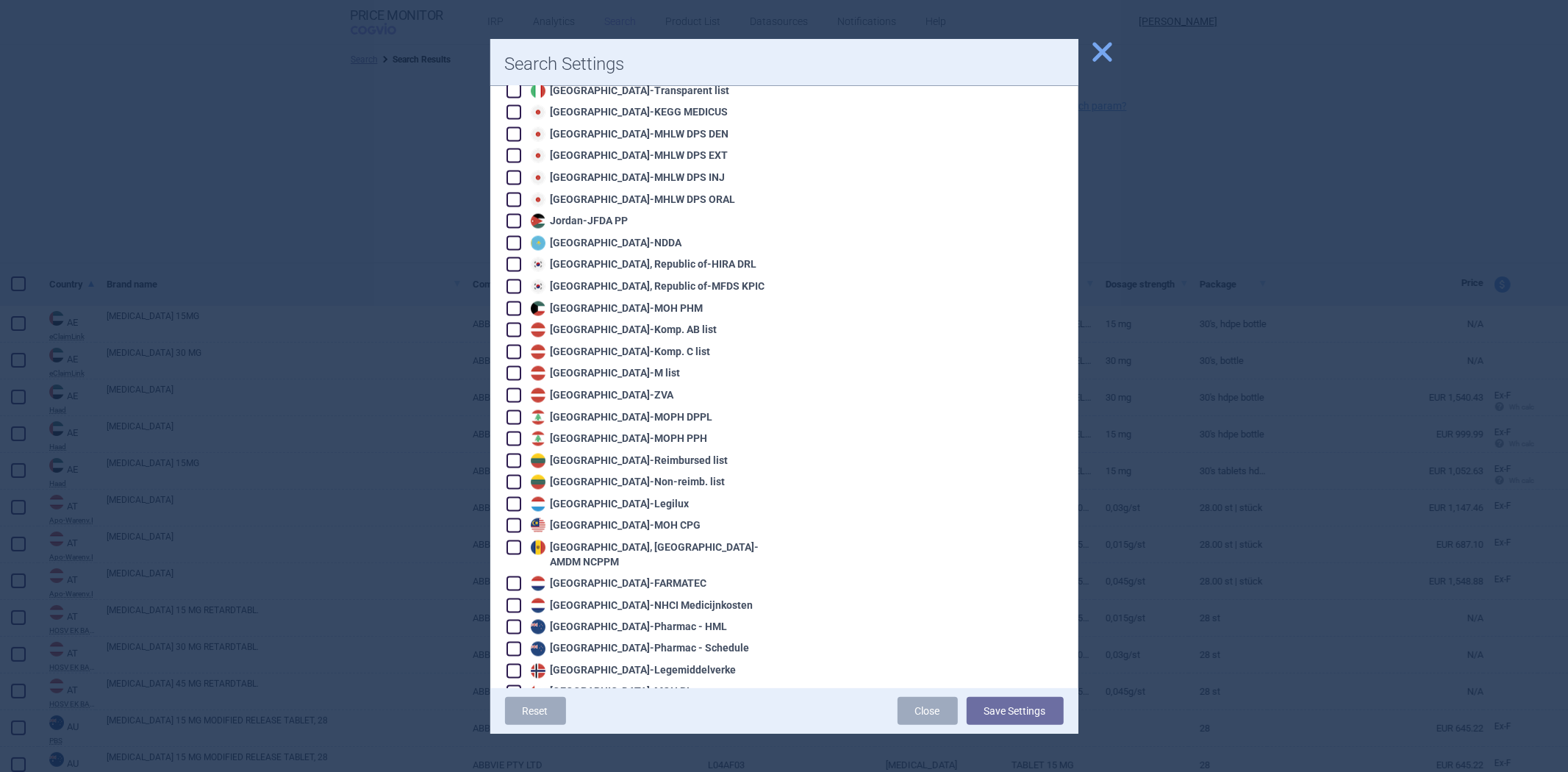
scroll to position [3069, 0]
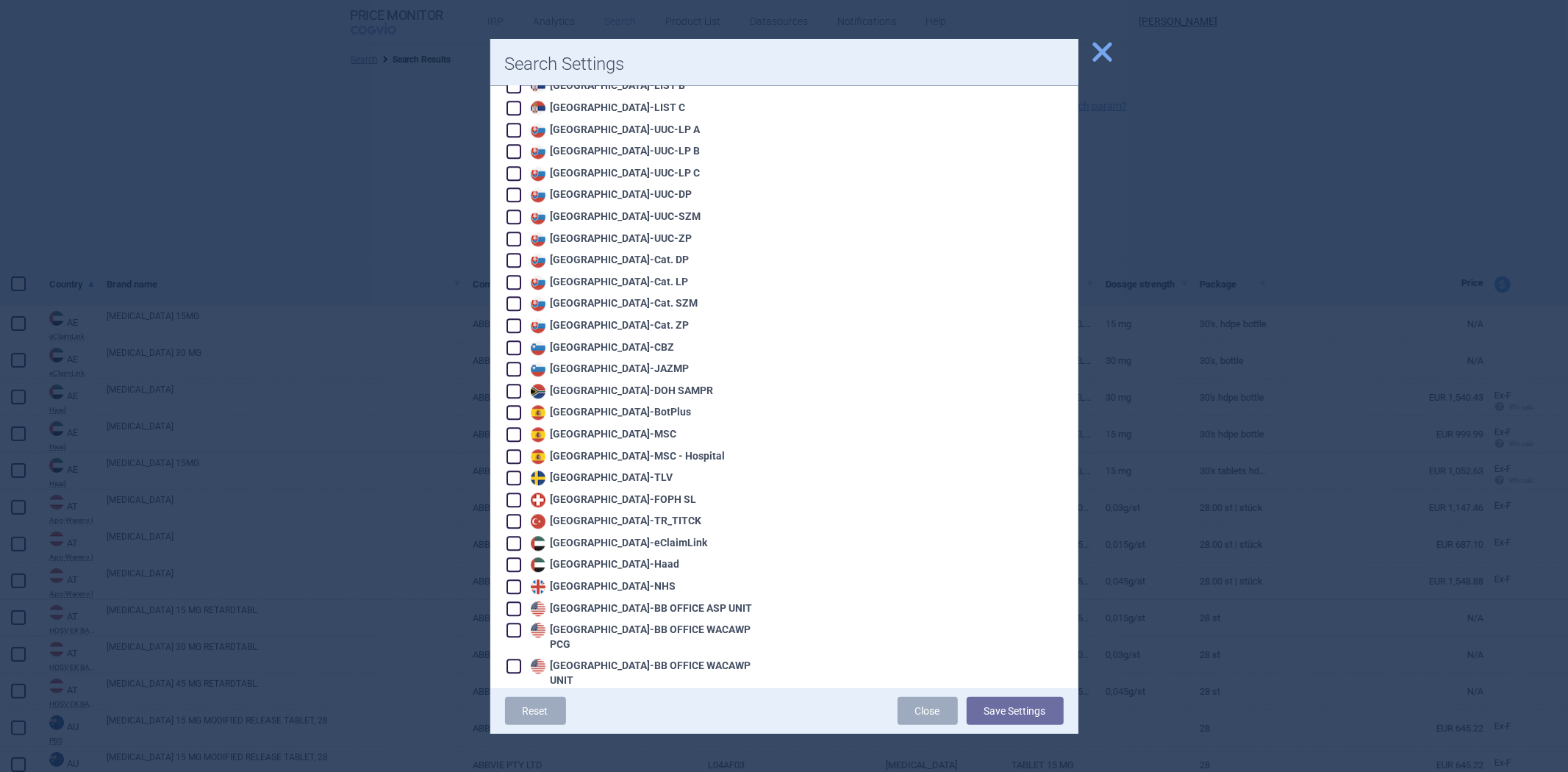
click at [648, 717] on div "United States - VA OPAL BIG4" at bounding box center [624, 724] width 194 height 15
click at [637, 738] on div "United States - VA OPAL FSS" at bounding box center [622, 746] width 190 height 15
click at [630, 760] on div "[GEOGRAPHIC_DATA] - [GEOGRAPHIC_DATA] OPAL NC" at bounding box center [620, 767] width 185 height 15
click at [1030, 709] on button "Save Settings" at bounding box center [1015, 711] width 97 height 28
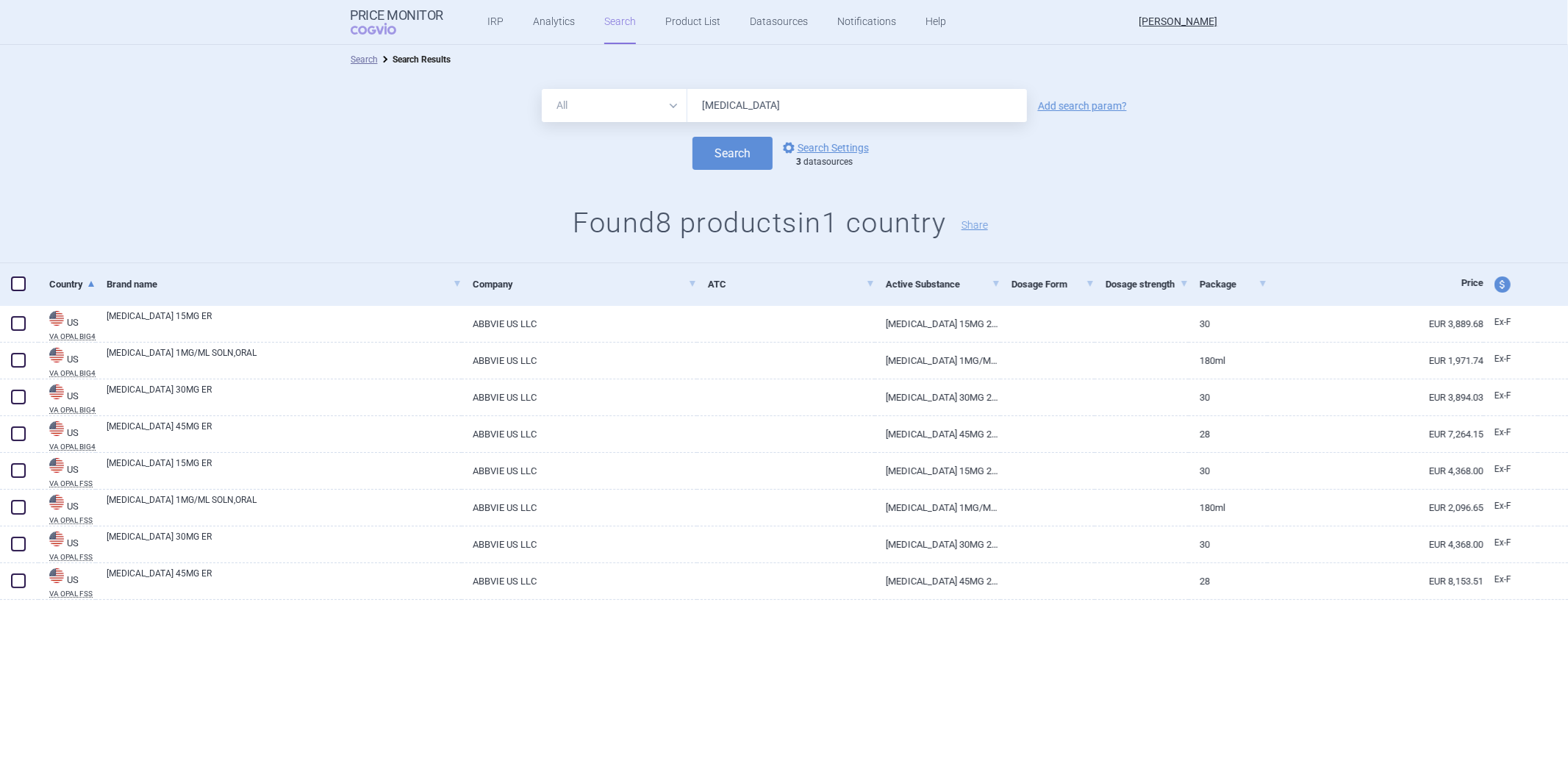
click at [1505, 282] on span "price and currency" at bounding box center [1502, 284] width 16 height 16
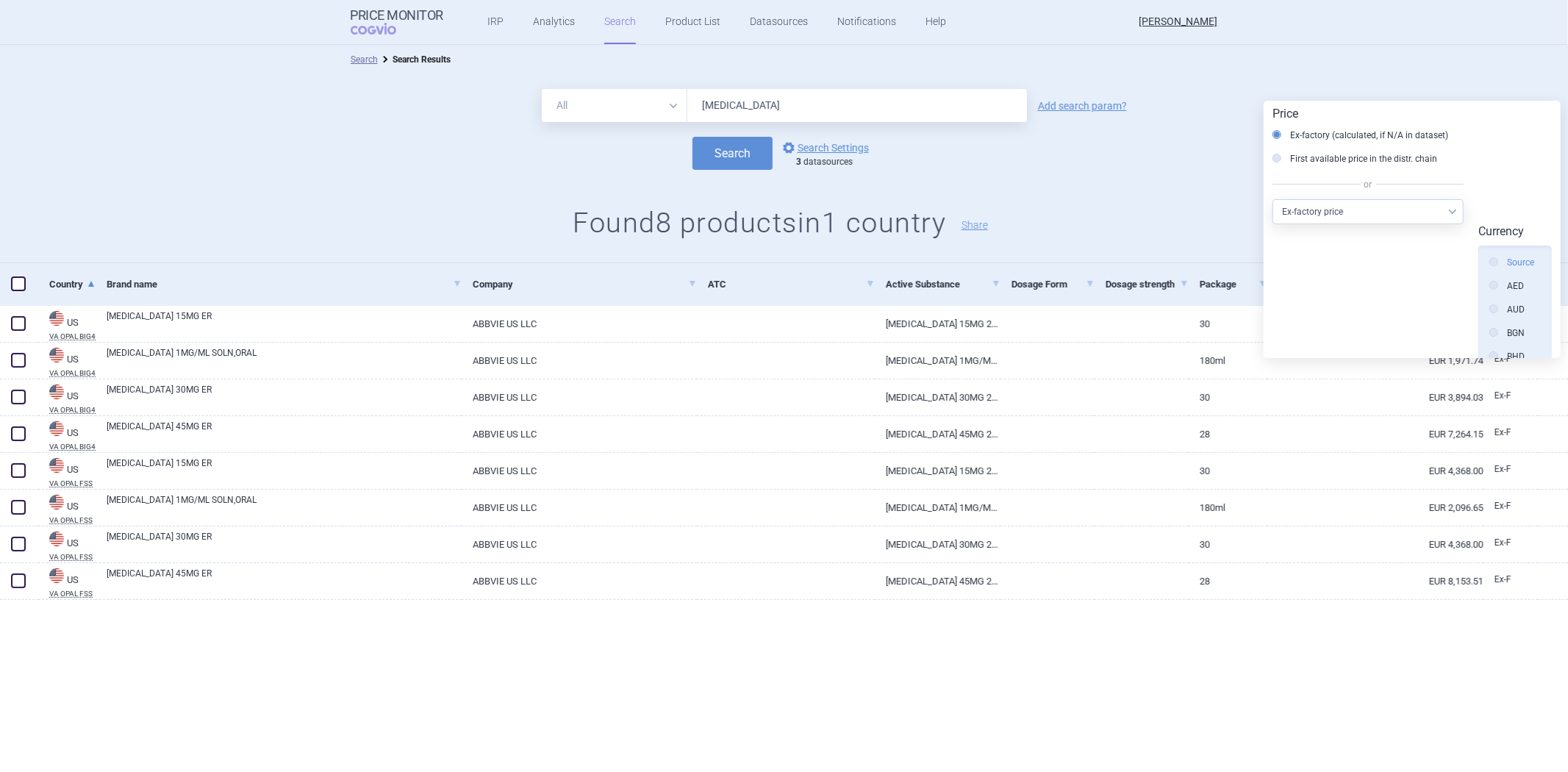
click at [1511, 255] on label "Source" at bounding box center [1511, 263] width 44 height 15
click at [1505, 255] on input "Source" at bounding box center [1497, 263] width 15 height 15
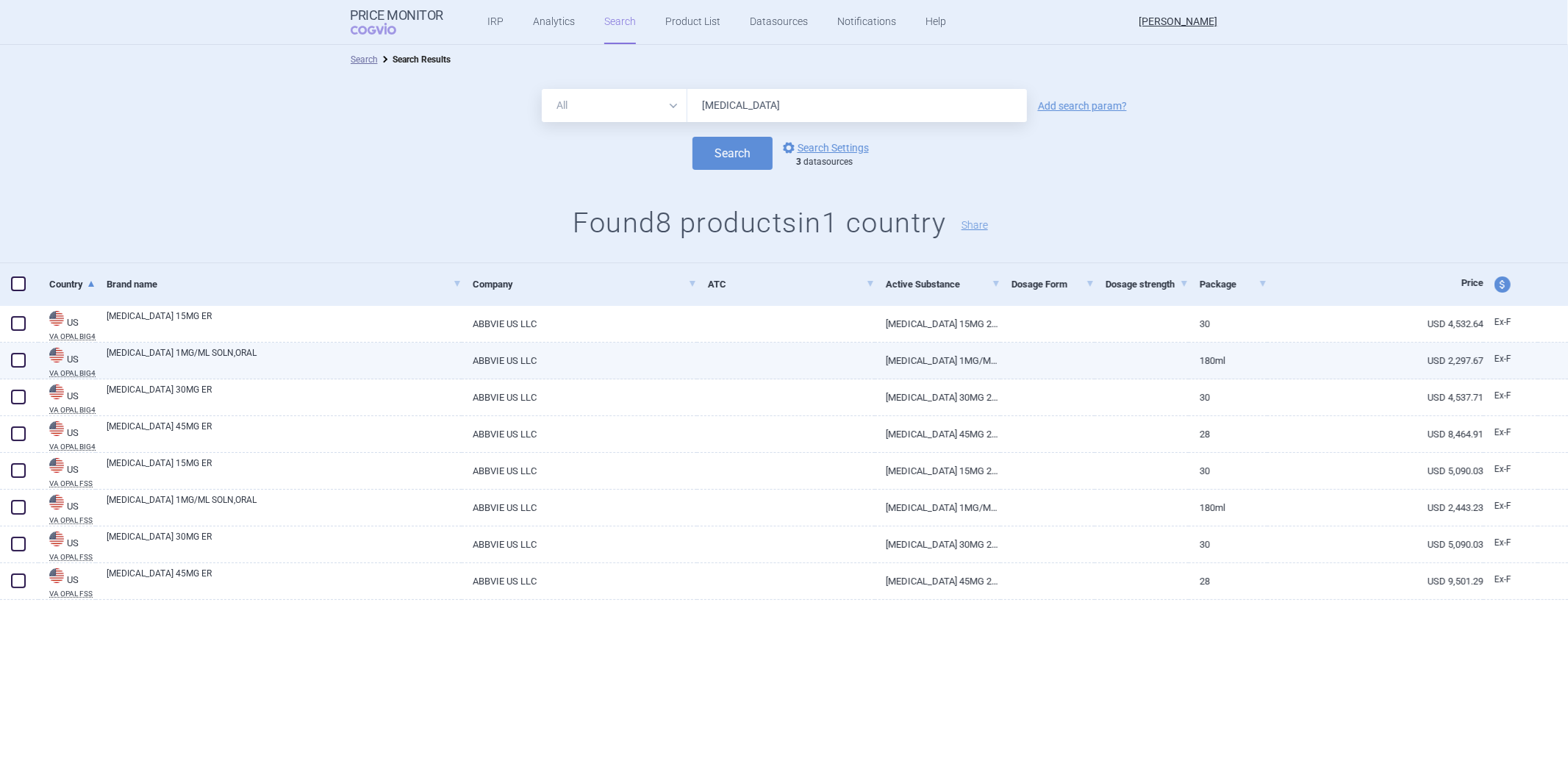
click at [1074, 369] on div at bounding box center [1047, 361] width 94 height 37
click at [1065, 357] on link at bounding box center [1047, 356] width 94 height 26
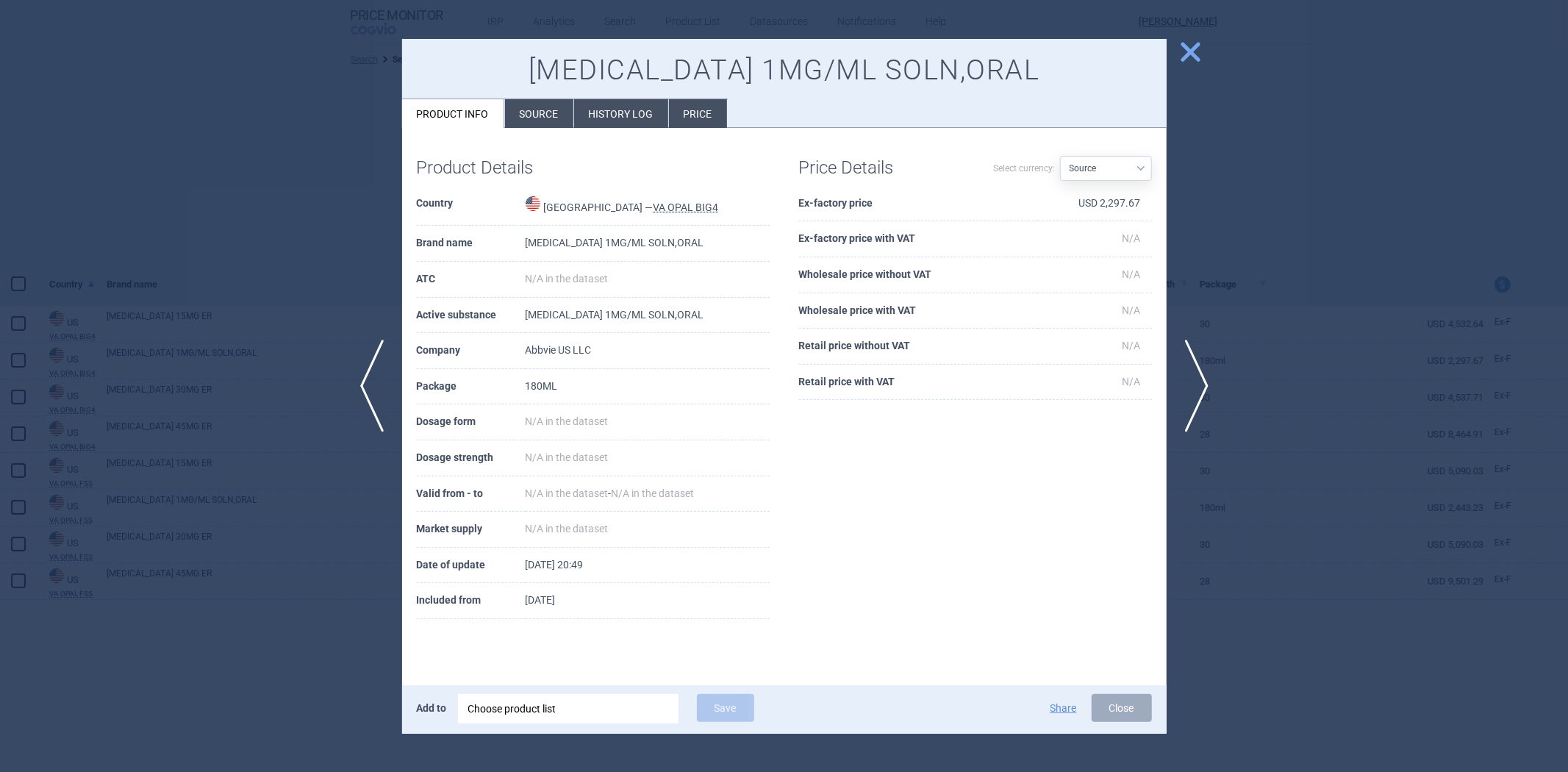
click at [1241, 274] on div at bounding box center [784, 386] width 1568 height 772
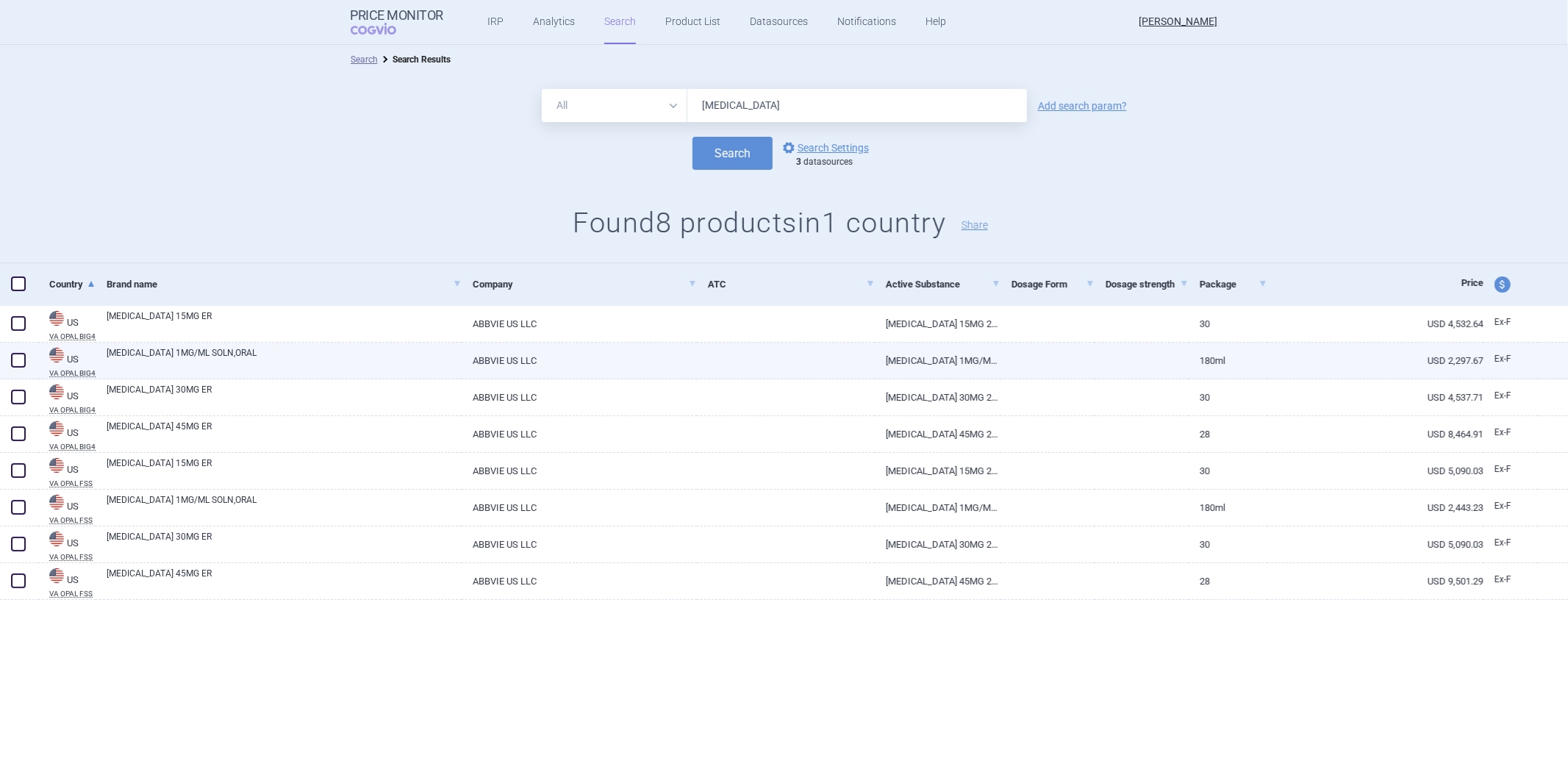
click at [717, 362] on link at bounding box center [786, 356] width 178 height 26
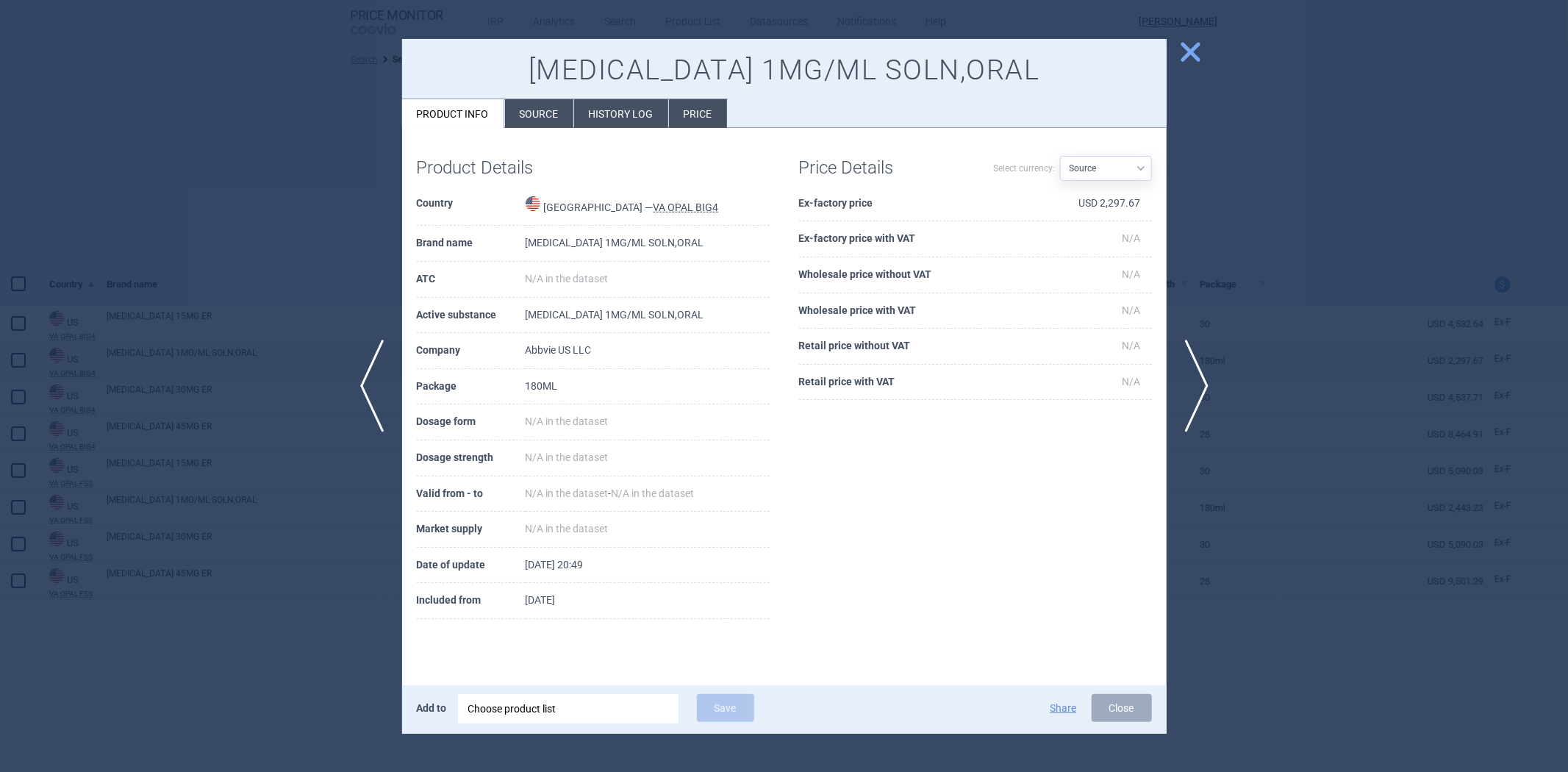
click at [551, 112] on li "Source" at bounding box center [539, 113] width 68 height 29
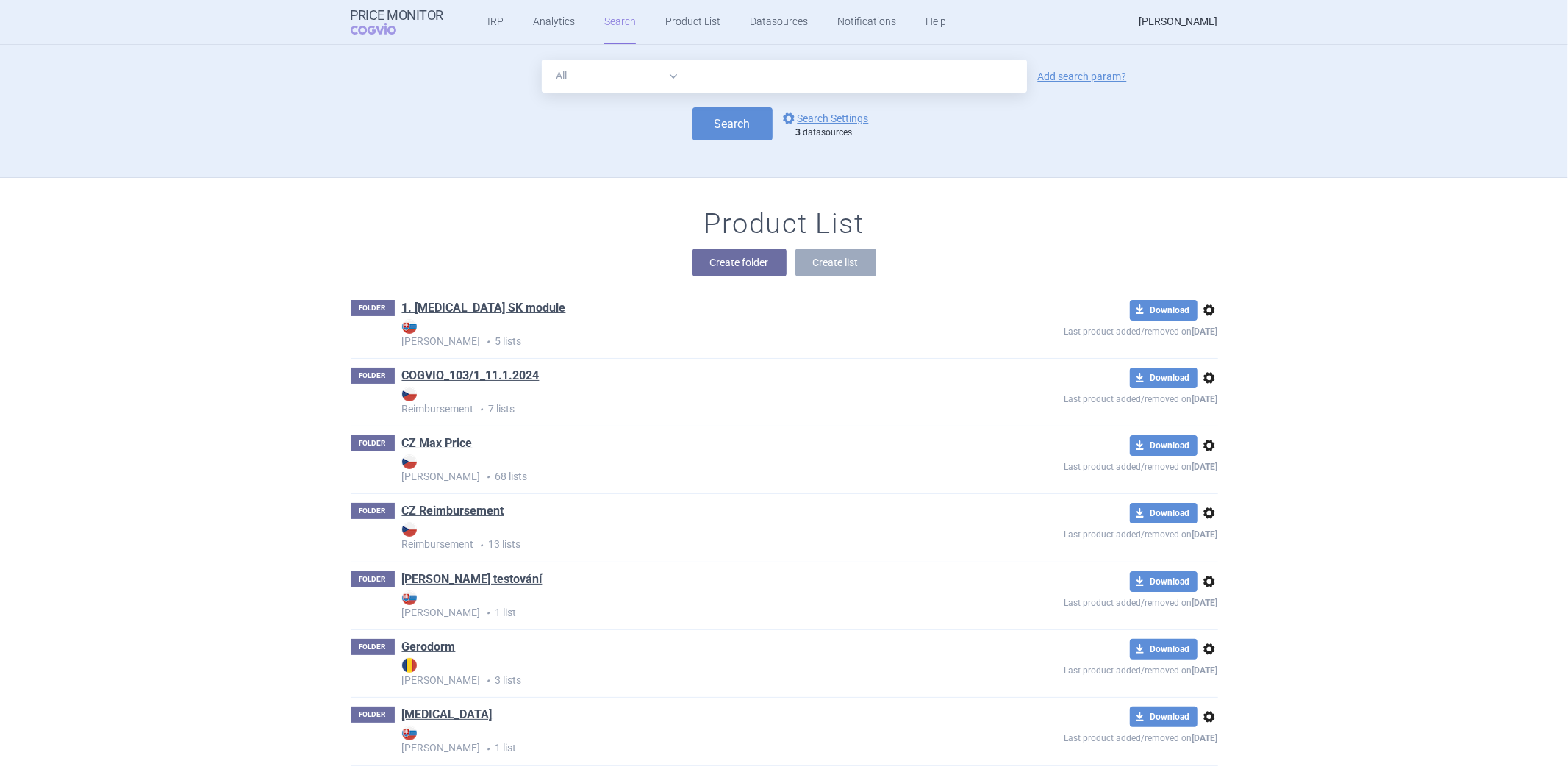
click at [805, 25] on ul "IRP Analytics Search Product List Datasources Notifications Help" at bounding box center [698, 22] width 510 height 44
click at [844, 25] on link "Notifications" at bounding box center [866, 22] width 59 height 44
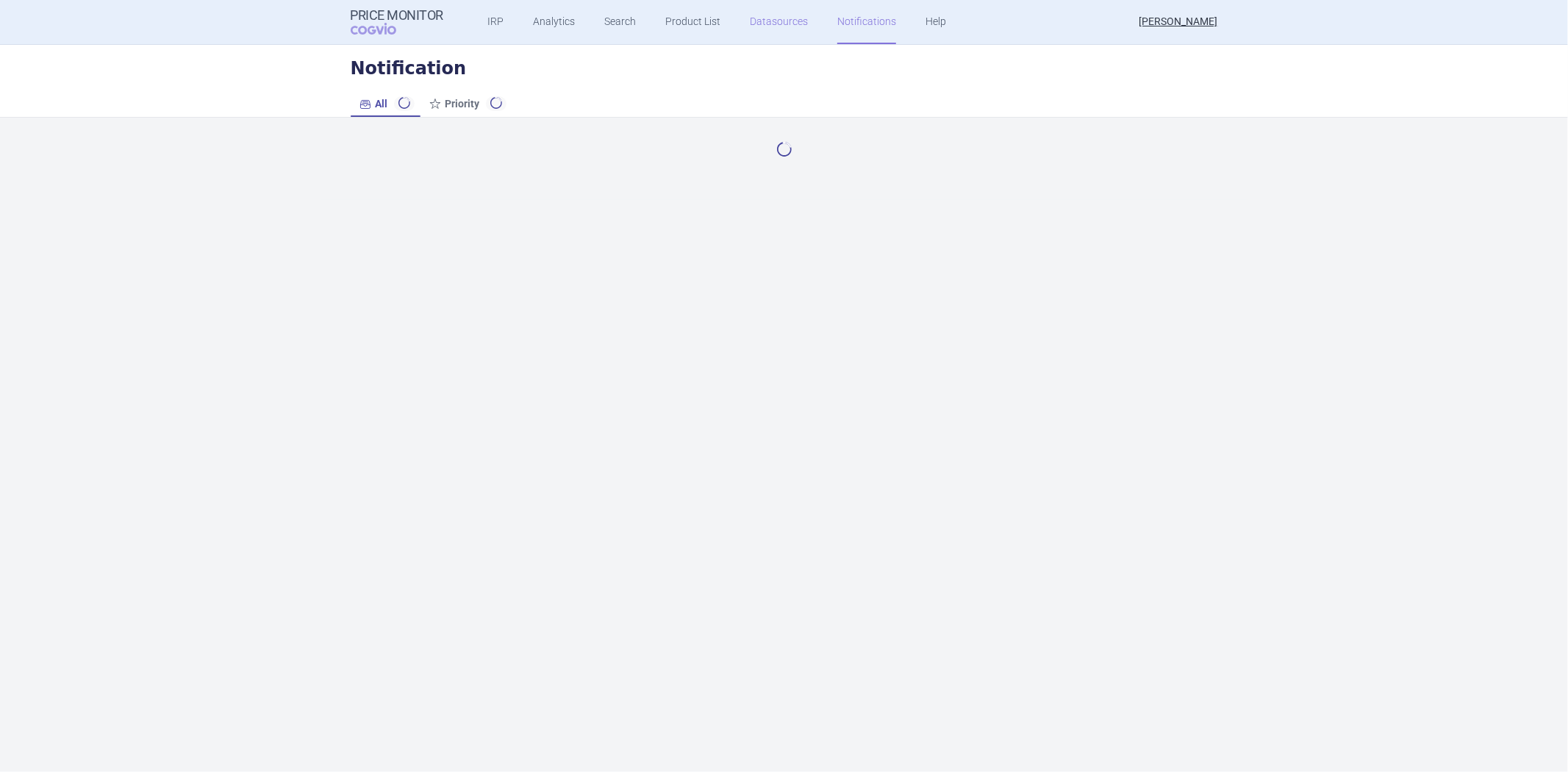
click at [778, 25] on link "Datasources" at bounding box center [779, 22] width 58 height 44
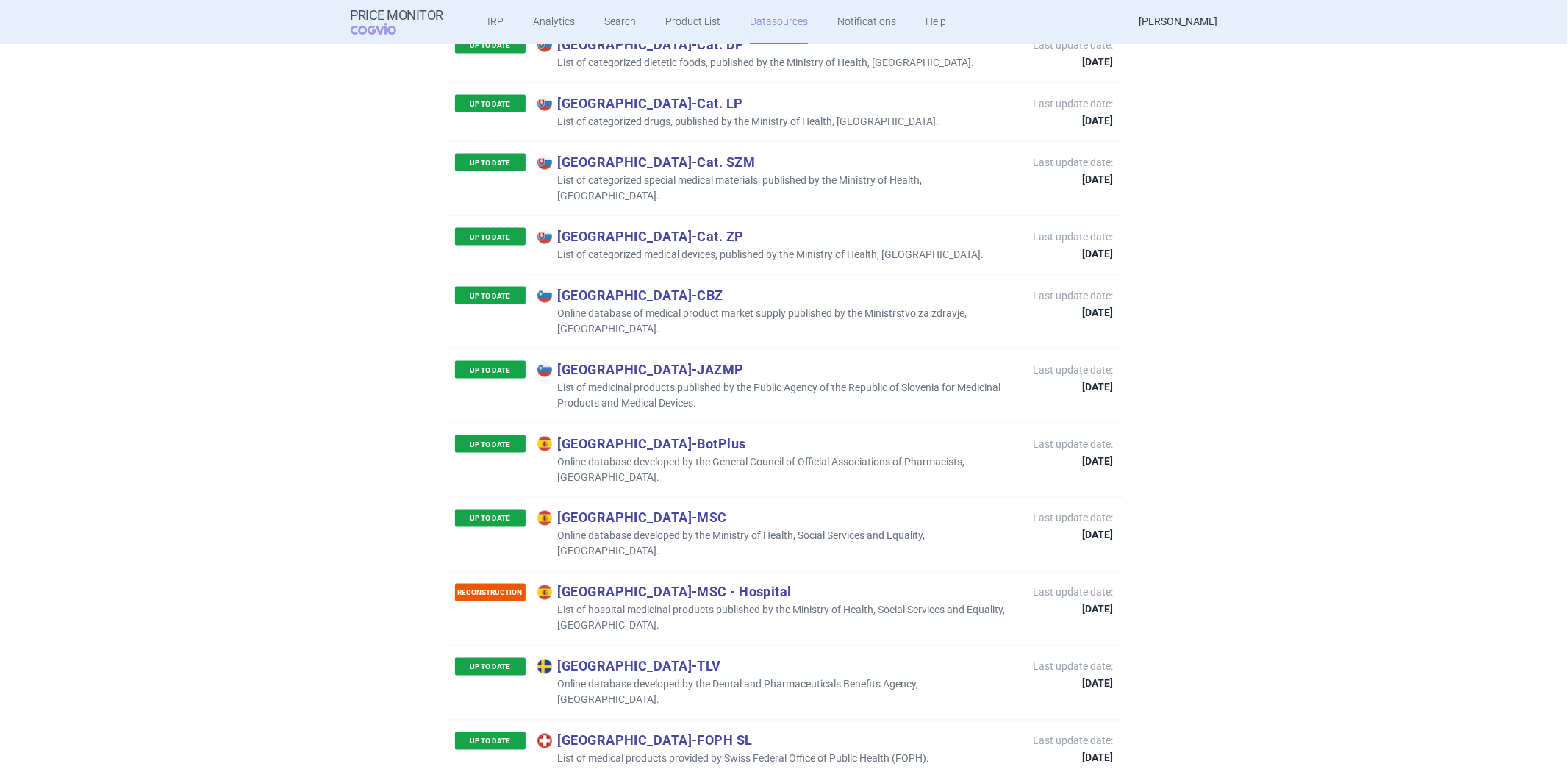
scroll to position [6809, 0]
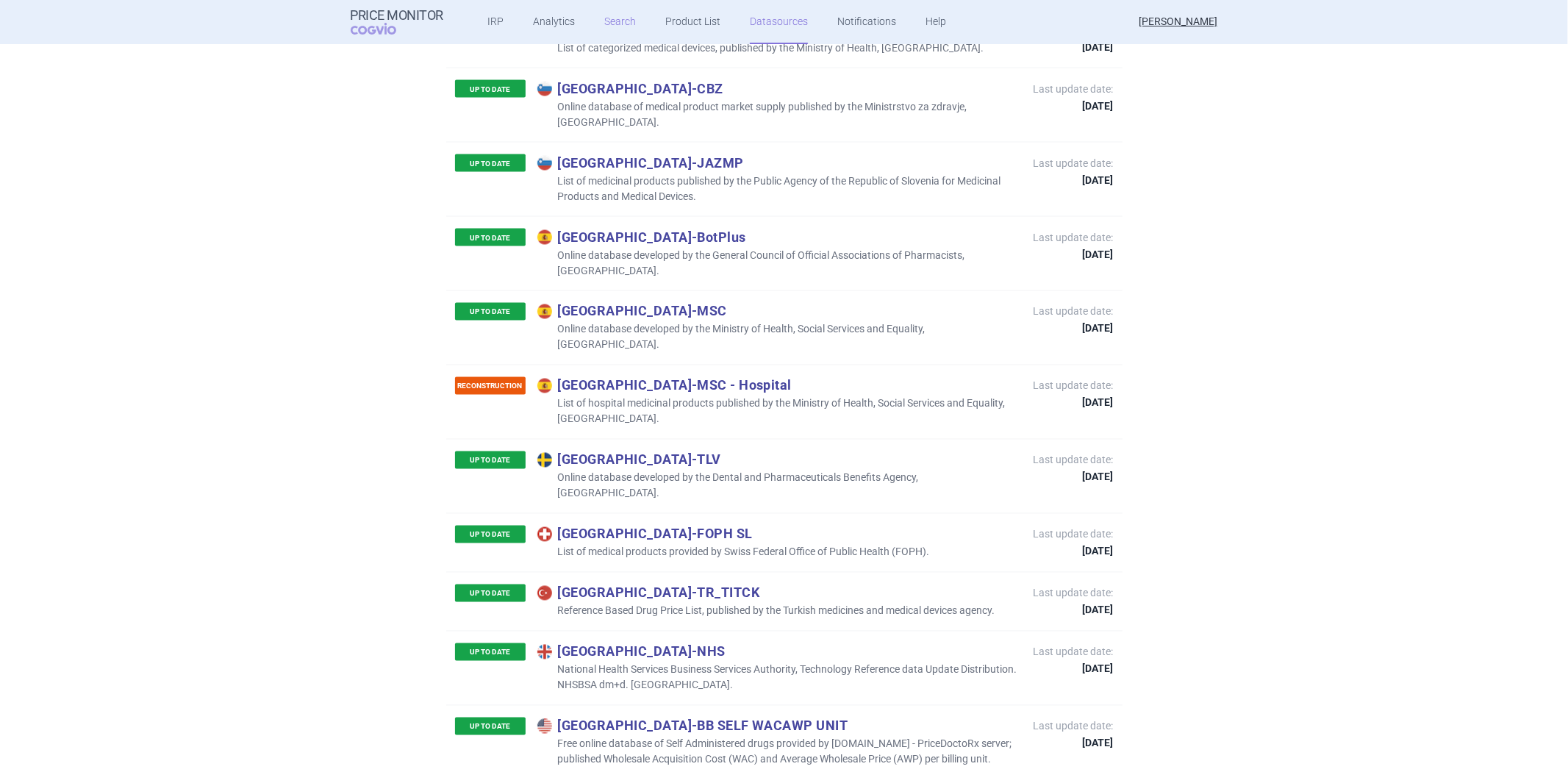
click at [610, 28] on link "Search" at bounding box center [620, 22] width 31 height 44
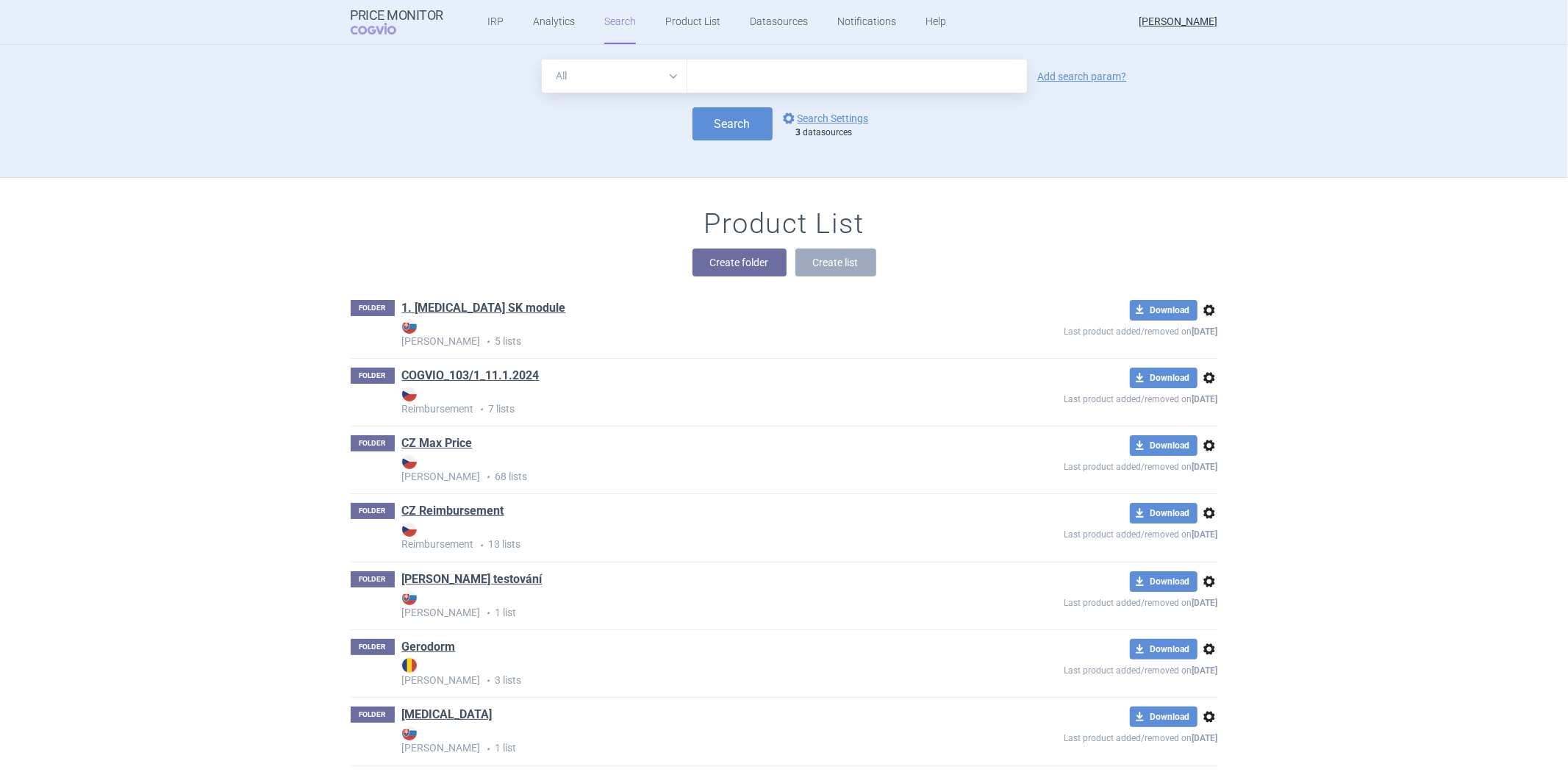
click at [700, 79] on input "text" at bounding box center [857, 76] width 339 height 33
paste input "[MEDICAL_DATA]"
type input "[MEDICAL_DATA]"
click at [804, 119] on link "options Search Settings" at bounding box center [824, 118] width 89 height 17
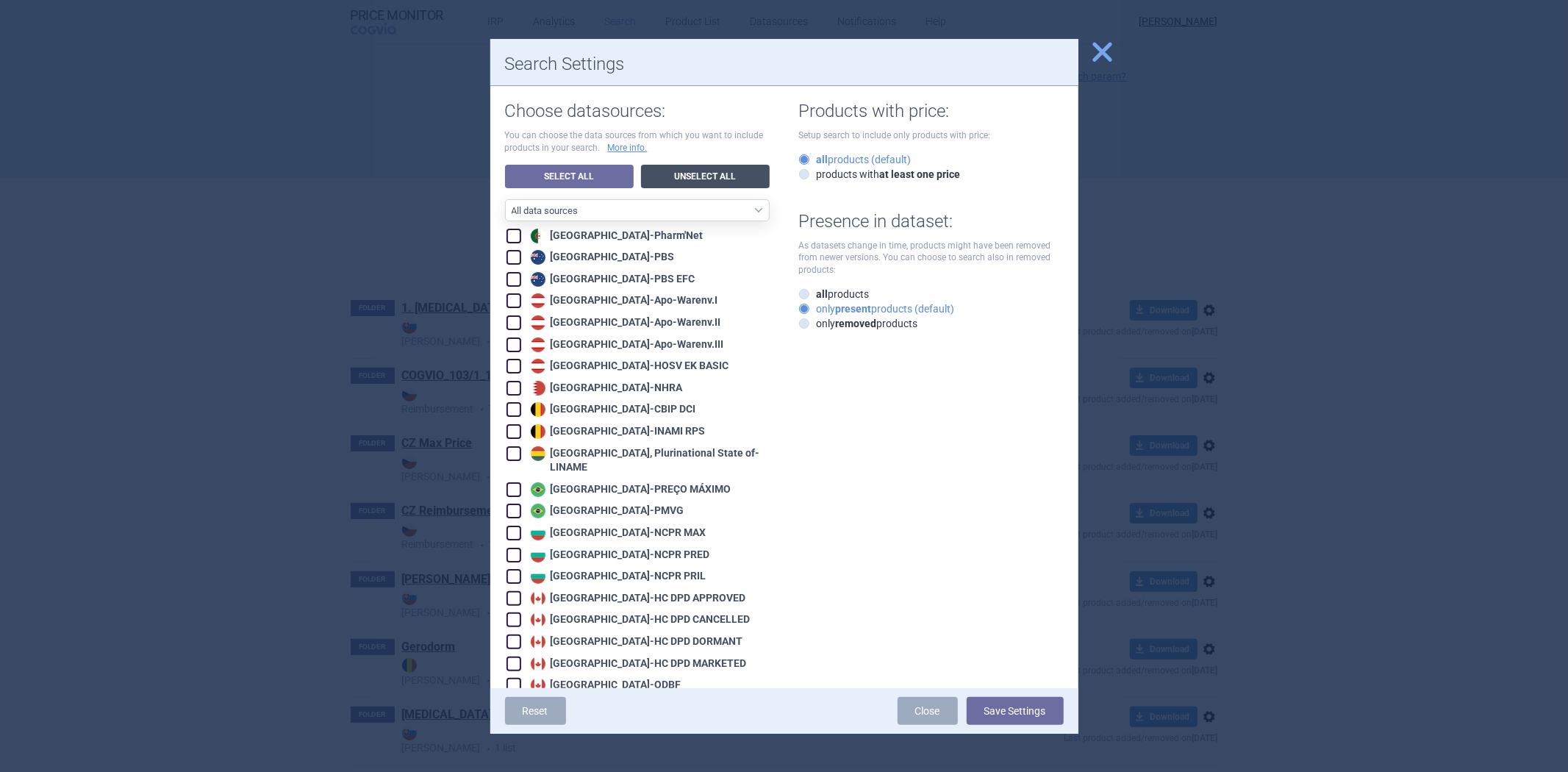
click at [701, 169] on link "Unselect All" at bounding box center [705, 176] width 129 height 24
checkbox input "false"
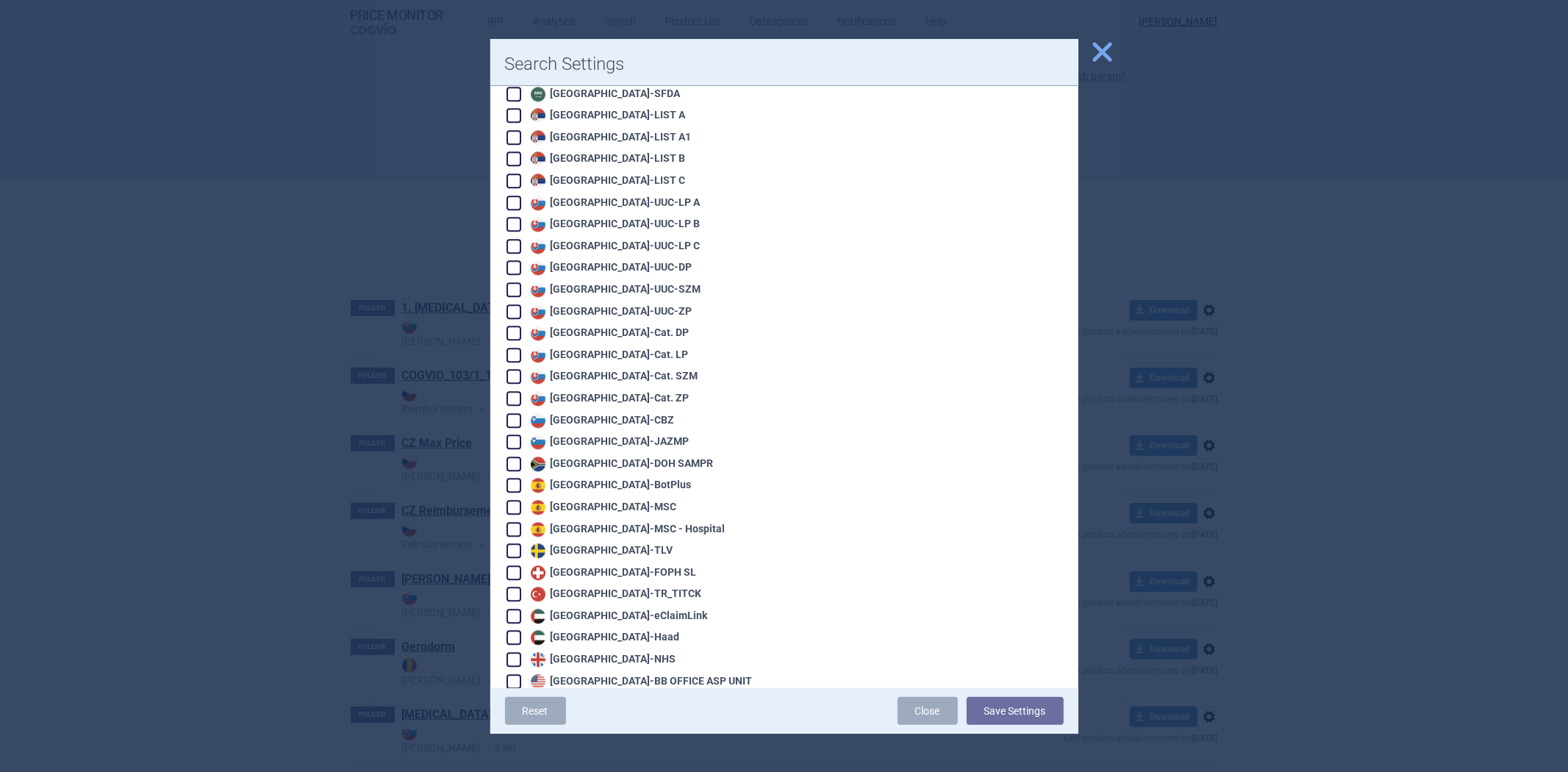
scroll to position [3069, 0]
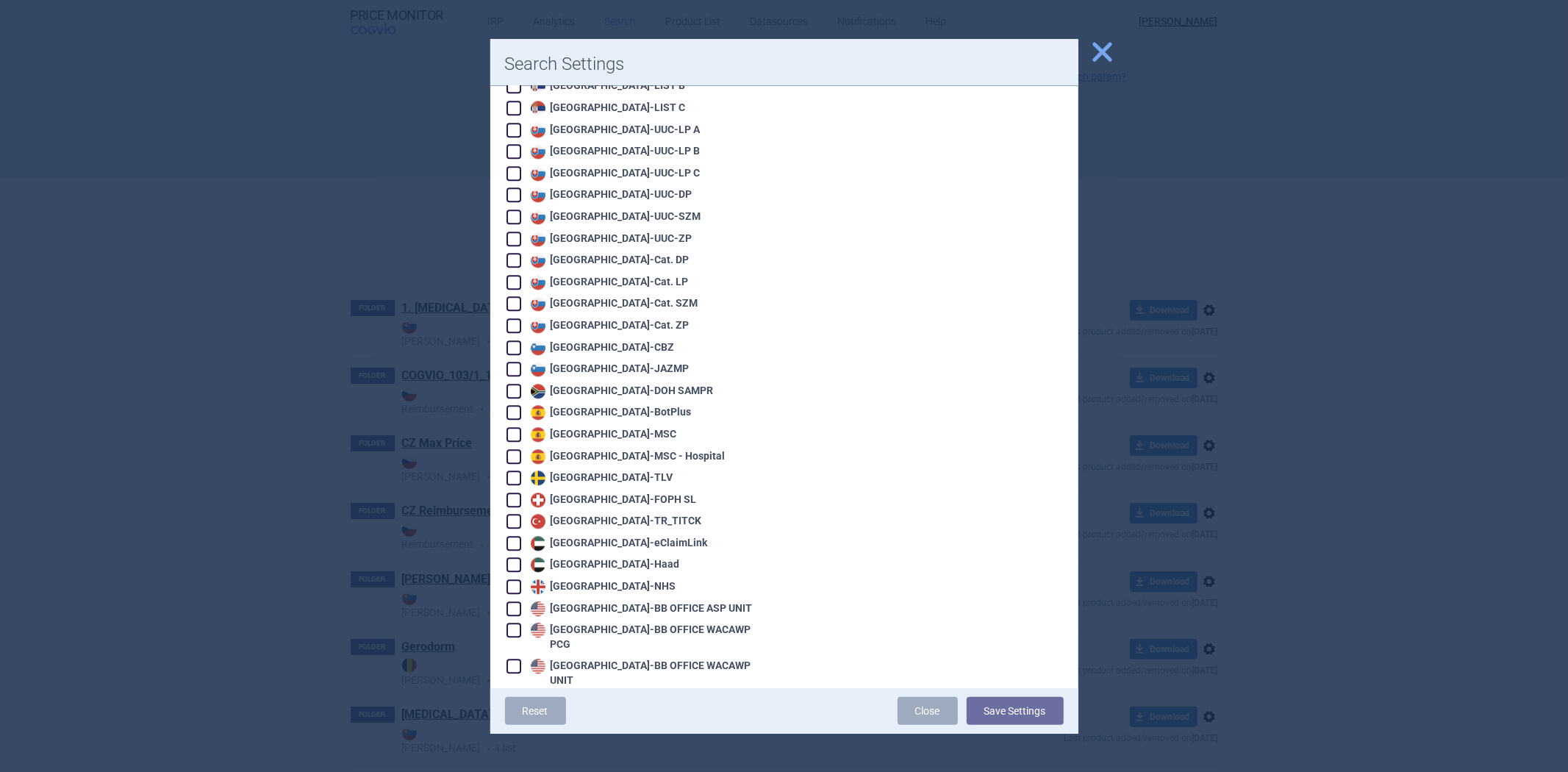
click at [585, 601] on div "United States - BB OFFICE ASP UNIT" at bounding box center [640, 609] width 226 height 15
click at [600, 601] on div "United States - BB OFFICE ASP UNIT" at bounding box center [640, 609] width 226 height 15
checkbox input "false"
click at [604, 717] on div "United States - VA OPAL BIG4" at bounding box center [624, 724] width 194 height 15
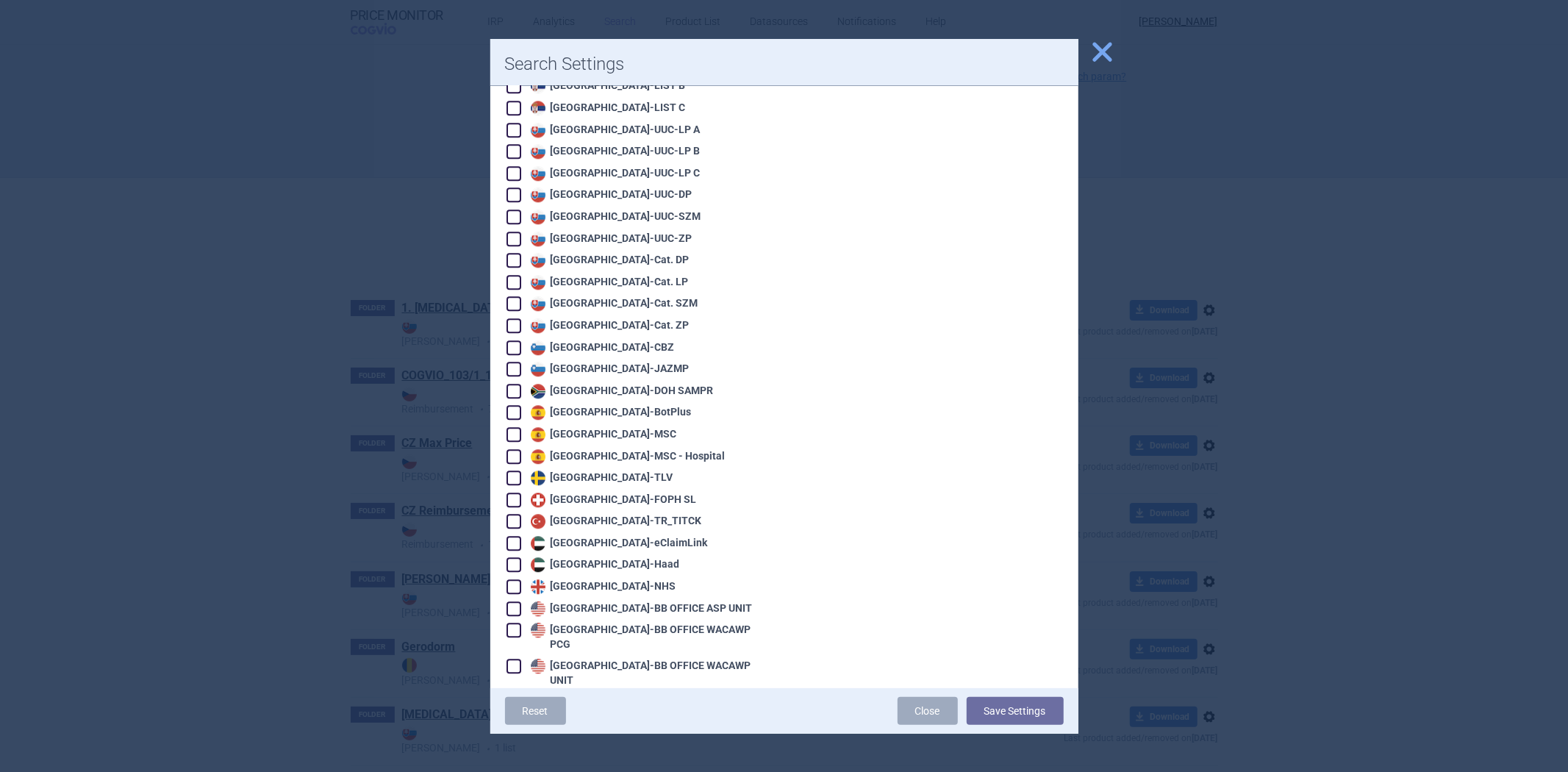
checkbox input "true"
click at [606, 738] on div "United States - VA OPAL FSS" at bounding box center [622, 746] width 190 height 15
checkbox input "true"
click at [602, 760] on div "[GEOGRAPHIC_DATA] - [GEOGRAPHIC_DATA] OPAL NC" at bounding box center [620, 767] width 185 height 15
checkbox input "true"
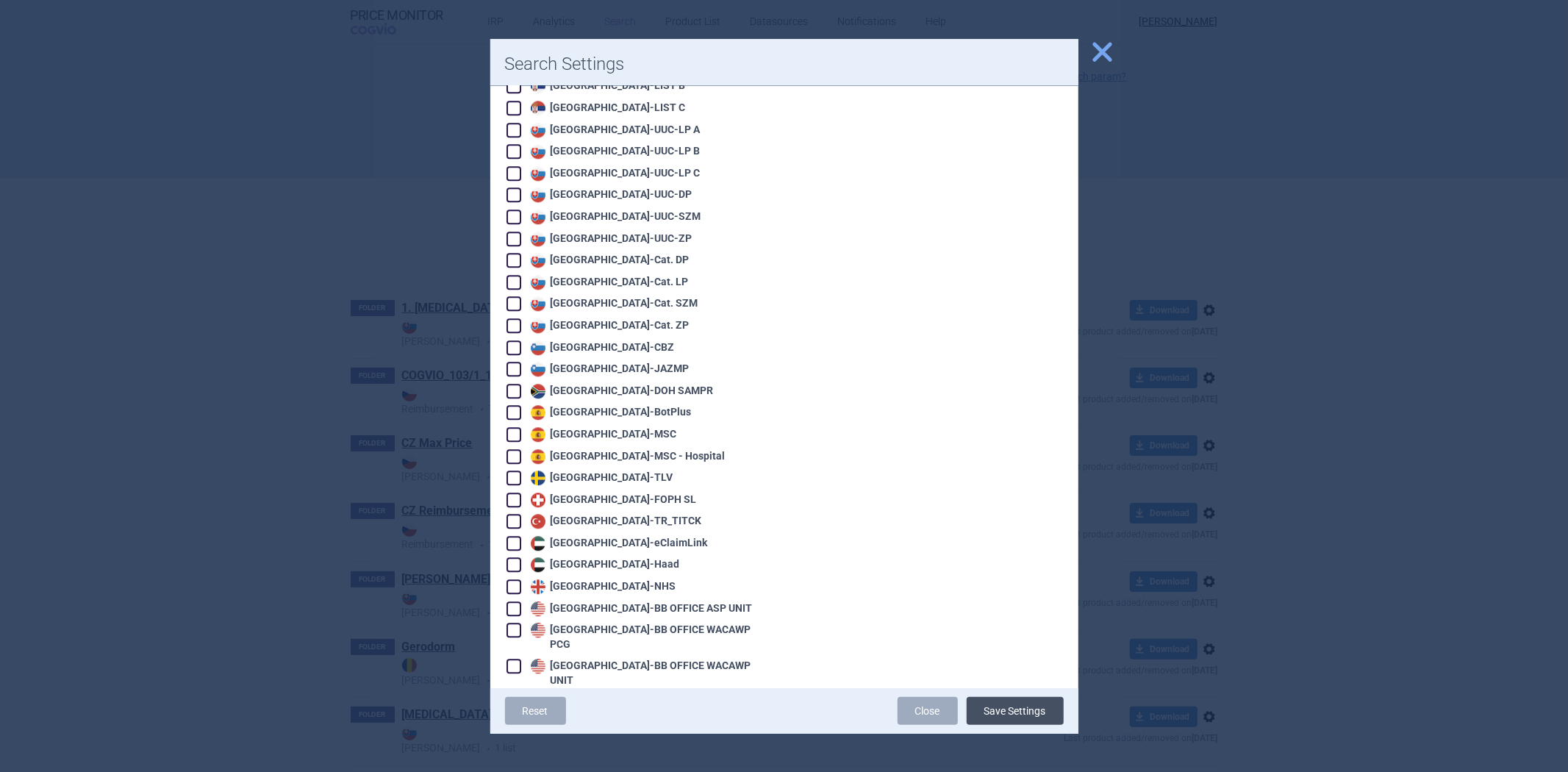
click at [1018, 718] on button "Save Settings" at bounding box center [1015, 711] width 97 height 28
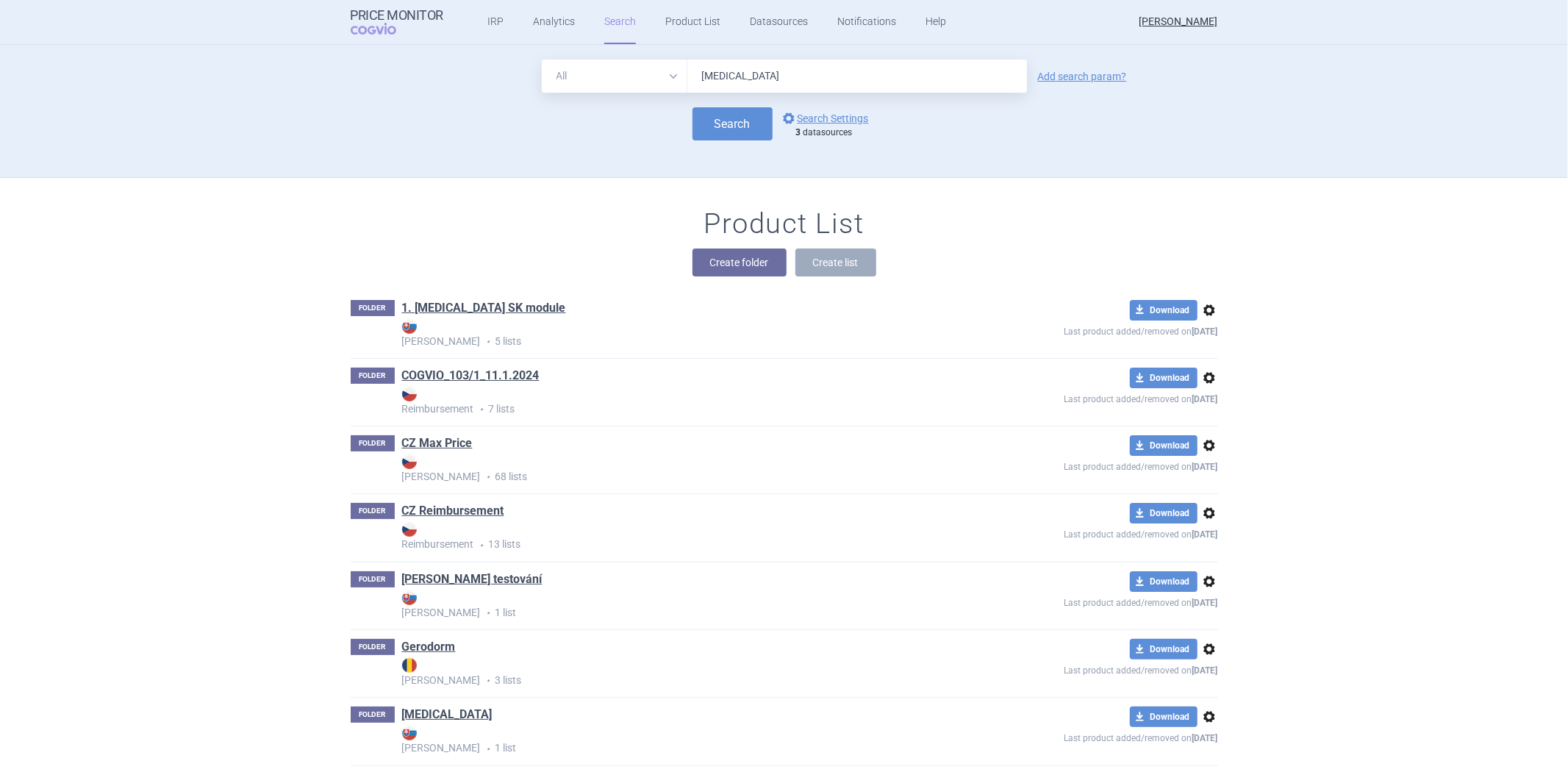
click at [751, 145] on div "All Brand Name ATC Company Active Substance Country Newer than Enhertu Add sear…" at bounding box center [784, 118] width 926 height 118
click at [743, 119] on button "Search" at bounding box center [732, 124] width 80 height 33
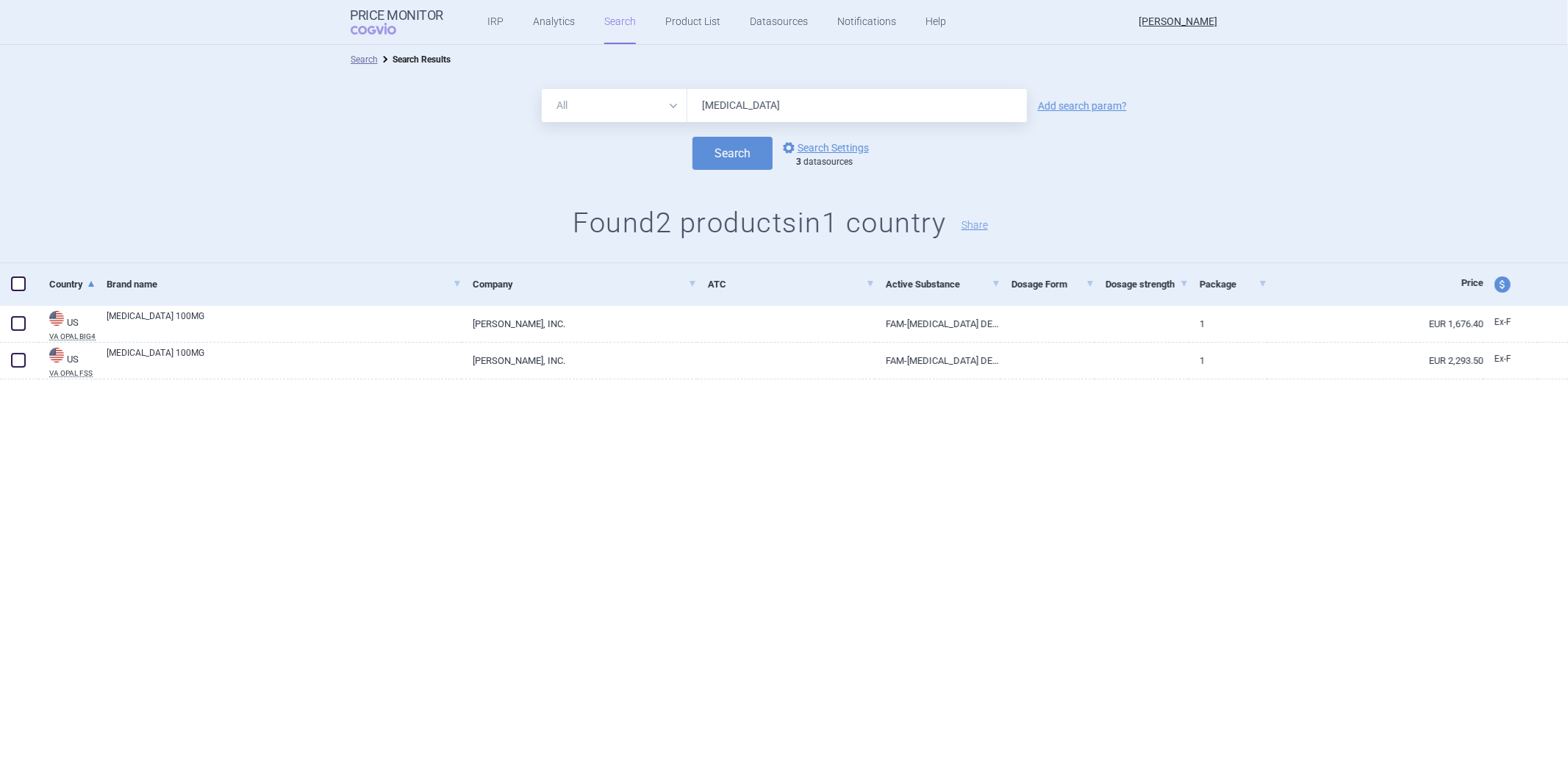
click at [1500, 284] on span "price and currency" at bounding box center [1502, 284] width 16 height 16
select select "ex-factory"
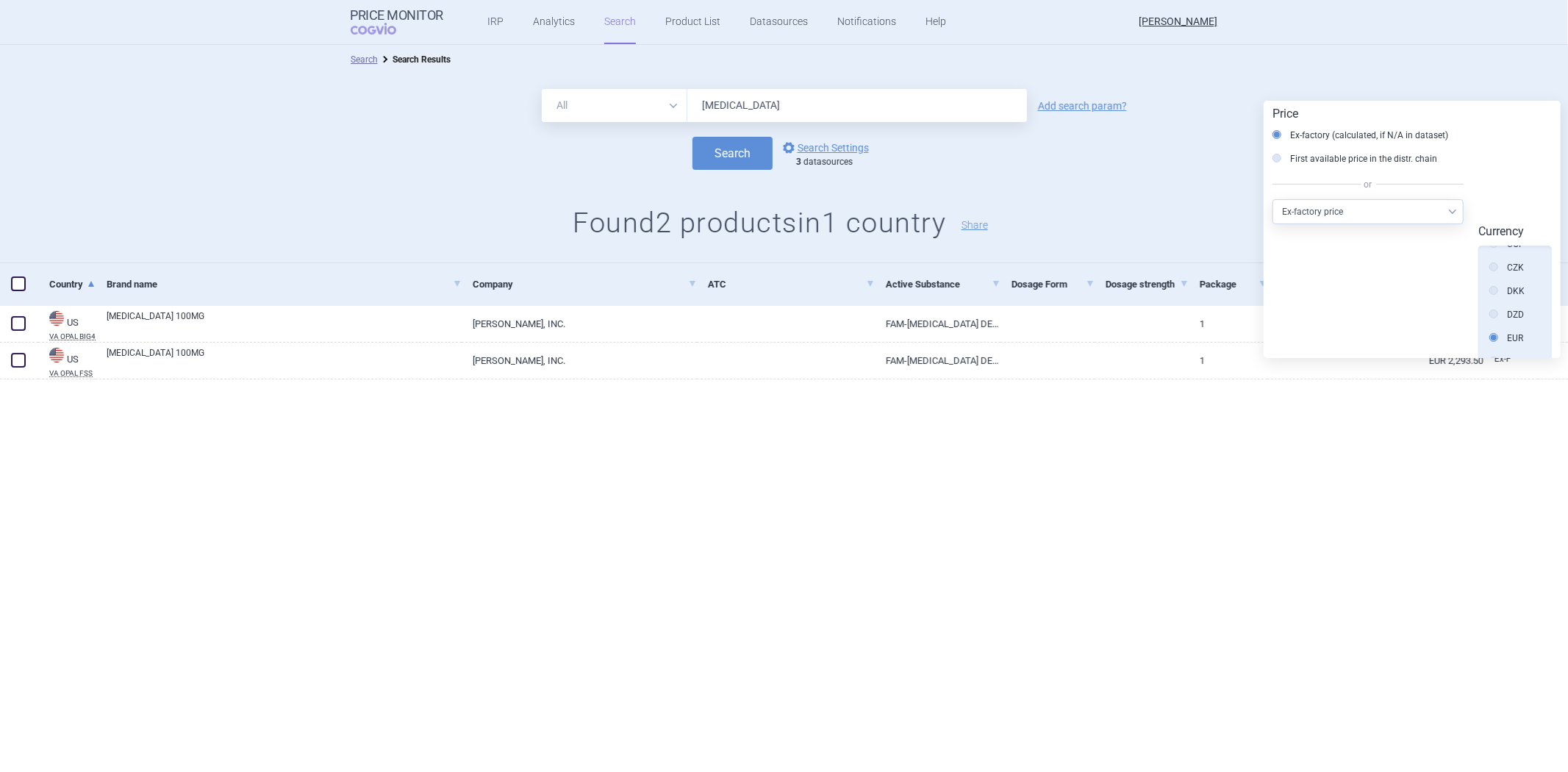
scroll to position [4, 0]
click at [1518, 250] on label "Source" at bounding box center [1511, 258] width 44 height 15
click at [1505, 251] on input "Source" at bounding box center [1497, 259] width 15 height 15
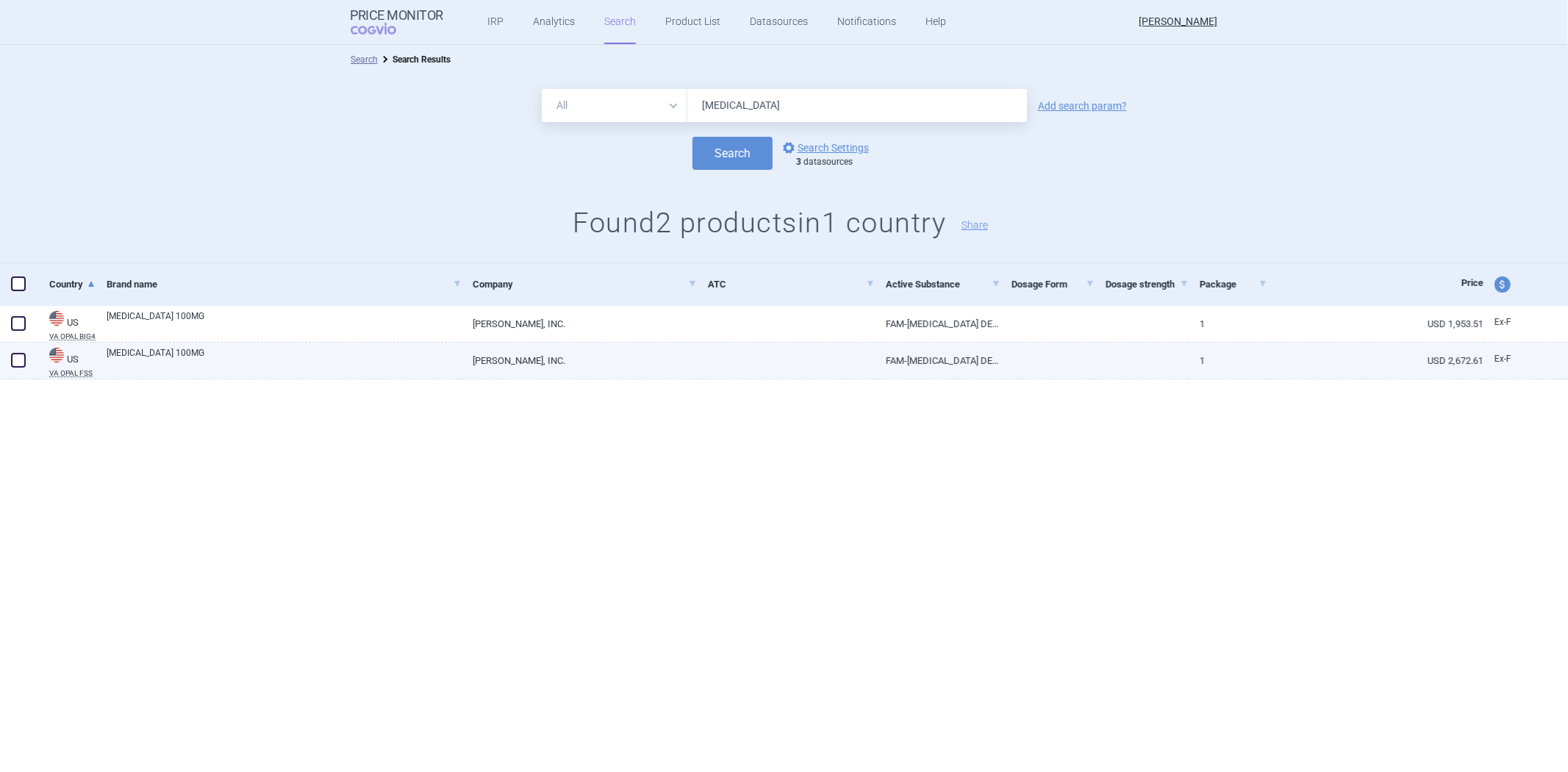
click at [928, 353] on link "FAM-TRASTUZUMAB DERUXTECAN-NXKI 100MG/VIAL INJ" at bounding box center [937, 361] width 126 height 36
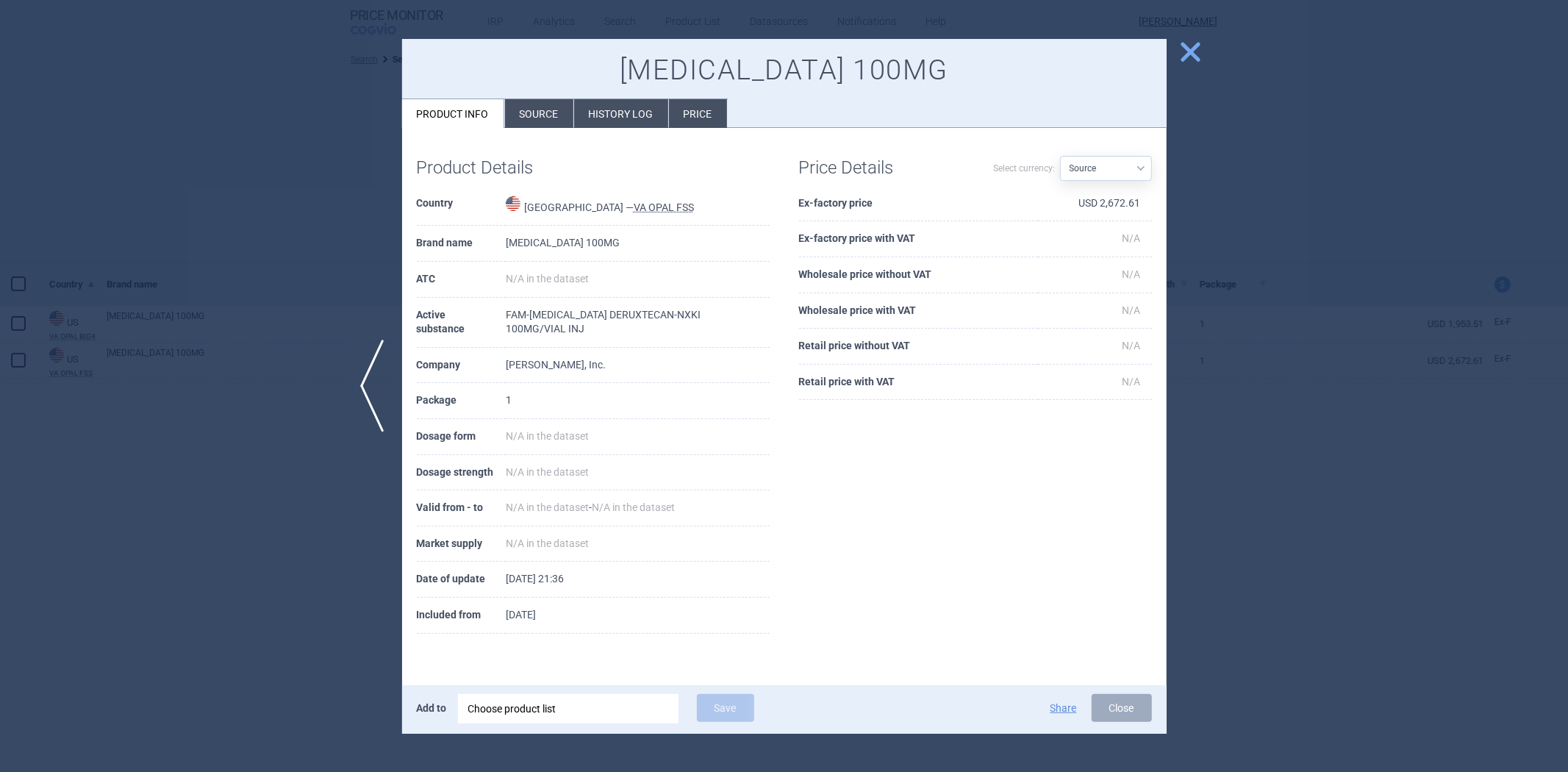
click at [622, 123] on li "History log" at bounding box center [621, 113] width 94 height 29
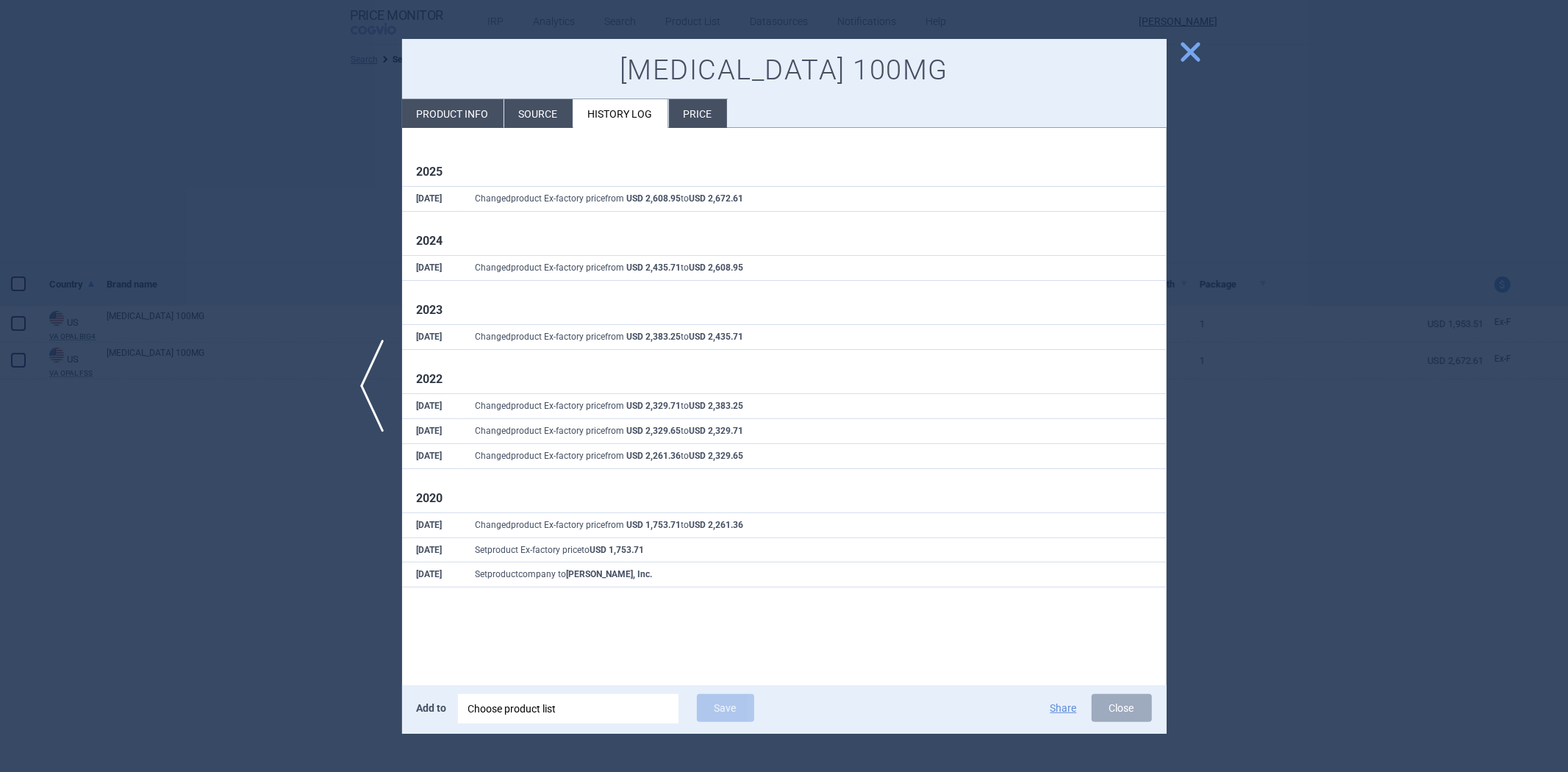
click at [466, 112] on li "Product info" at bounding box center [452, 113] width 101 height 29
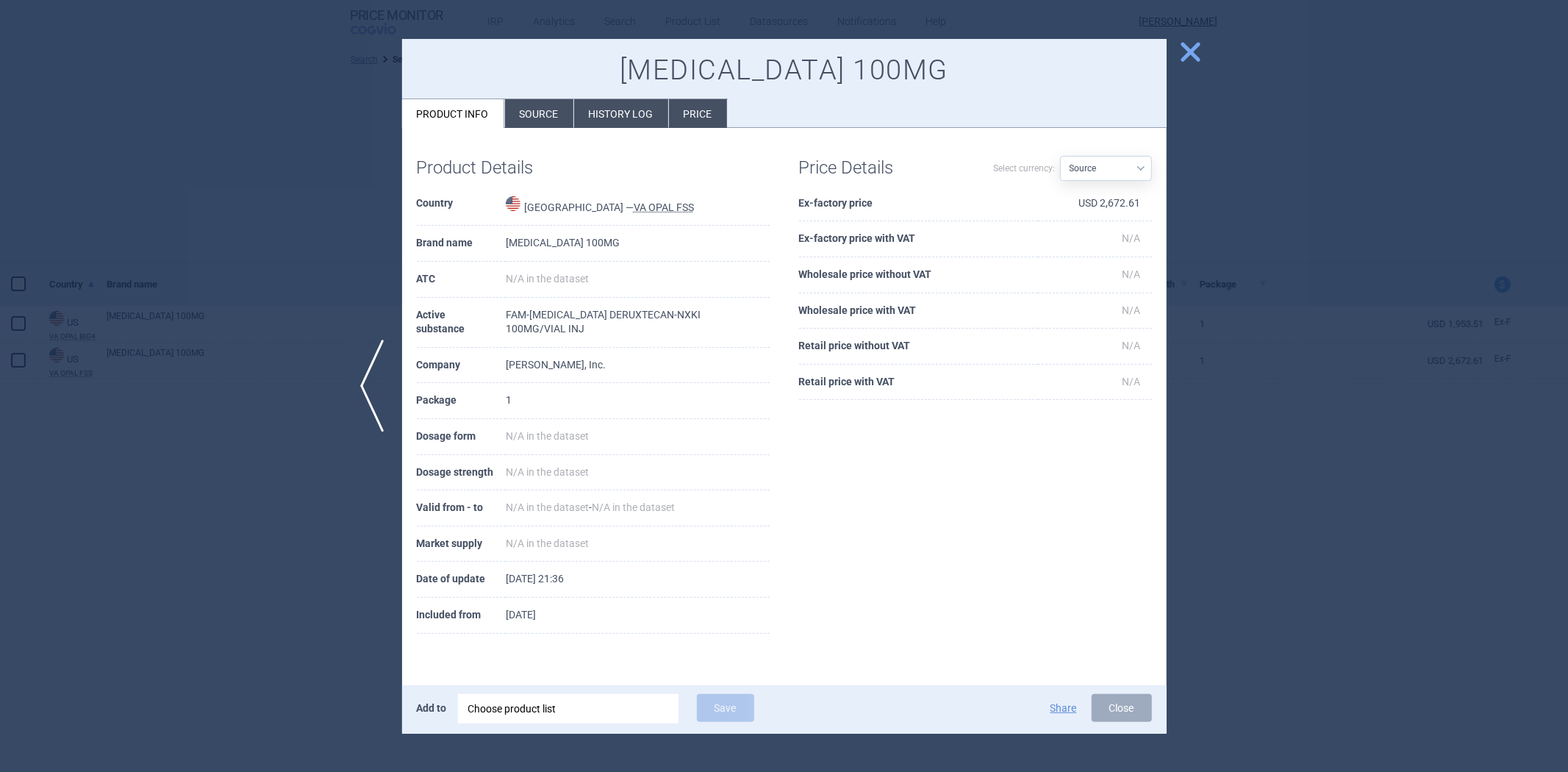
click at [551, 112] on li "Source" at bounding box center [539, 113] width 68 height 29
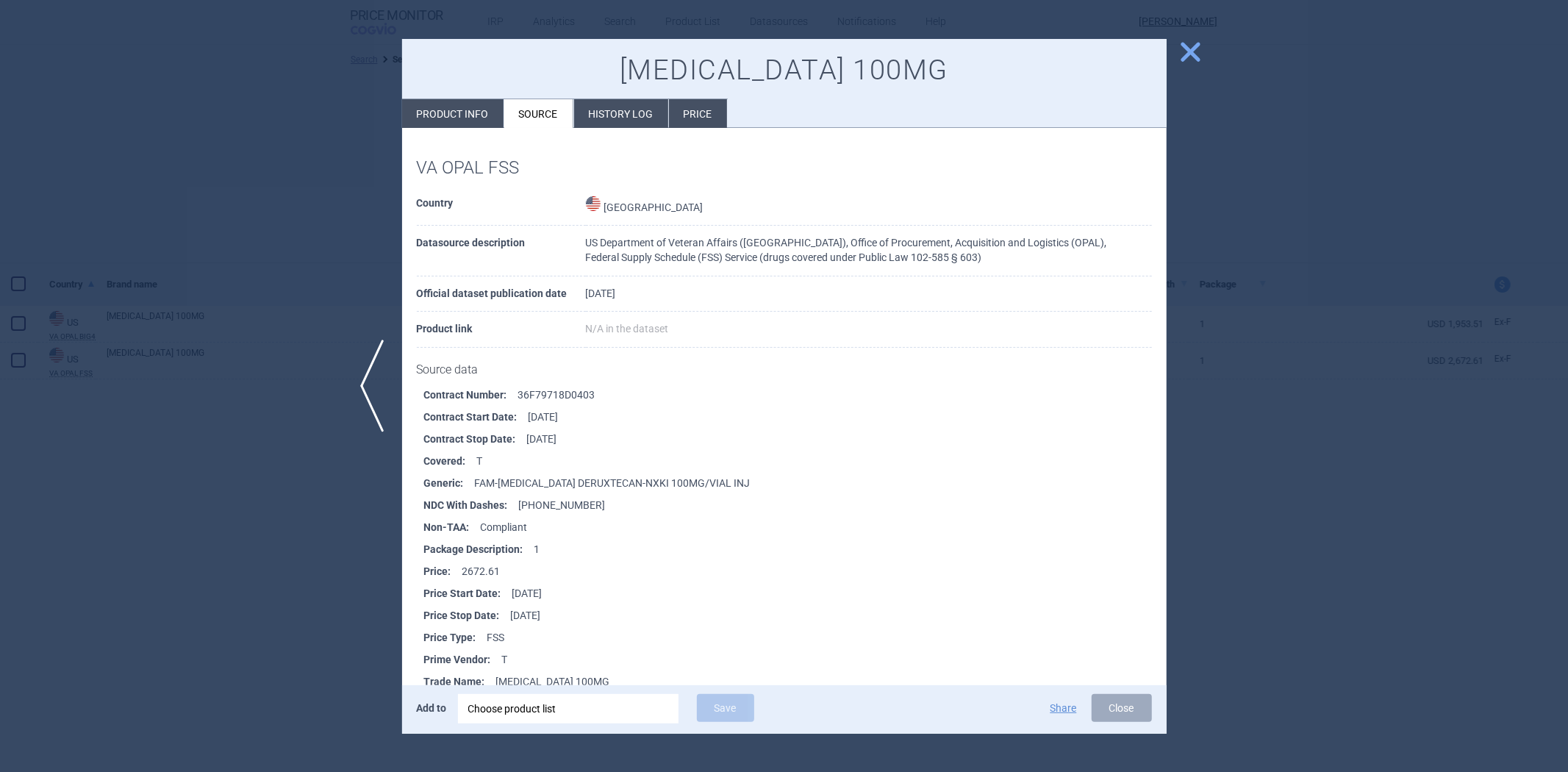
click at [569, 101] on li "Source" at bounding box center [539, 113] width 69 height 29
click at [337, 126] on div at bounding box center [784, 386] width 1568 height 772
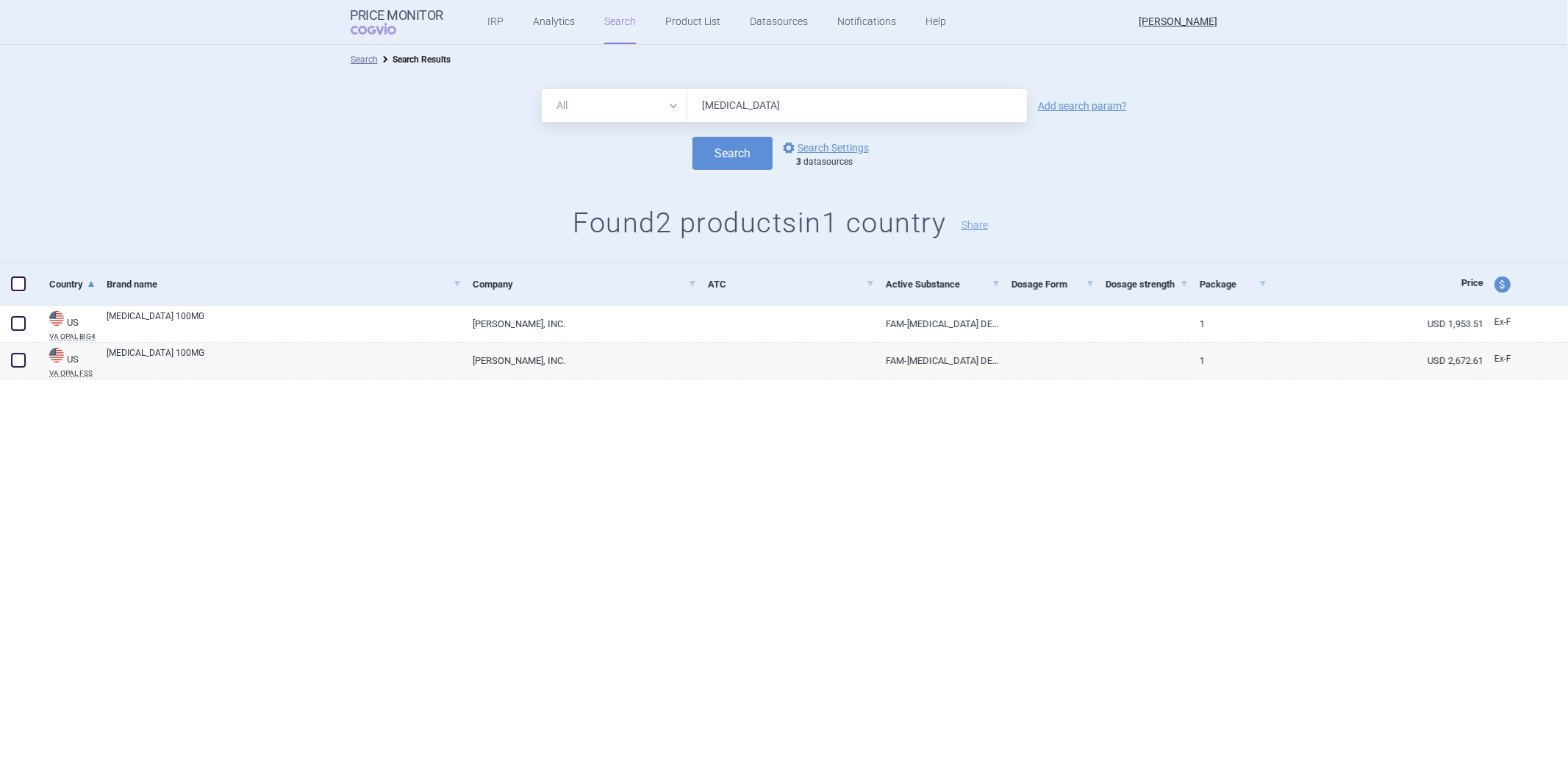
click at [718, 106] on input "[MEDICAL_DATA]" at bounding box center [857, 105] width 339 height 33
paste input "65597040601"
type input "65597040601"
click at [710, 161] on button "Search" at bounding box center [732, 153] width 80 height 33
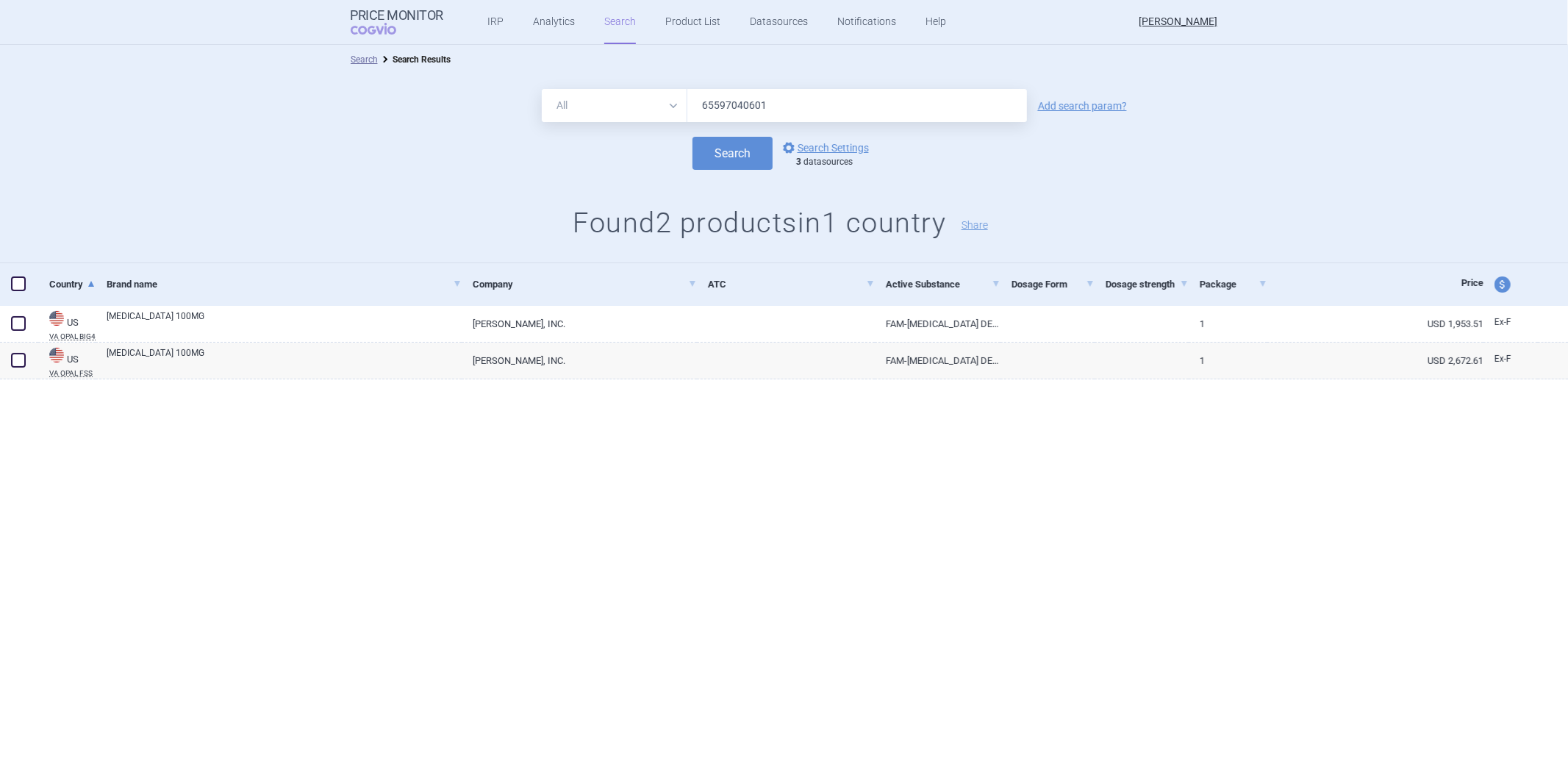
click at [737, 99] on input "65597040601" at bounding box center [857, 105] width 339 height 33
type input "dupixent"
click at [696, 166] on button "Search" at bounding box center [732, 153] width 80 height 33
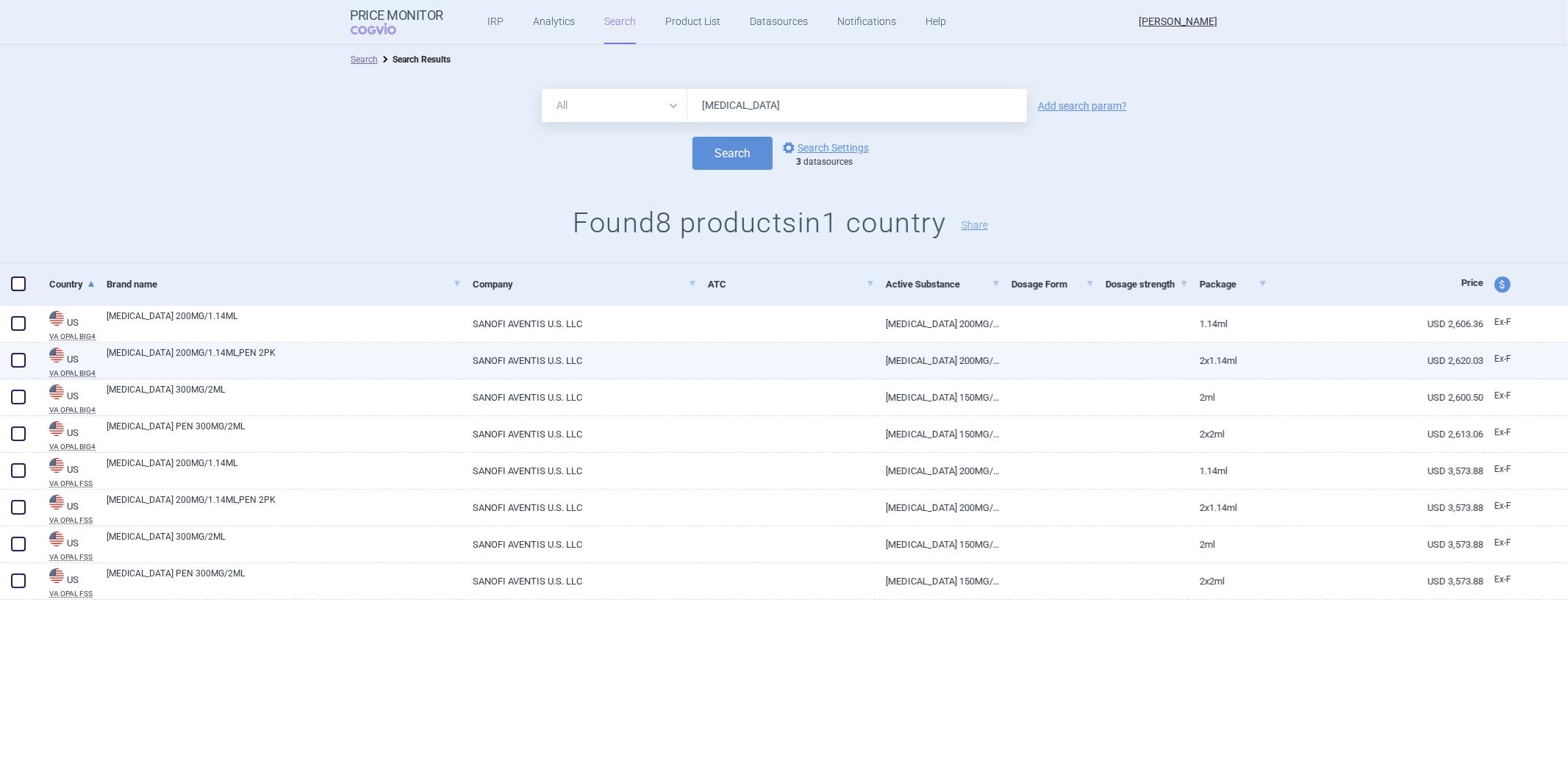
click at [809, 364] on link at bounding box center [786, 356] width 178 height 26
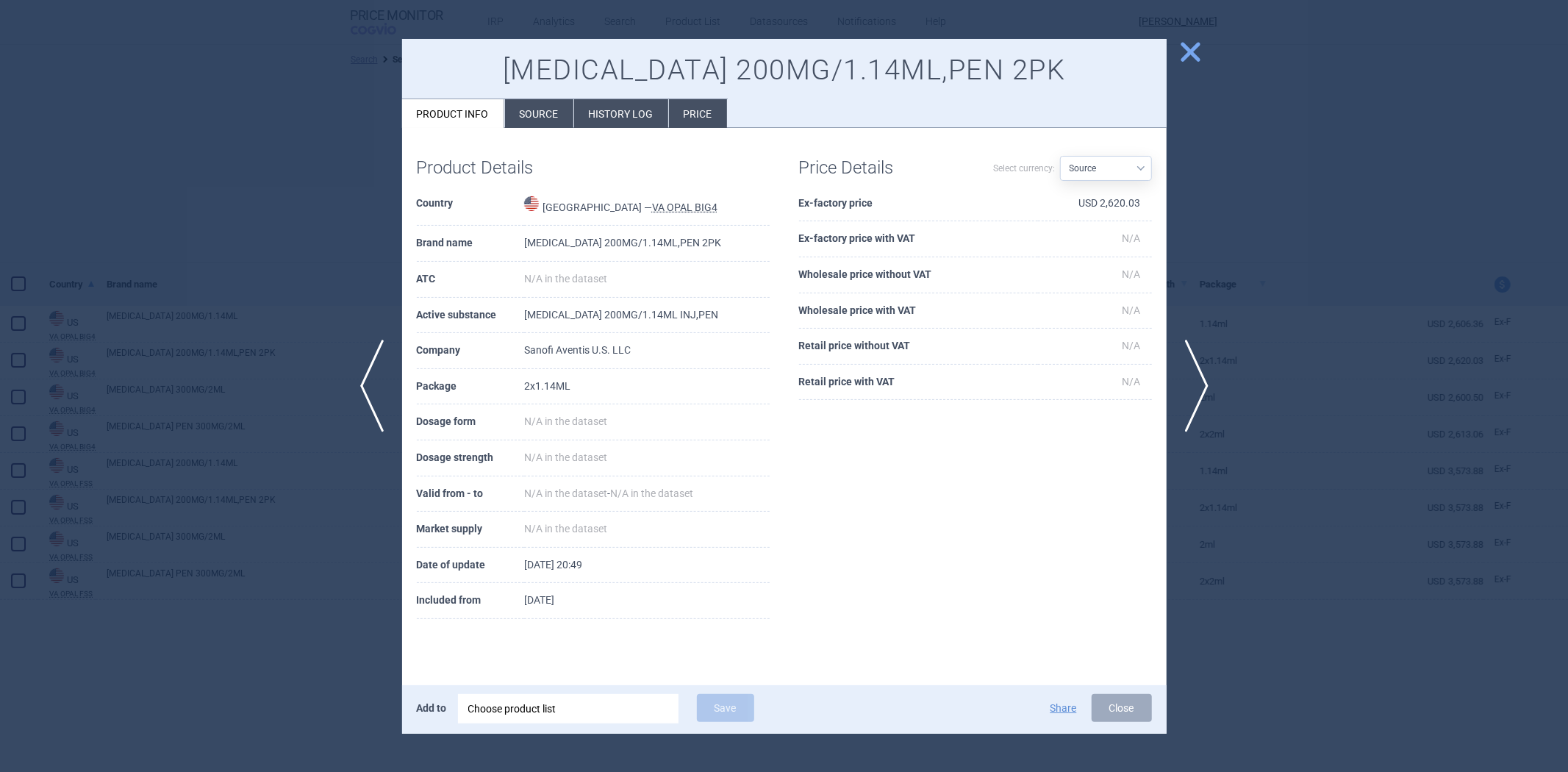
click at [358, 247] on div at bounding box center [784, 386] width 1568 height 772
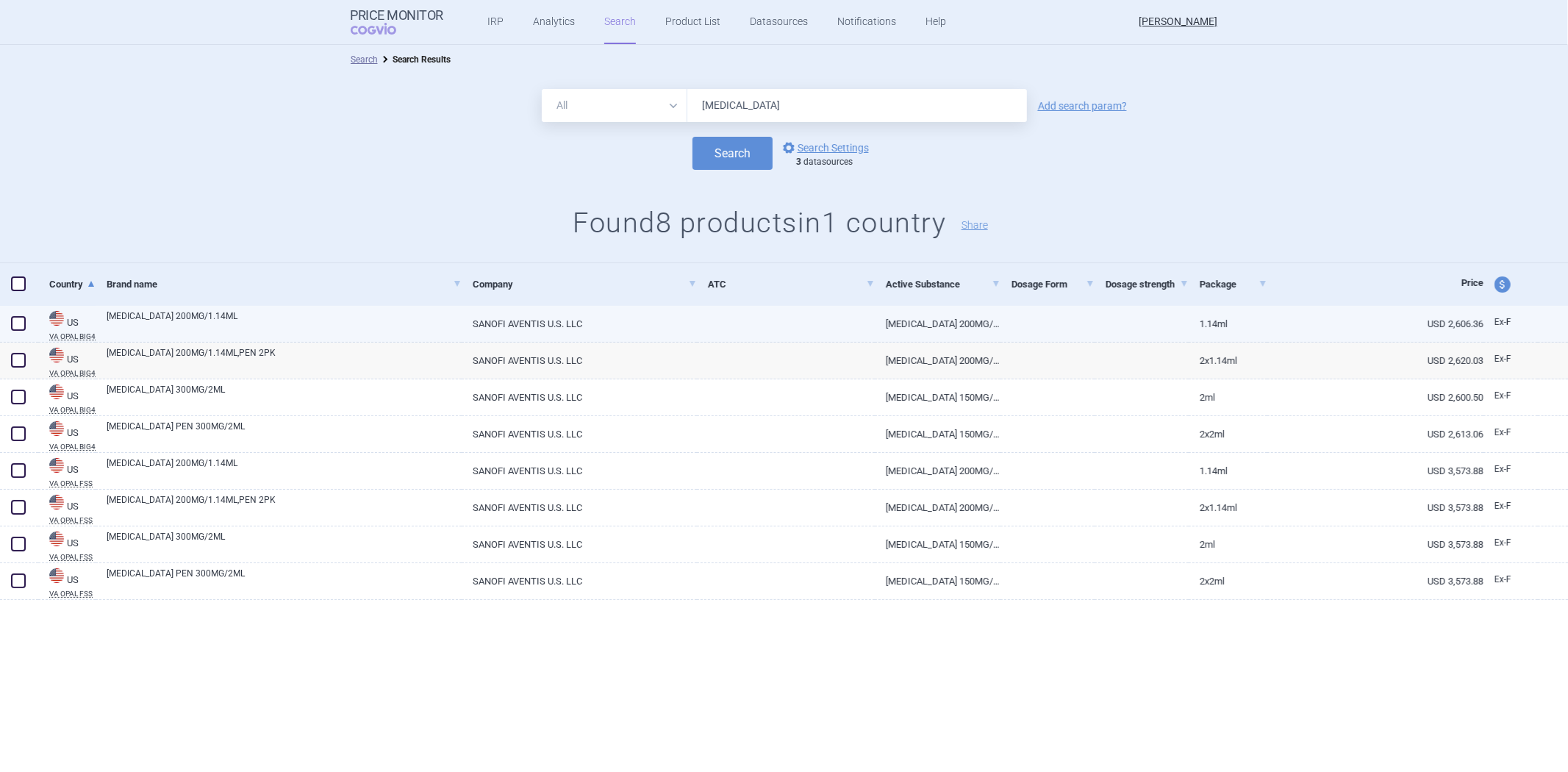
click at [615, 319] on link "SANOFI AVENTIS U.S. LLC" at bounding box center [578, 324] width 235 height 36
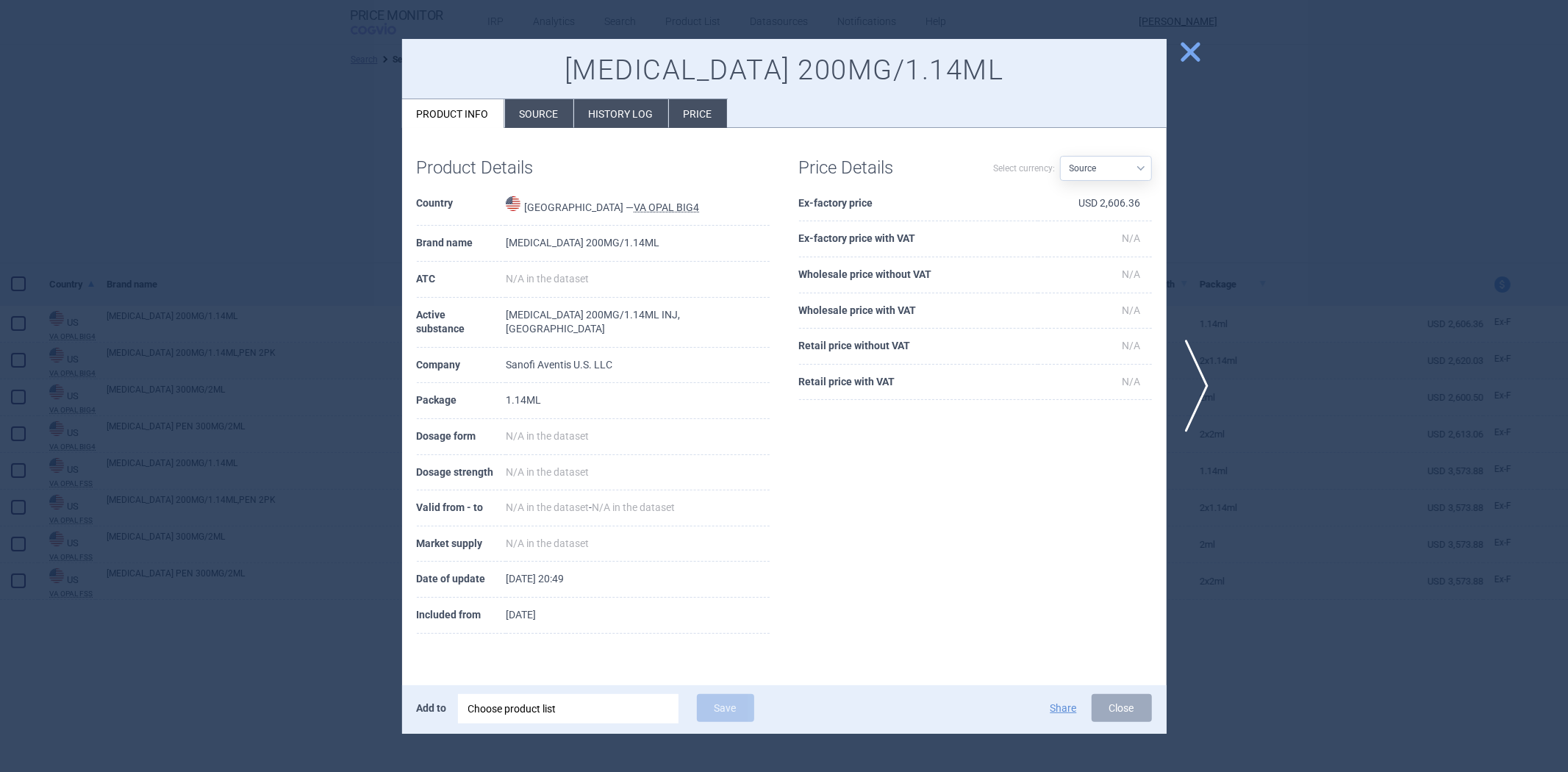
click at [272, 269] on div at bounding box center [784, 386] width 1568 height 772
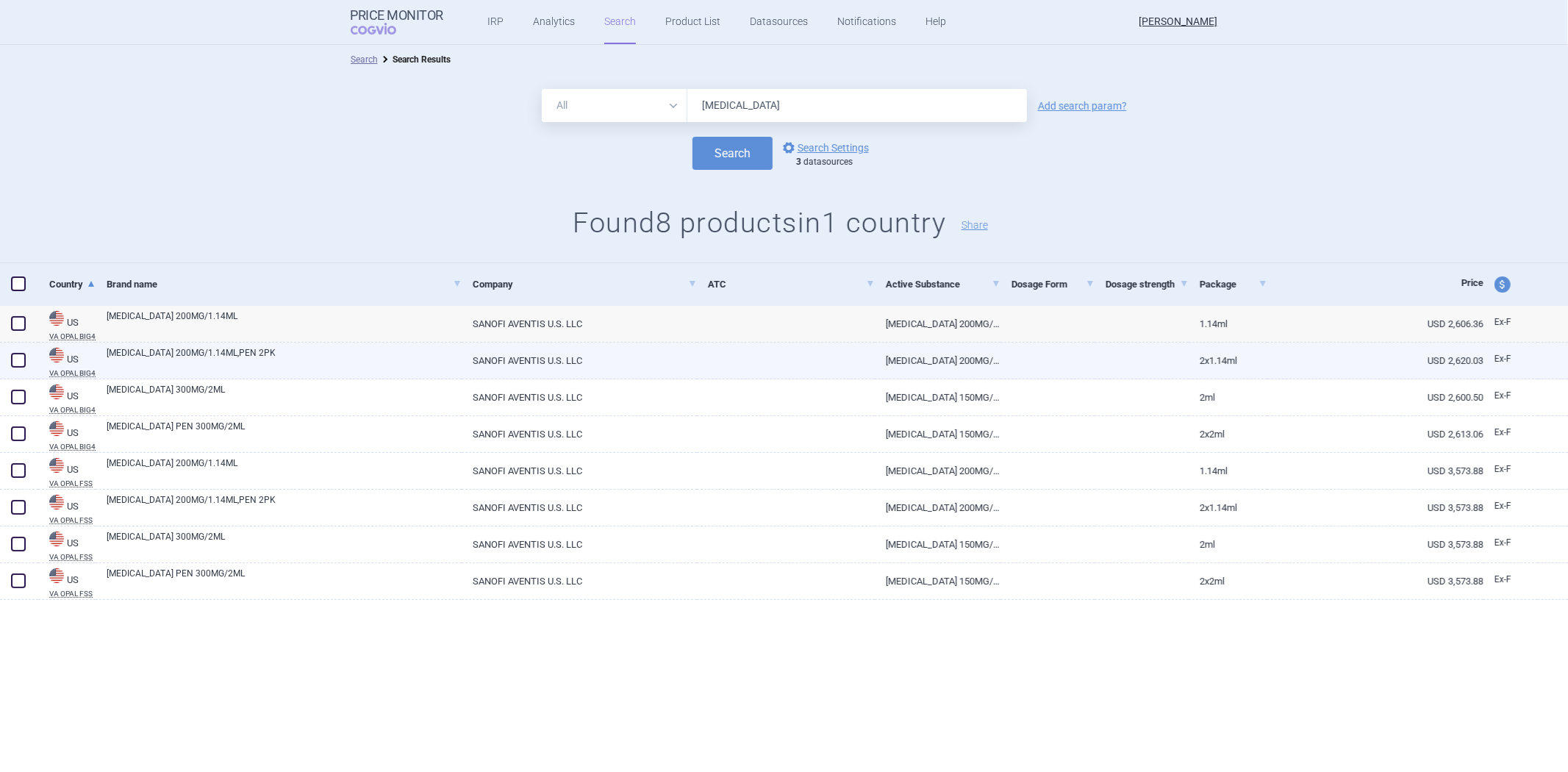
click at [610, 370] on link "SANOFI AVENTIS U.S. LLC" at bounding box center [578, 361] width 235 height 36
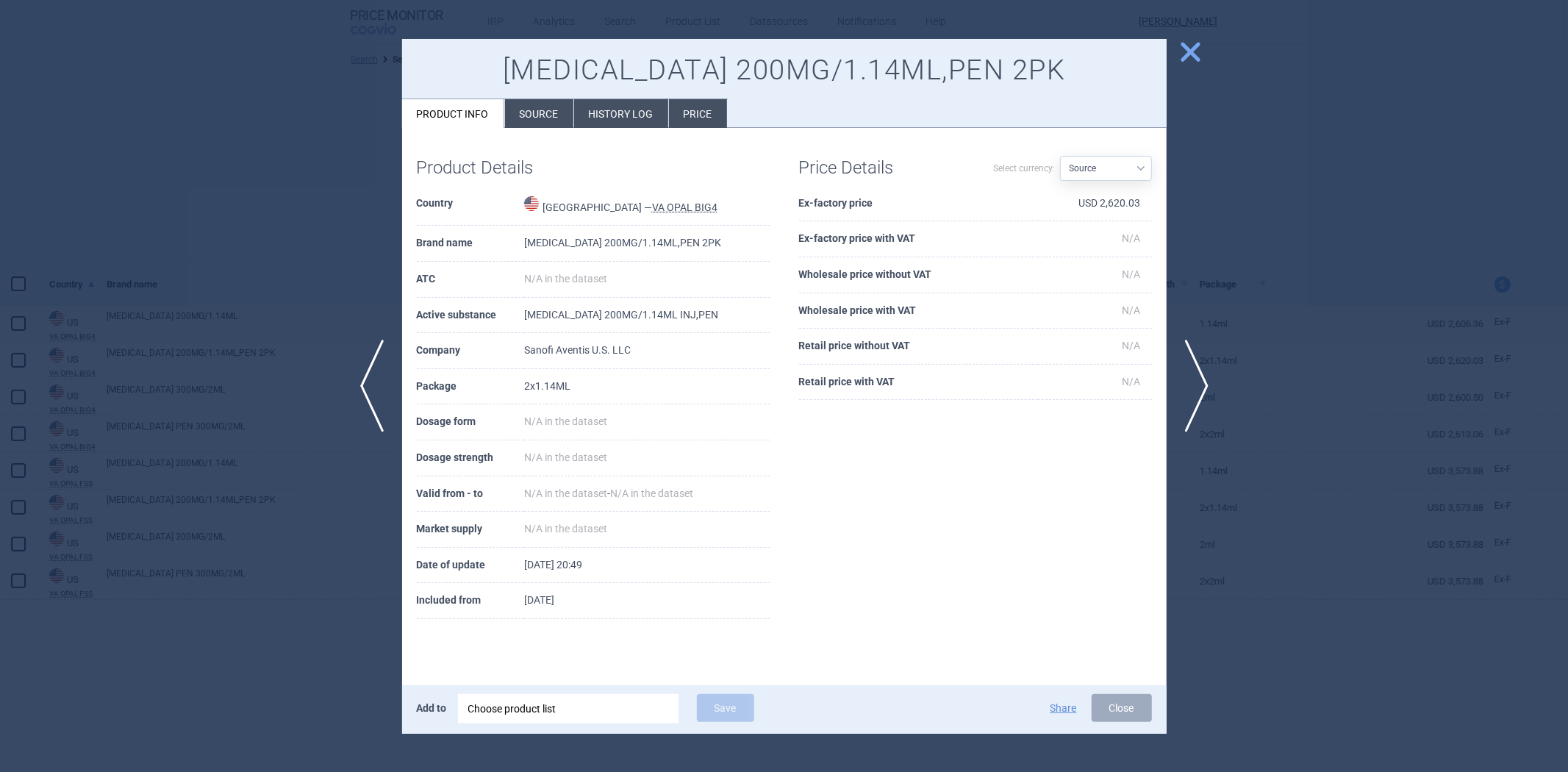
click at [540, 115] on li "Source" at bounding box center [539, 113] width 68 height 29
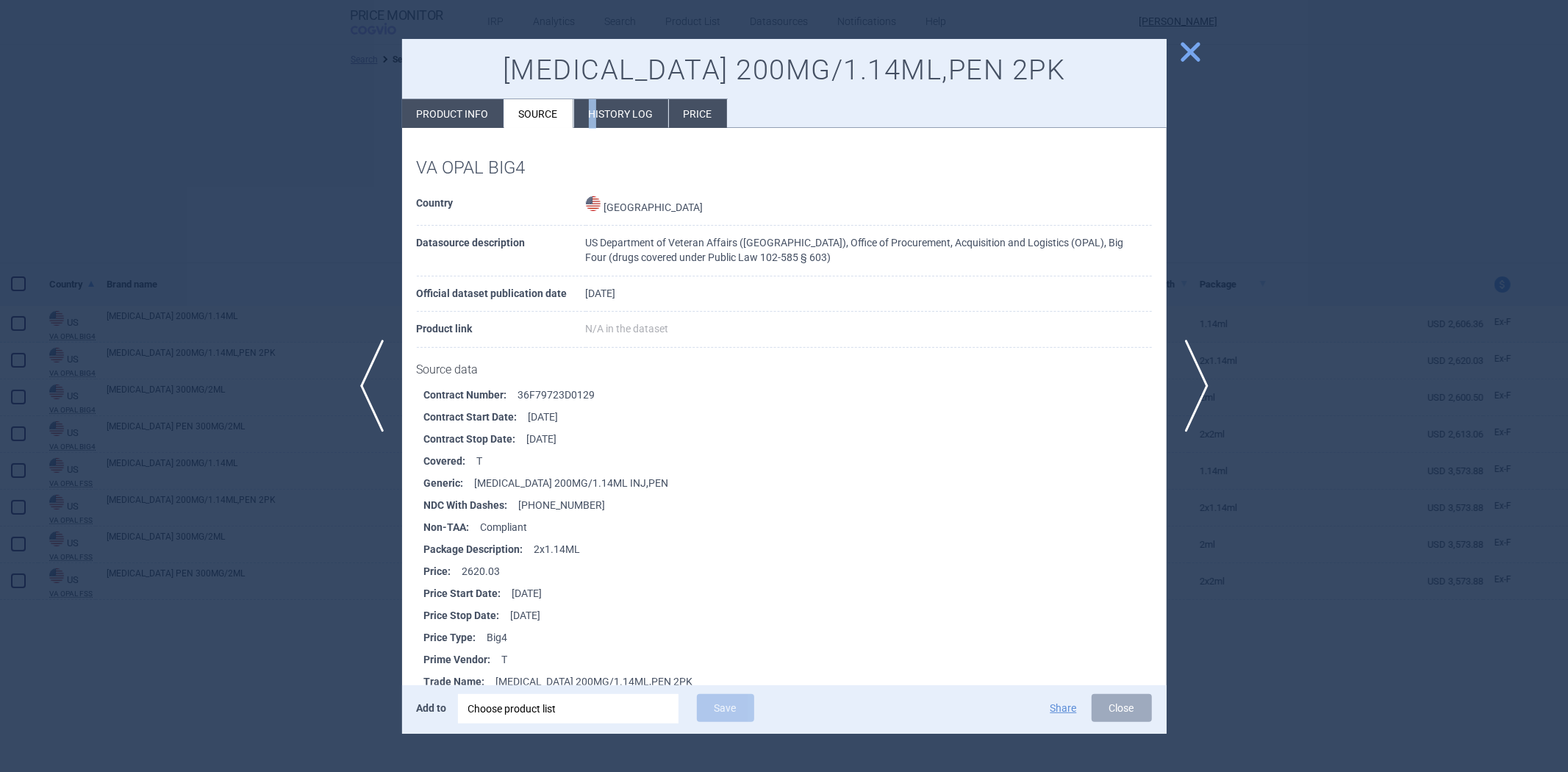
click at [593, 105] on li "History log" at bounding box center [621, 113] width 94 height 29
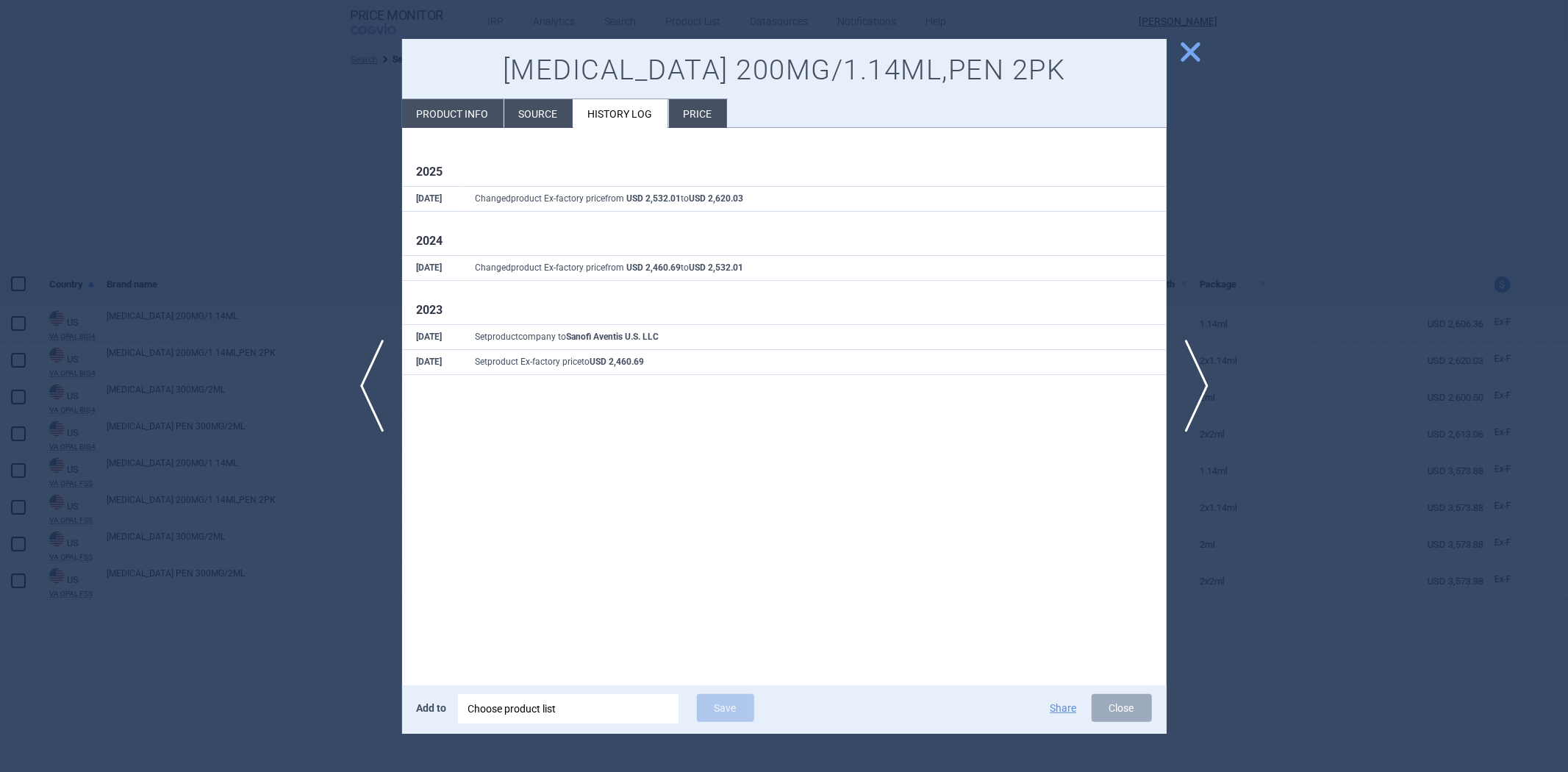
click at [381, 237] on div at bounding box center [784, 386] width 1568 height 772
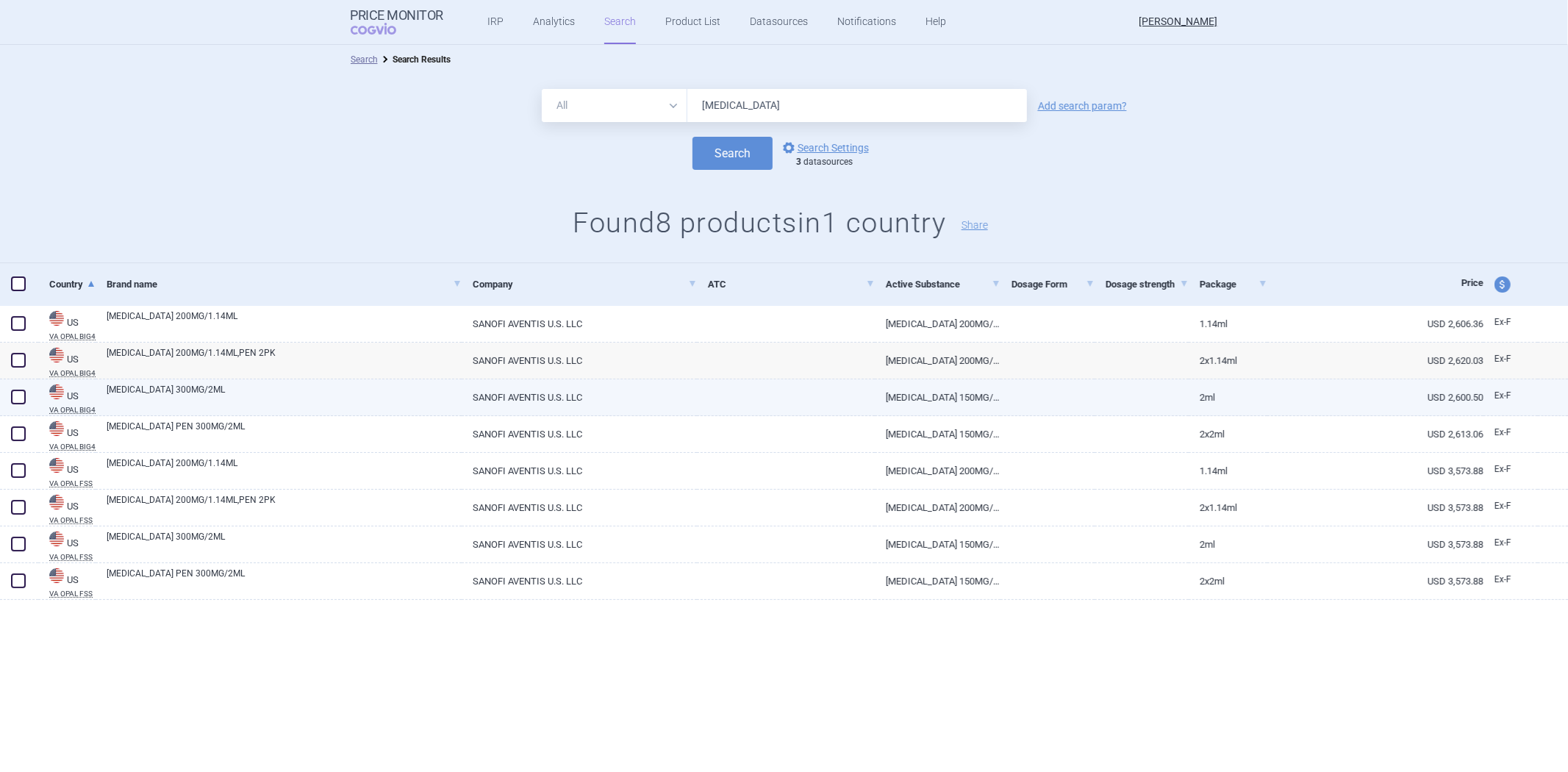
click at [790, 392] on link at bounding box center [786, 392] width 178 height 26
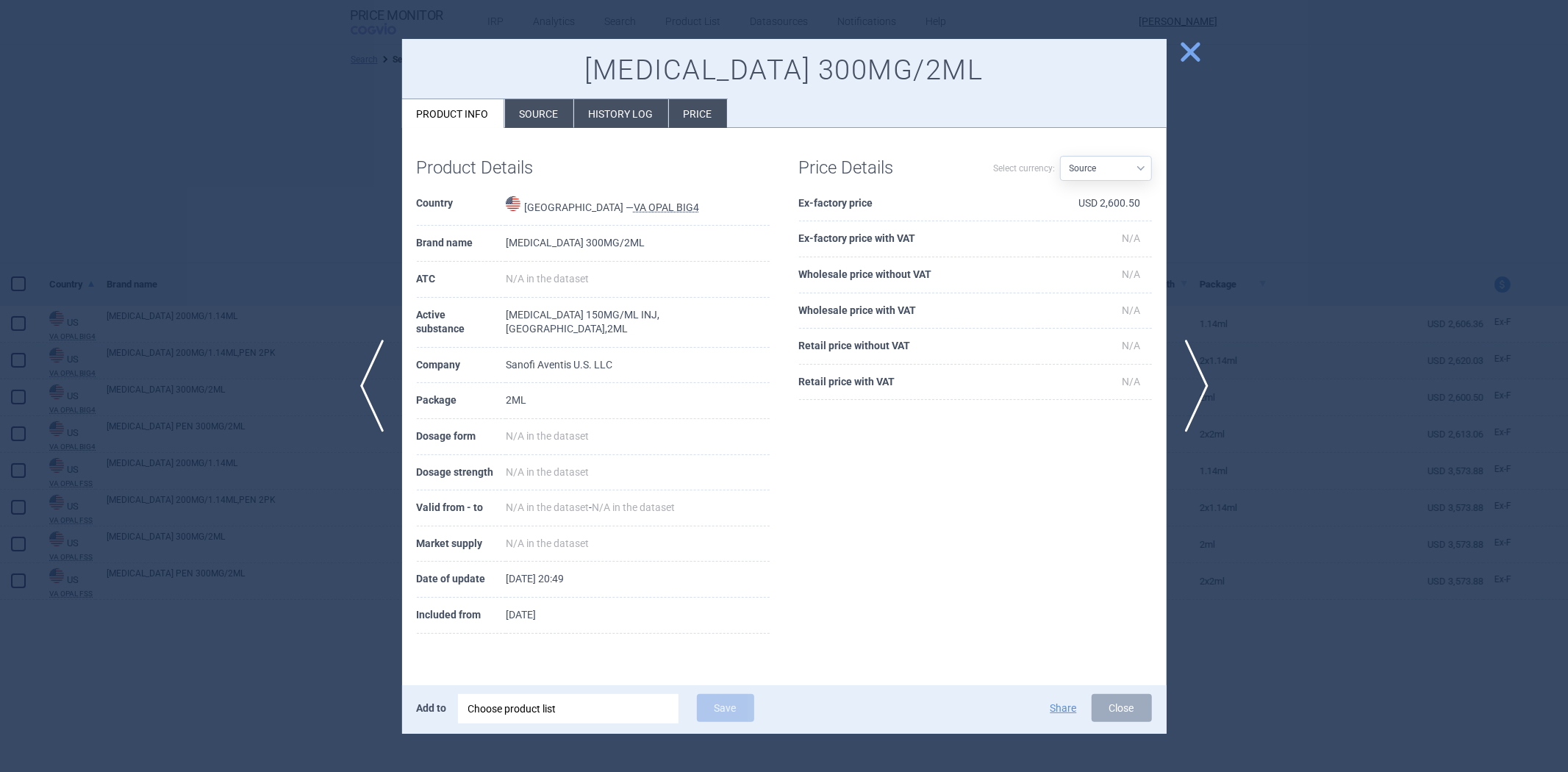
click at [619, 107] on li "History log" at bounding box center [621, 113] width 94 height 29
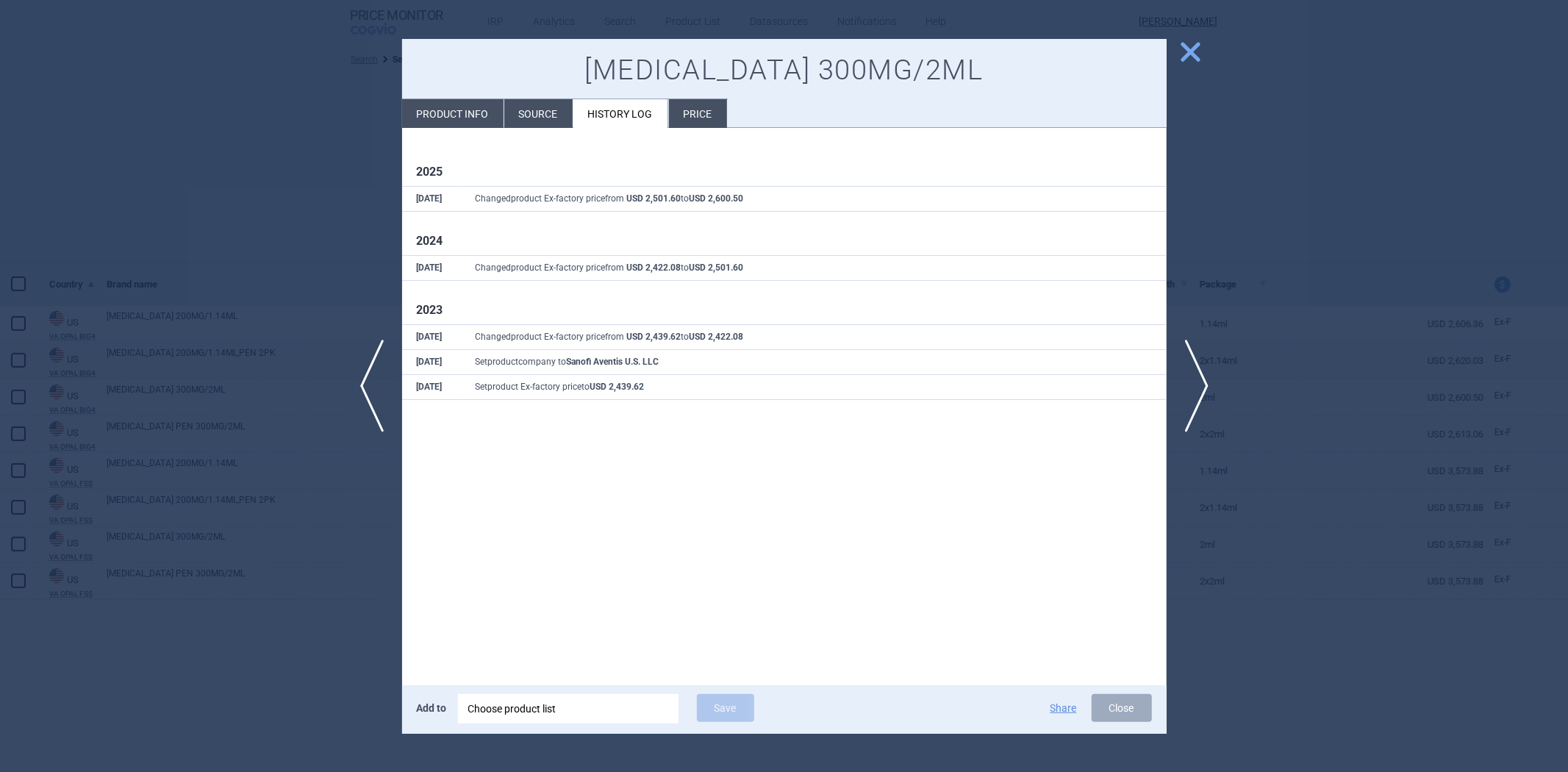
click at [376, 184] on div at bounding box center [784, 386] width 1568 height 772
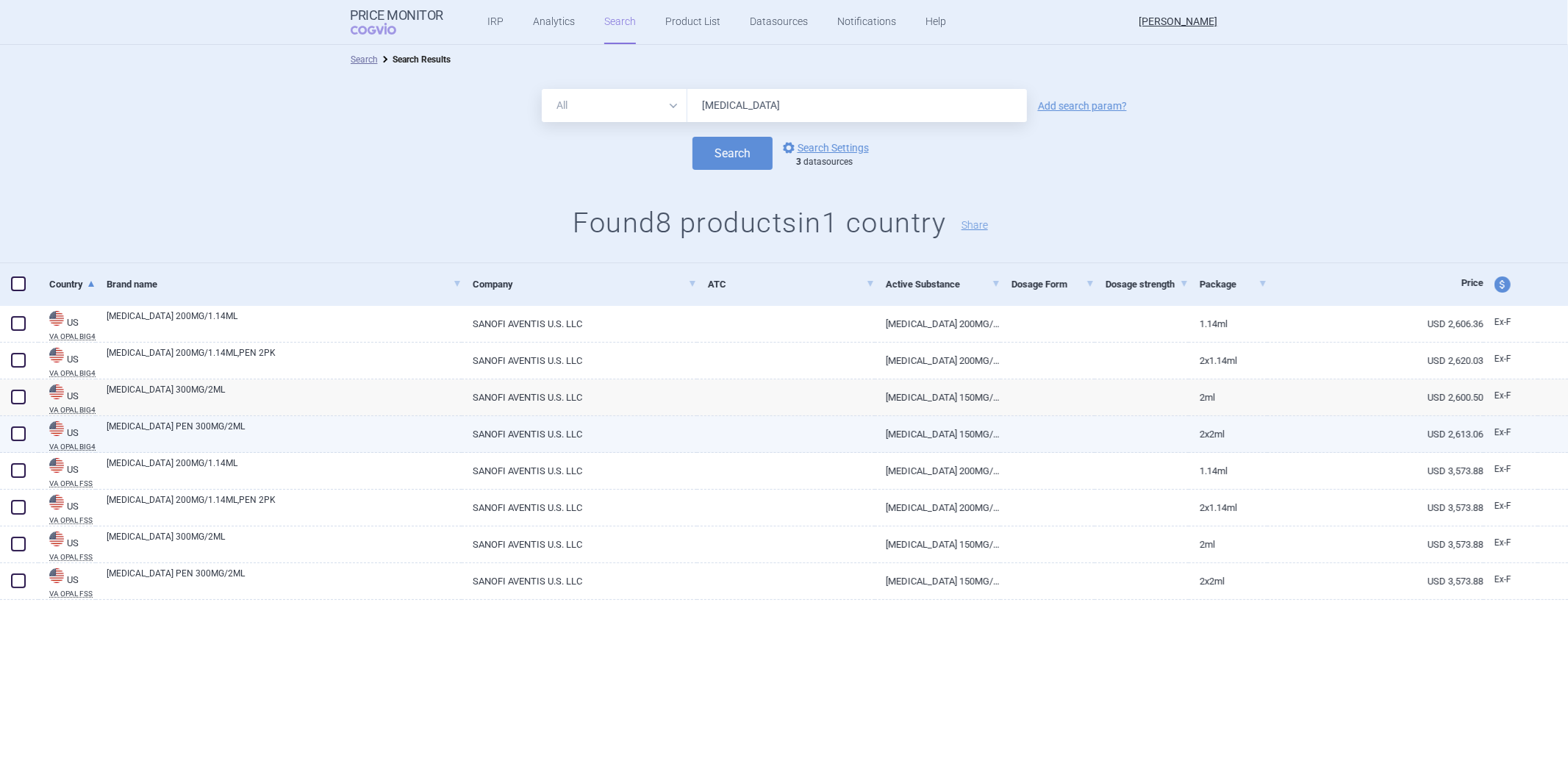
click at [672, 428] on link "SANOFI AVENTIS U.S. LLC" at bounding box center [578, 434] width 235 height 36
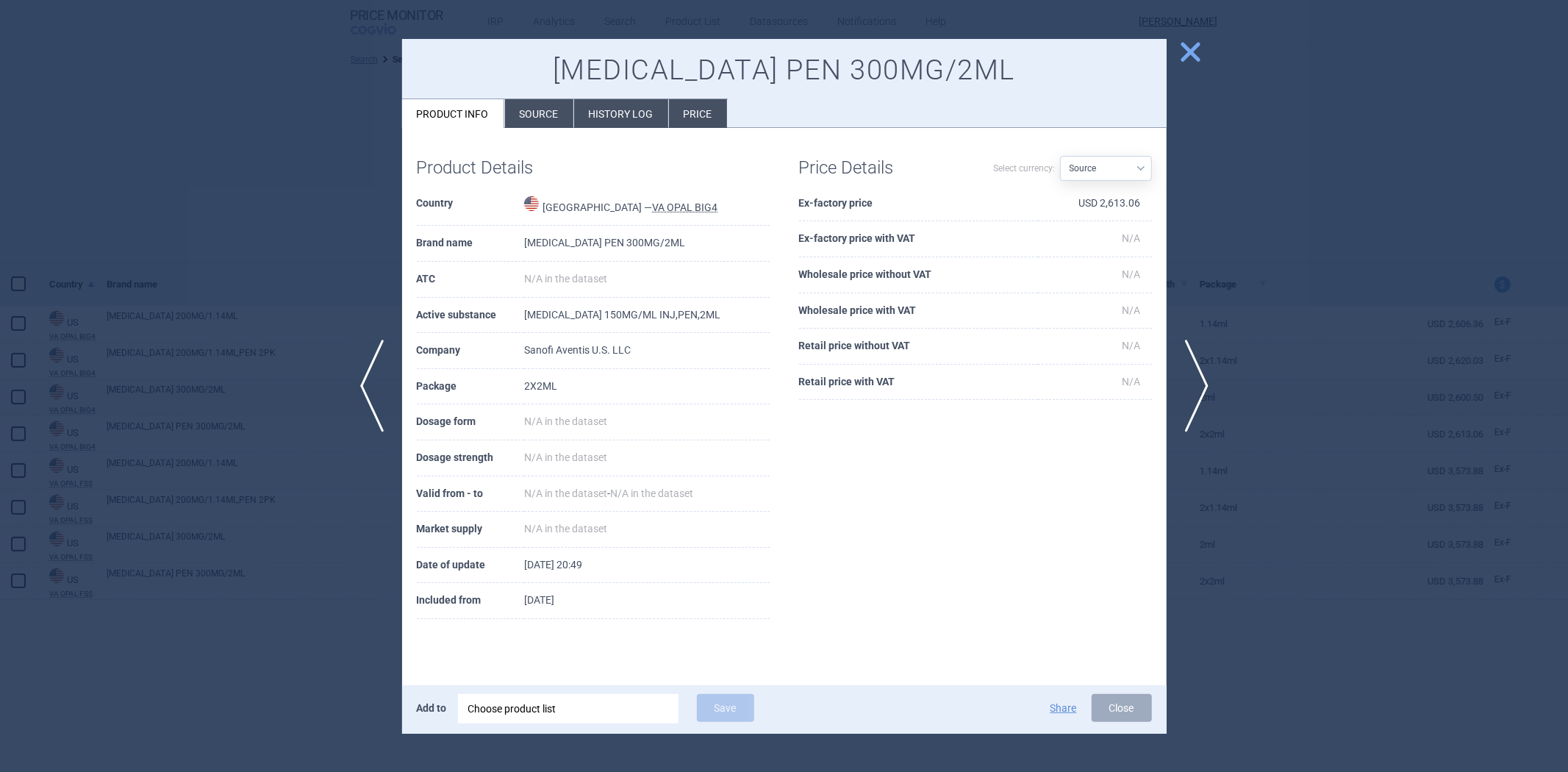
click at [620, 119] on li "History log" at bounding box center [621, 113] width 94 height 29
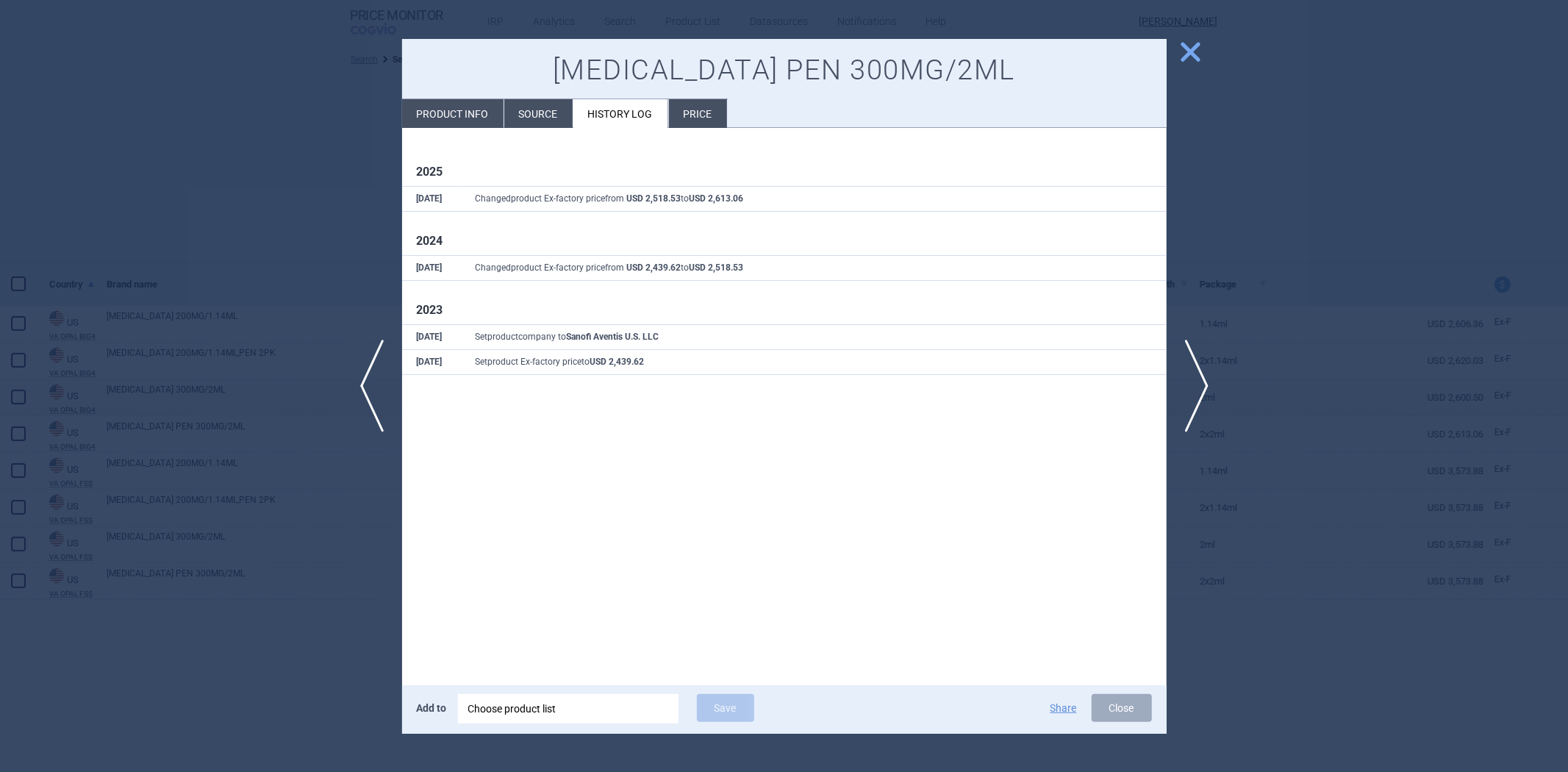
click at [336, 184] on div at bounding box center [784, 386] width 1568 height 772
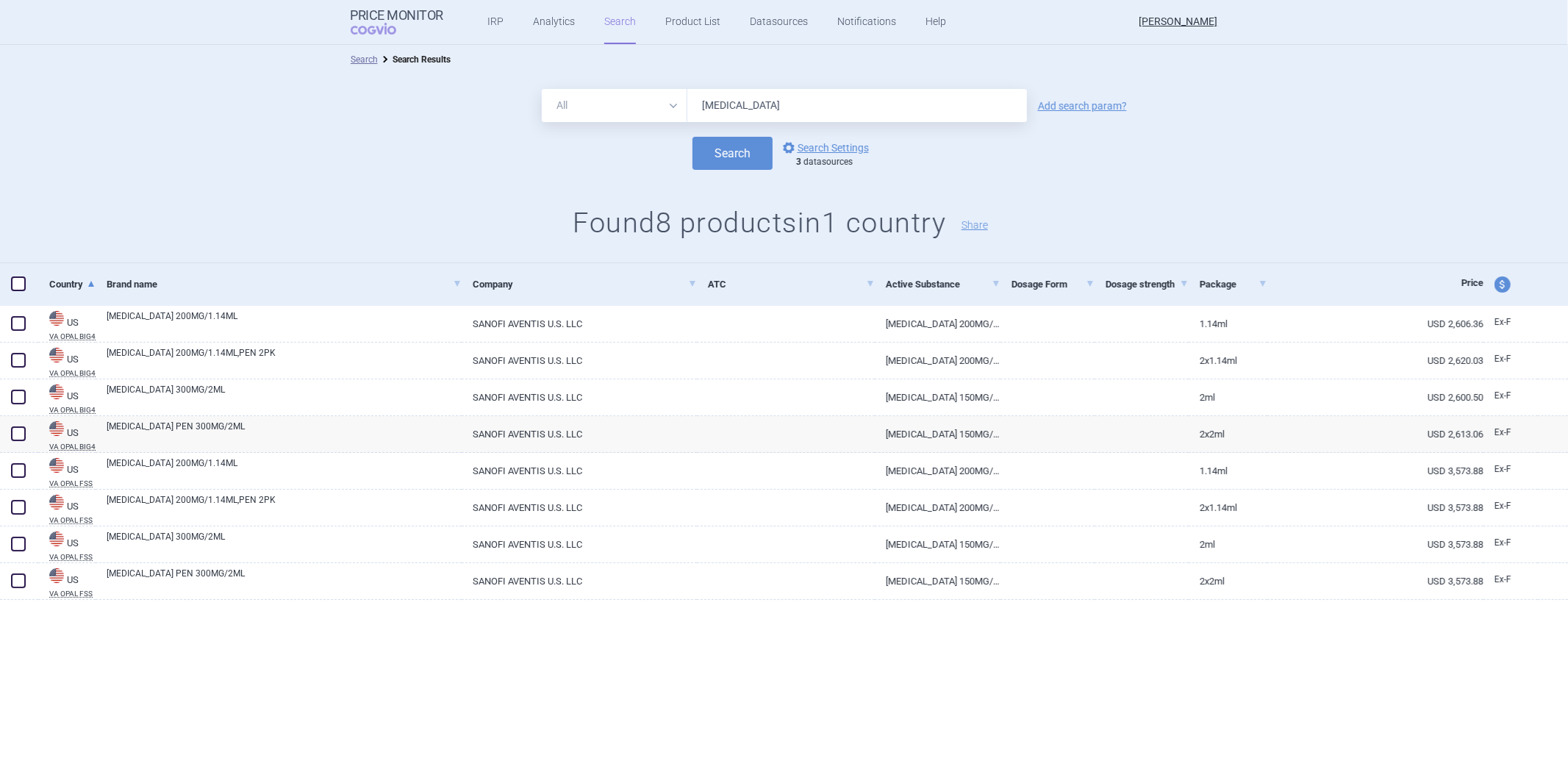
click at [724, 18] on ul "IRP Analytics Search Product List Datasources Notifications Help" at bounding box center [698, 22] width 510 height 44
click at [761, 17] on link "Datasources" at bounding box center [779, 22] width 58 height 44
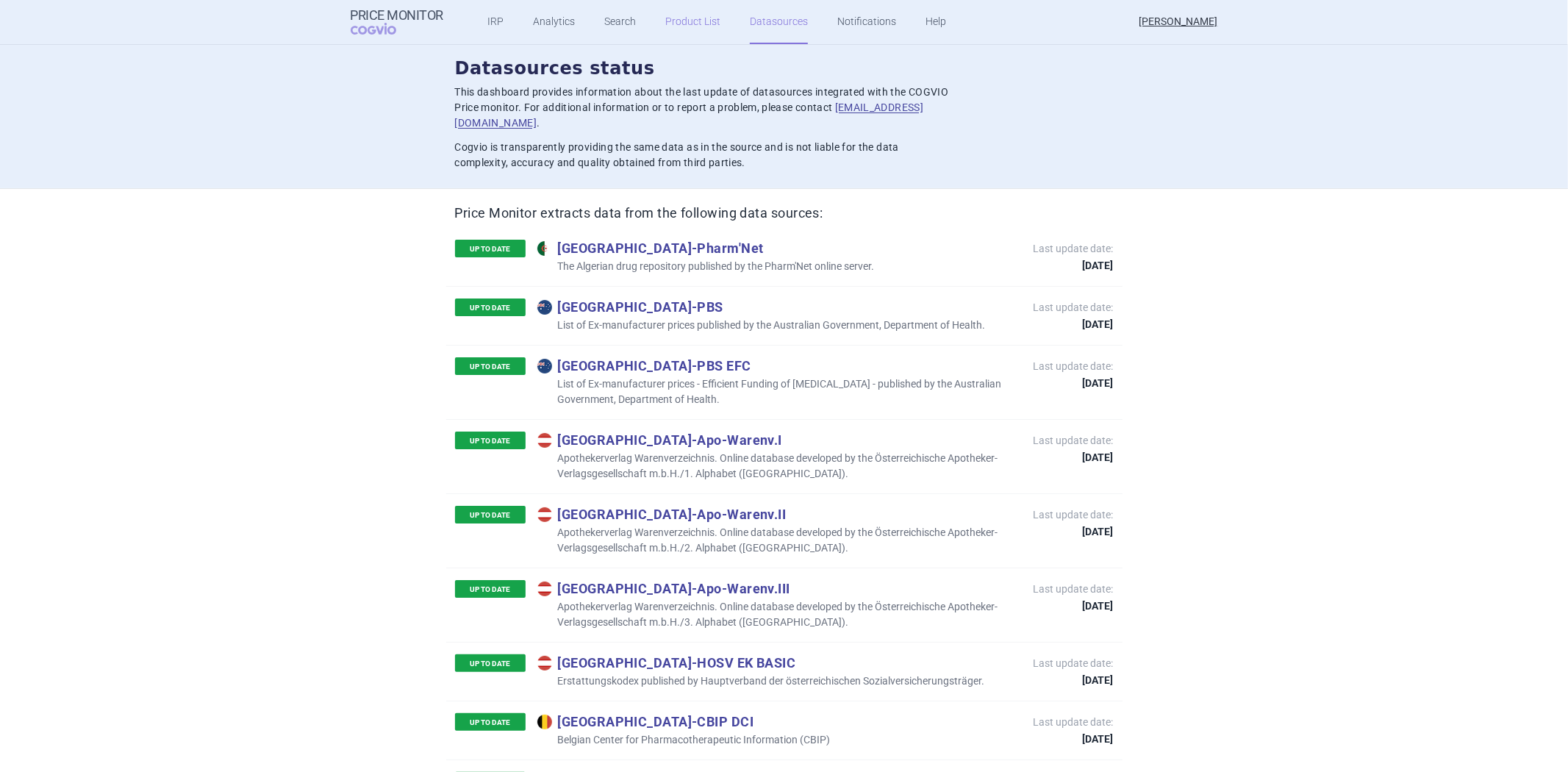
click at [681, 24] on link "Product List" at bounding box center [692, 22] width 55 height 44
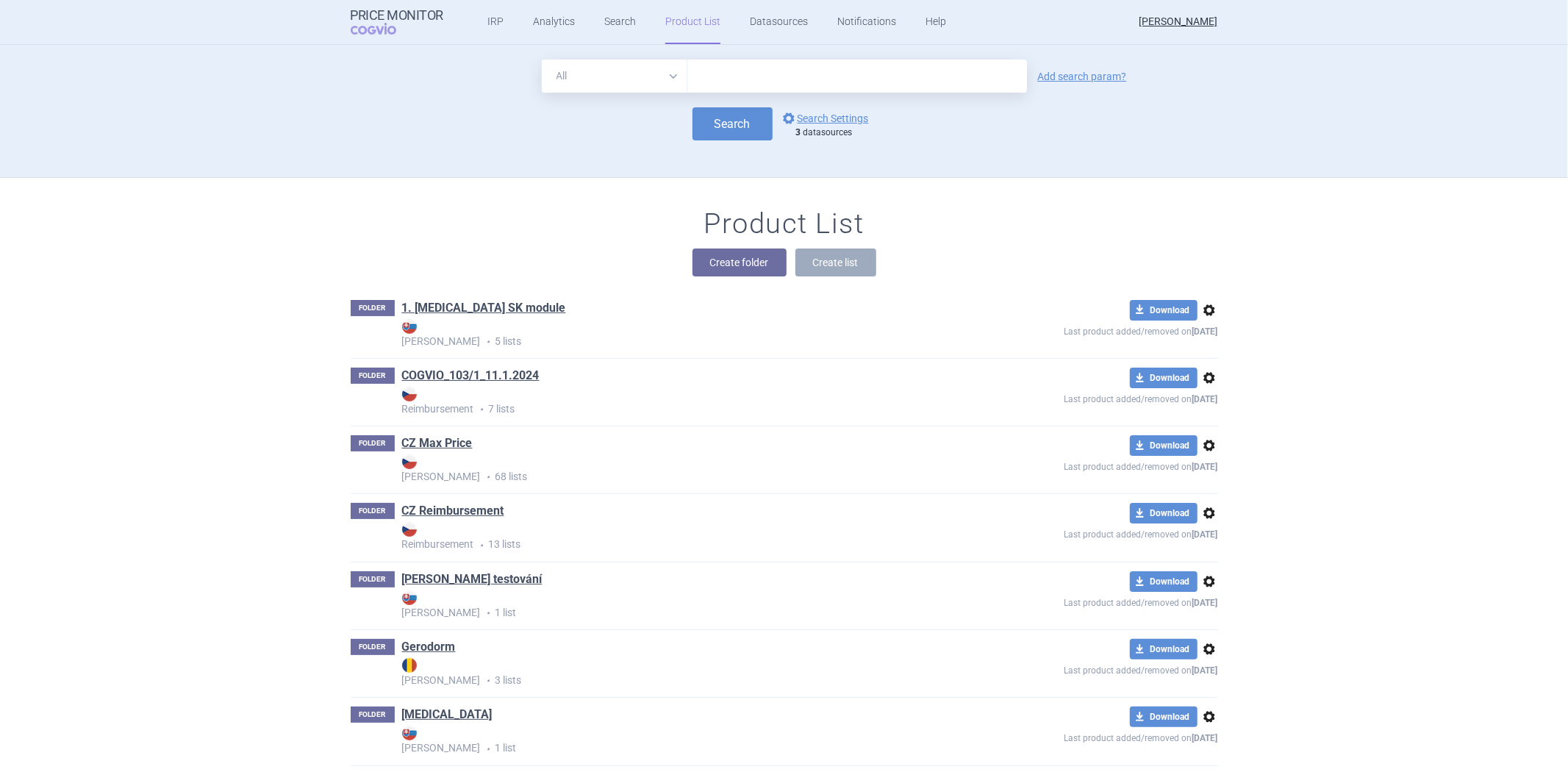
click at [833, 127] on div "3 datasources" at bounding box center [835, 133] width 80 height 12
click at [841, 127] on div "3 datasources" at bounding box center [835, 133] width 80 height 12
click at [847, 122] on link "options Search Settings" at bounding box center [824, 118] width 89 height 17
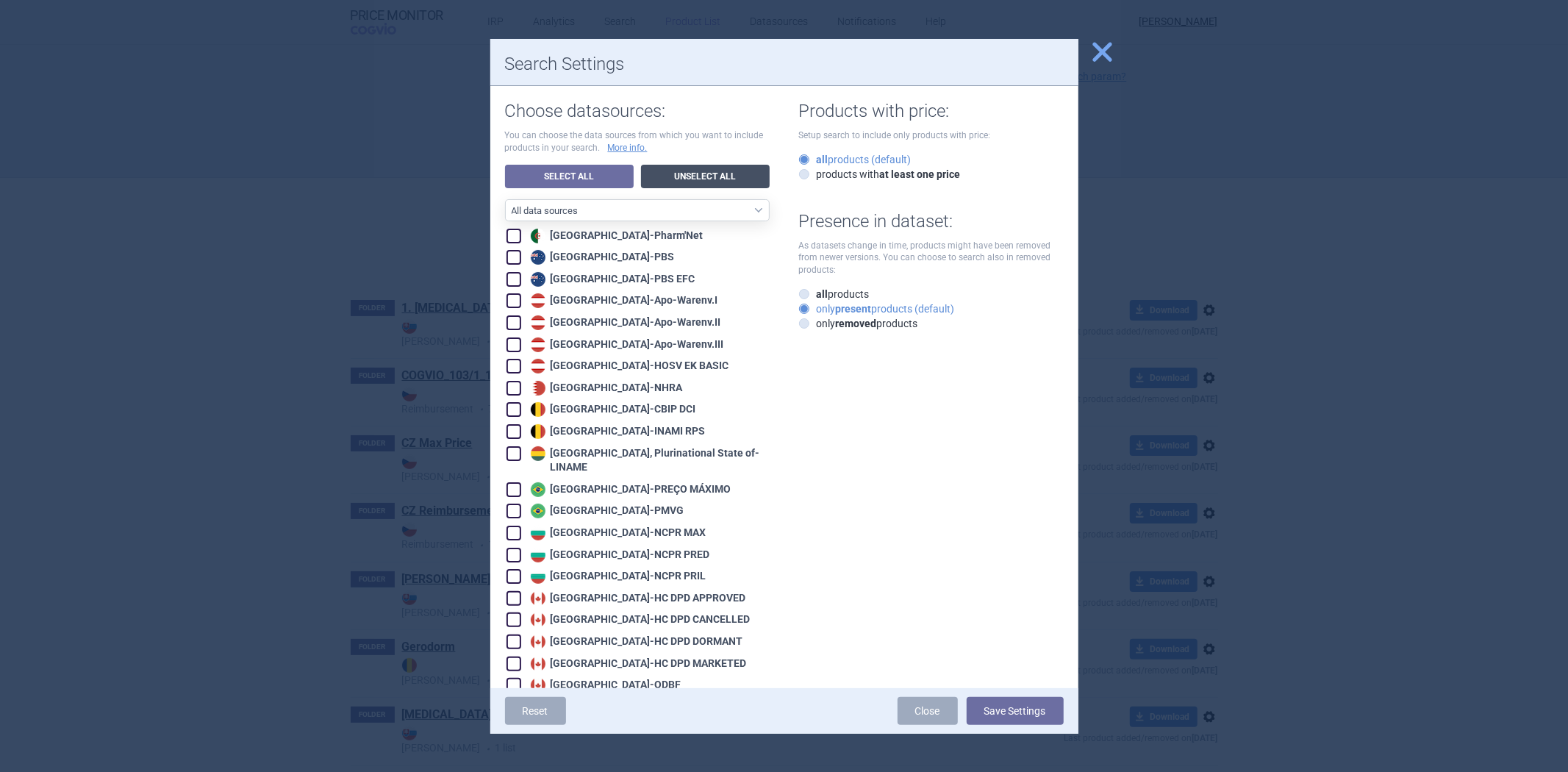
click at [741, 170] on link "Unselect All" at bounding box center [705, 176] width 129 height 24
checkbox input "false"
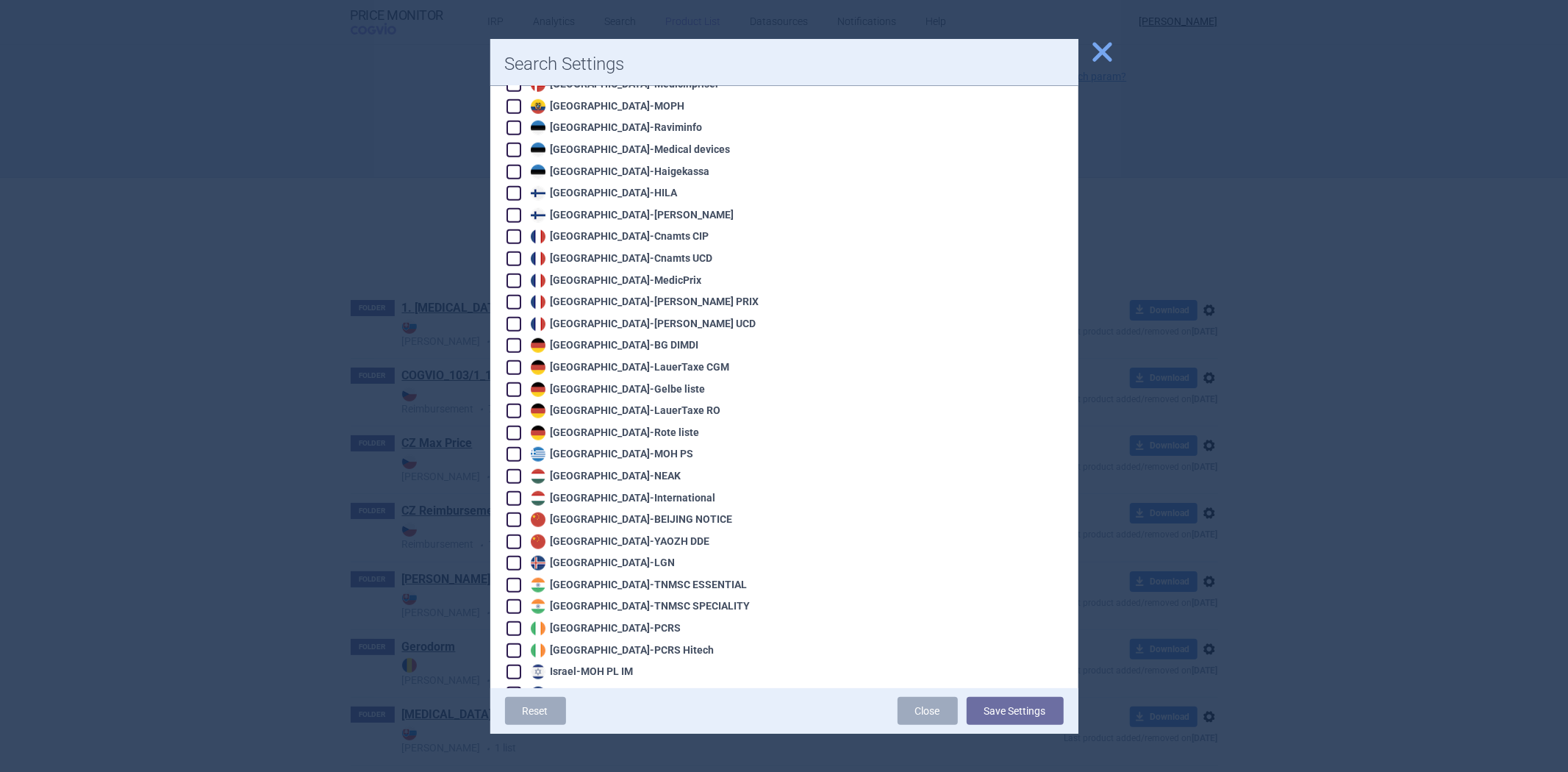
scroll to position [3069, 0]
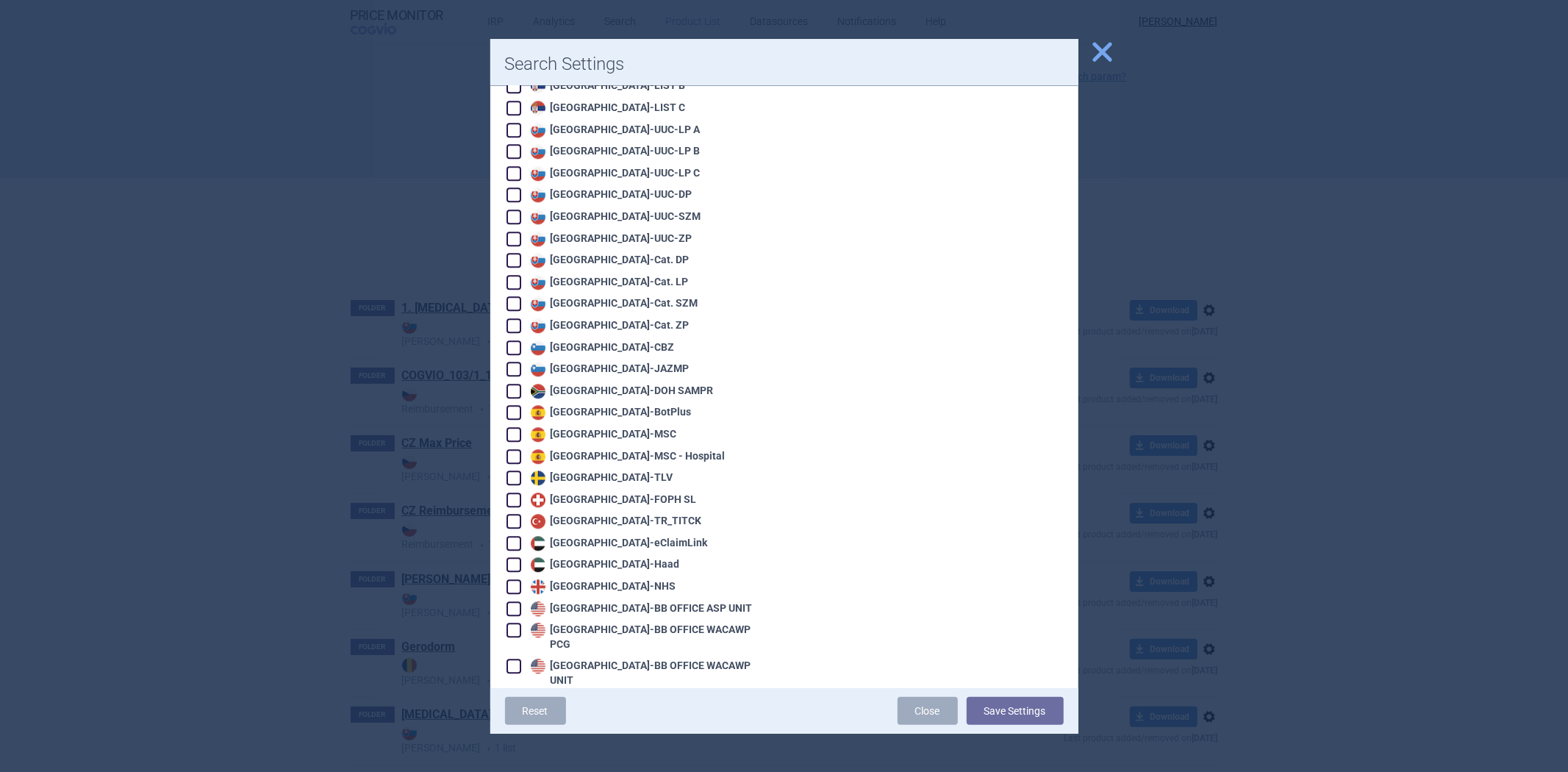
click at [679, 695] on div "United States - BB SELF WACAWP UNIT" at bounding box center [647, 703] width 240 height 15
checkbox input "true"
click at [994, 705] on button "Save Settings" at bounding box center [1015, 711] width 97 height 28
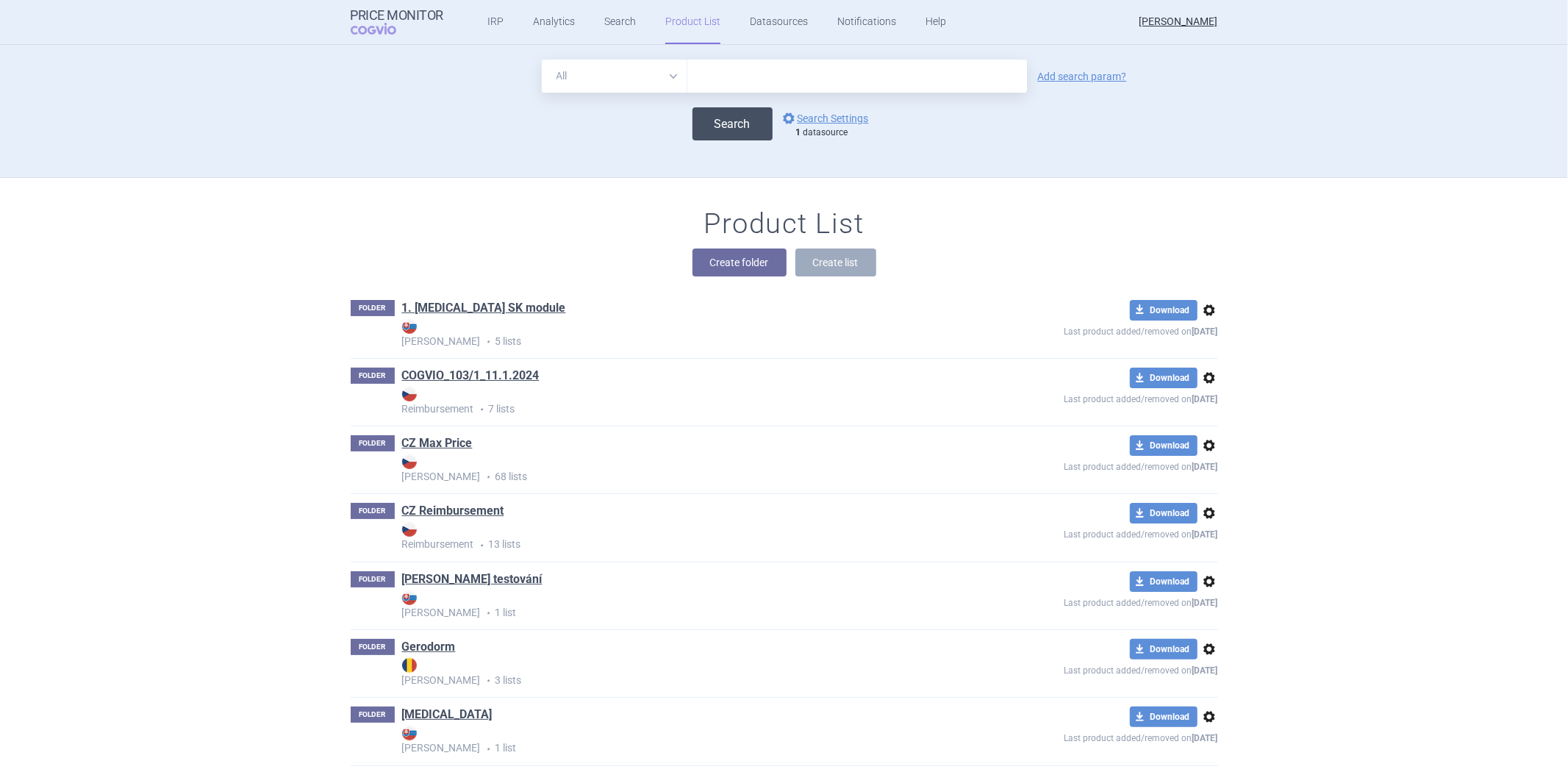
click at [732, 133] on button "Search" at bounding box center [732, 124] width 80 height 33
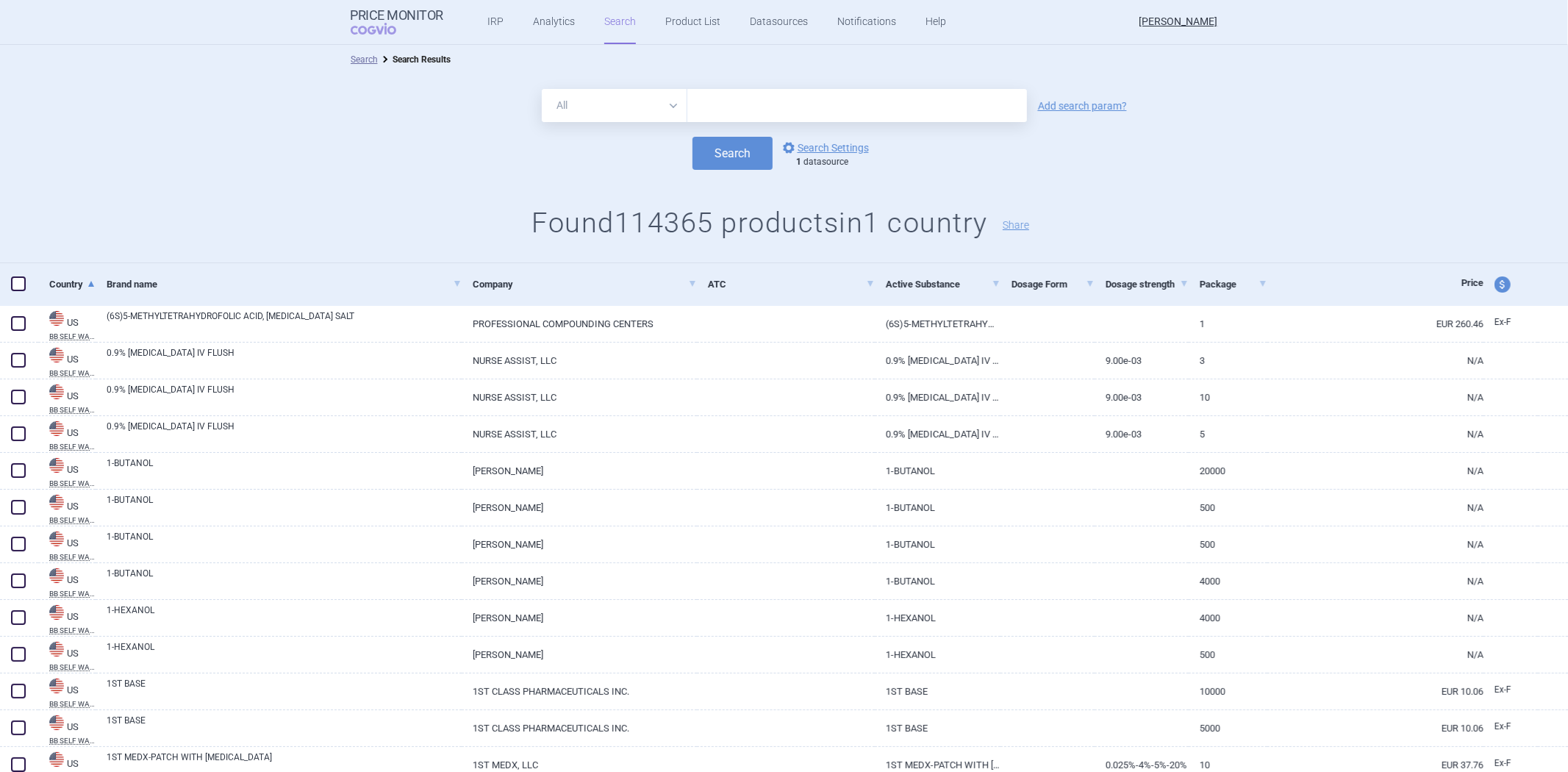
click at [700, 116] on input "text" at bounding box center [857, 105] width 339 height 33
click at [728, 105] on input "text" at bounding box center [857, 105] width 339 height 33
type input "[MEDICAL_DATA]"
click at [723, 149] on button "Search" at bounding box center [732, 153] width 80 height 33
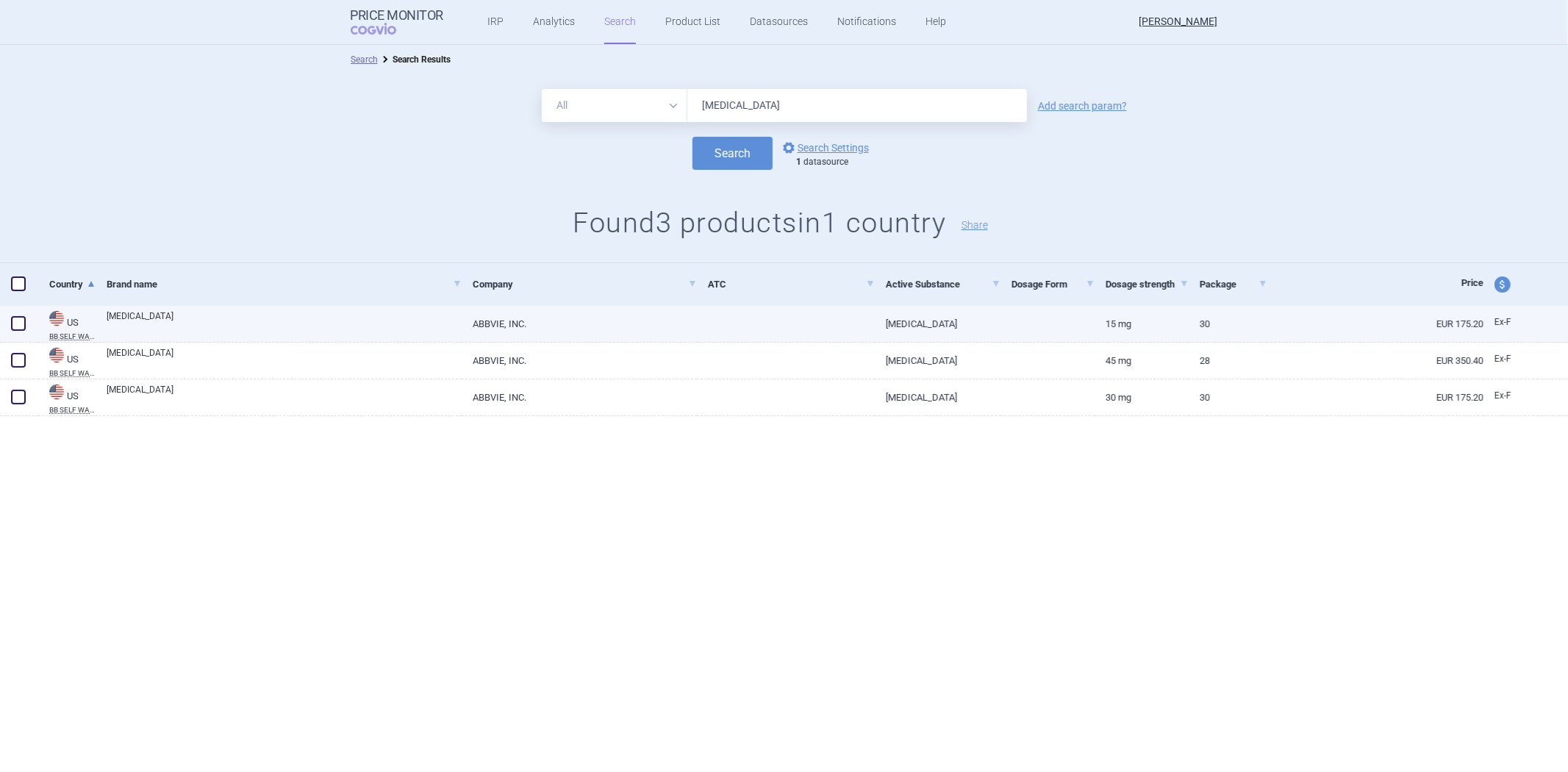
click at [662, 335] on link "ABBVIE, INC." at bounding box center [578, 324] width 235 height 36
select select "EUR"
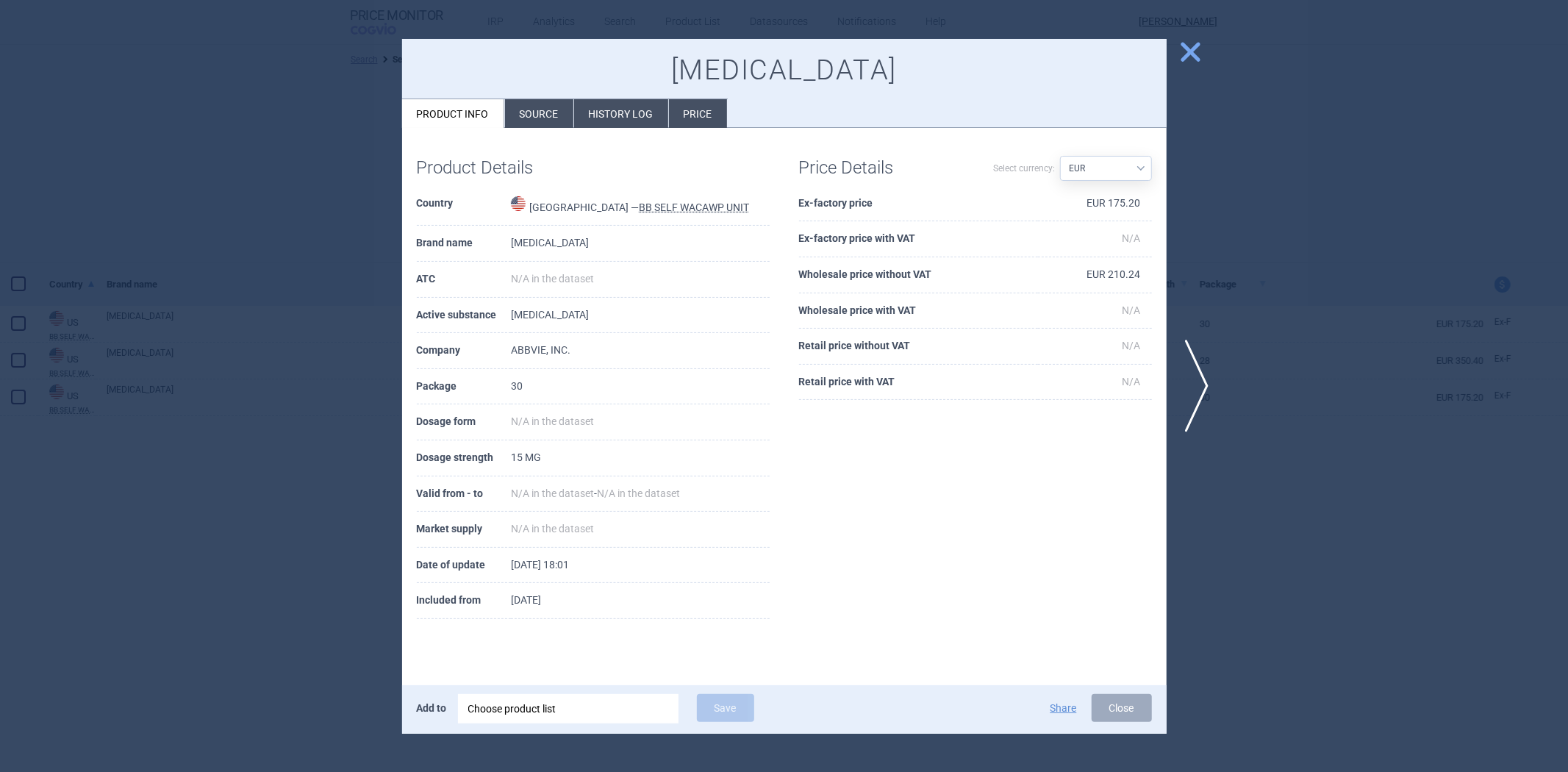
click at [152, 483] on div at bounding box center [784, 386] width 1568 height 772
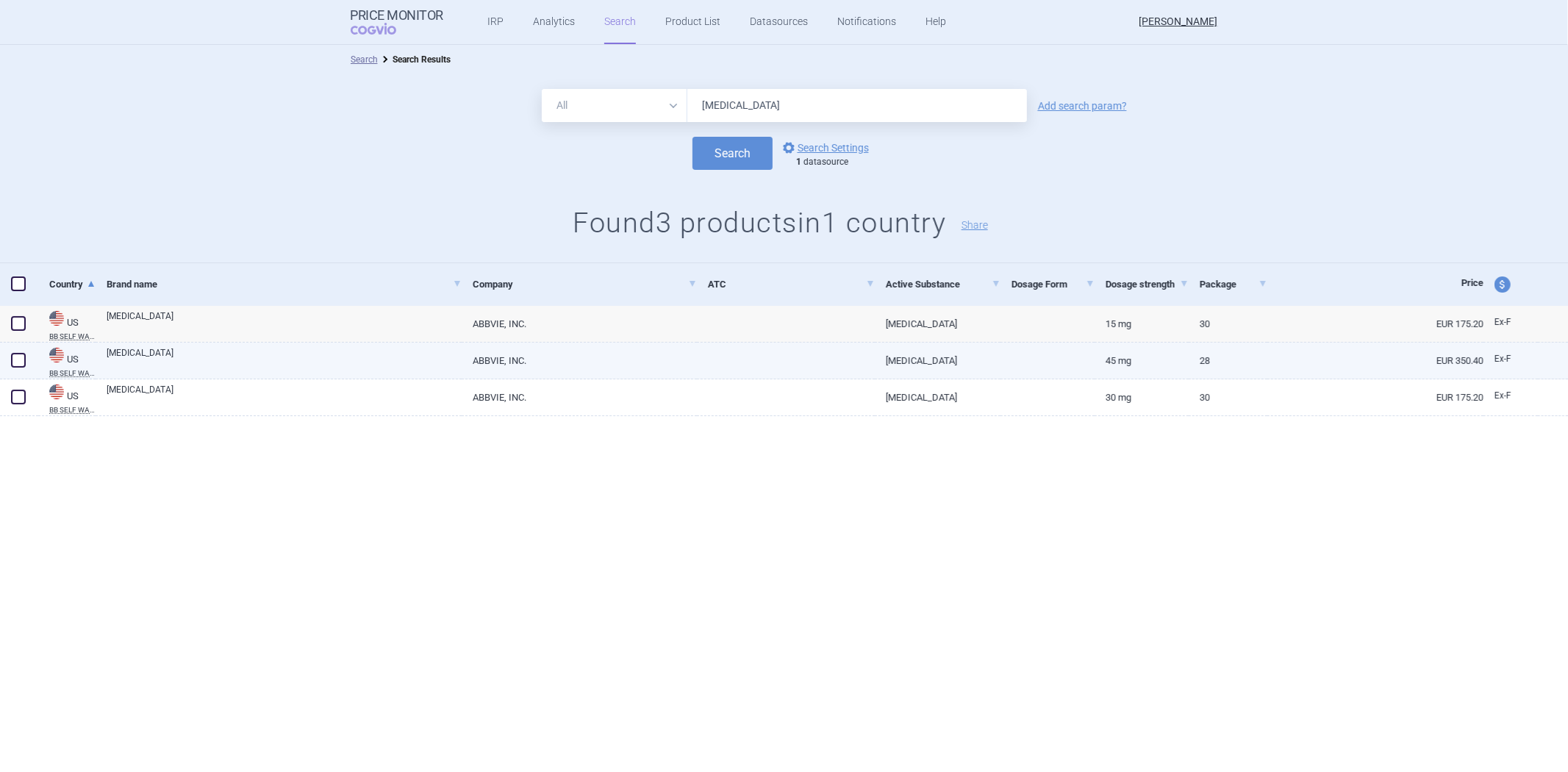
click at [598, 351] on link "ABBVIE, INC." at bounding box center [578, 361] width 235 height 36
select select "EUR"
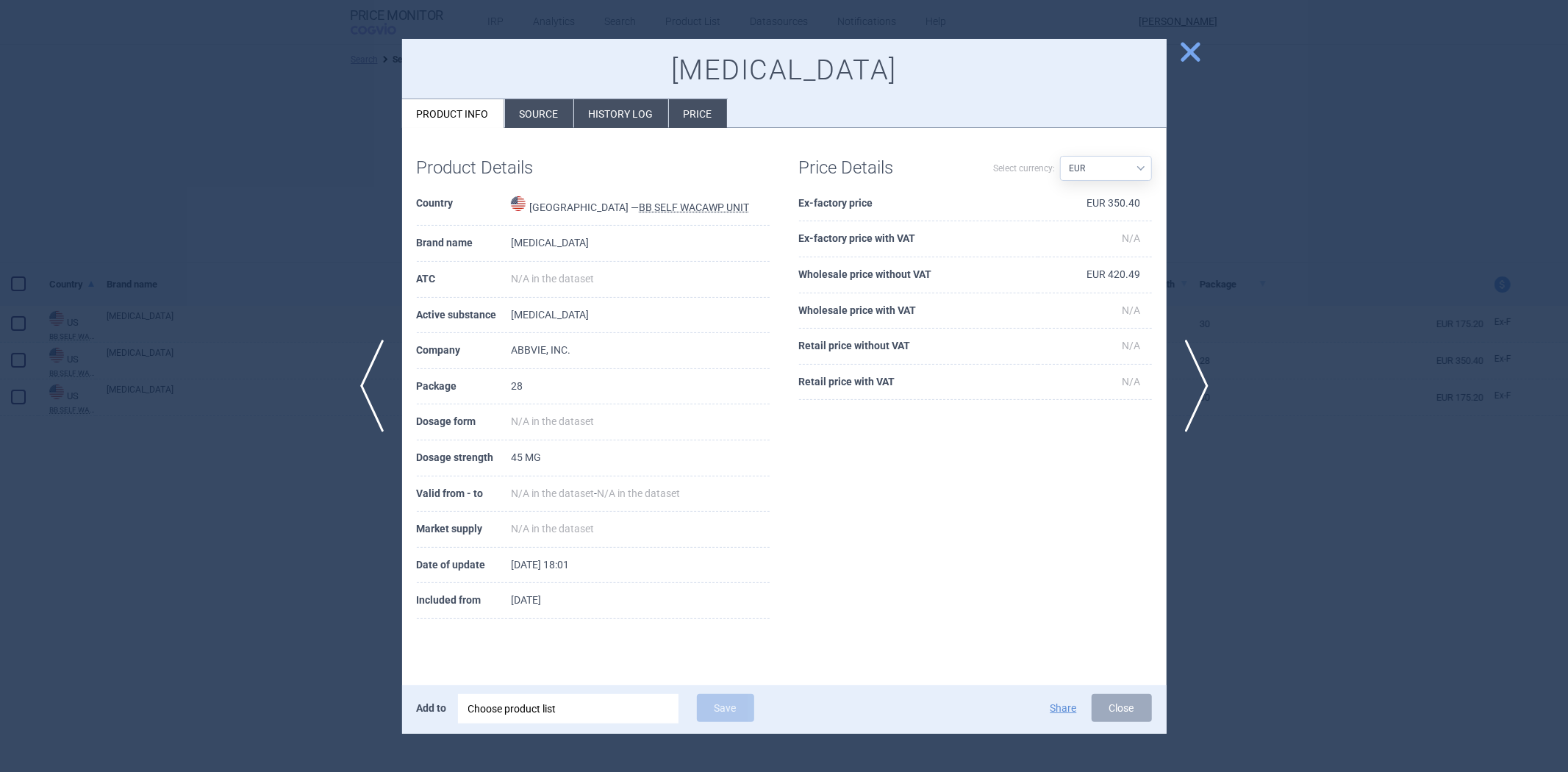
click at [375, 264] on div at bounding box center [784, 386] width 1568 height 772
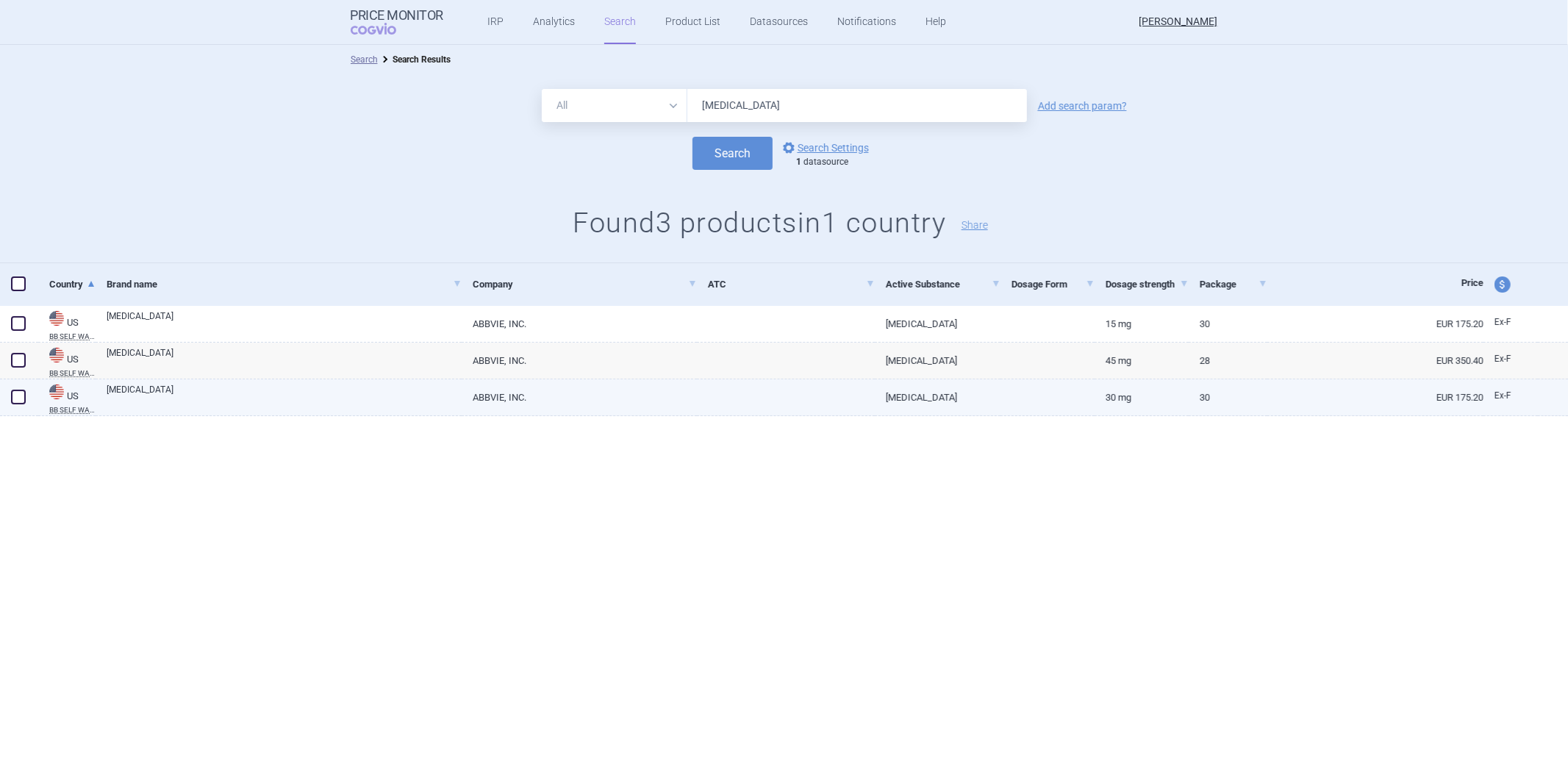
click at [669, 388] on link "ABBVIE, INC." at bounding box center [578, 397] width 235 height 36
select select "EUR"
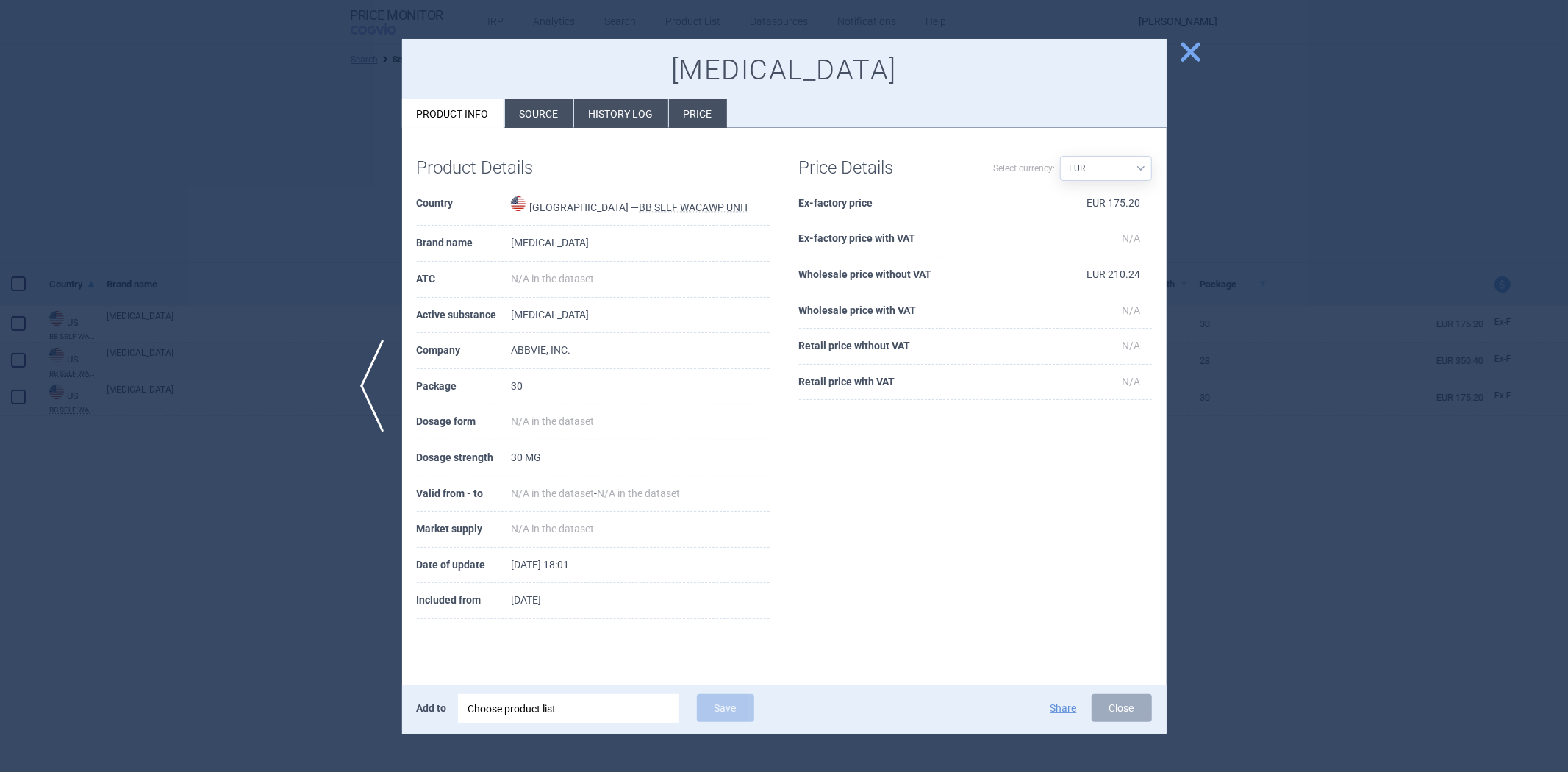
click at [299, 222] on div at bounding box center [784, 386] width 1568 height 772
